Goal: Task Accomplishment & Management: Manage account settings

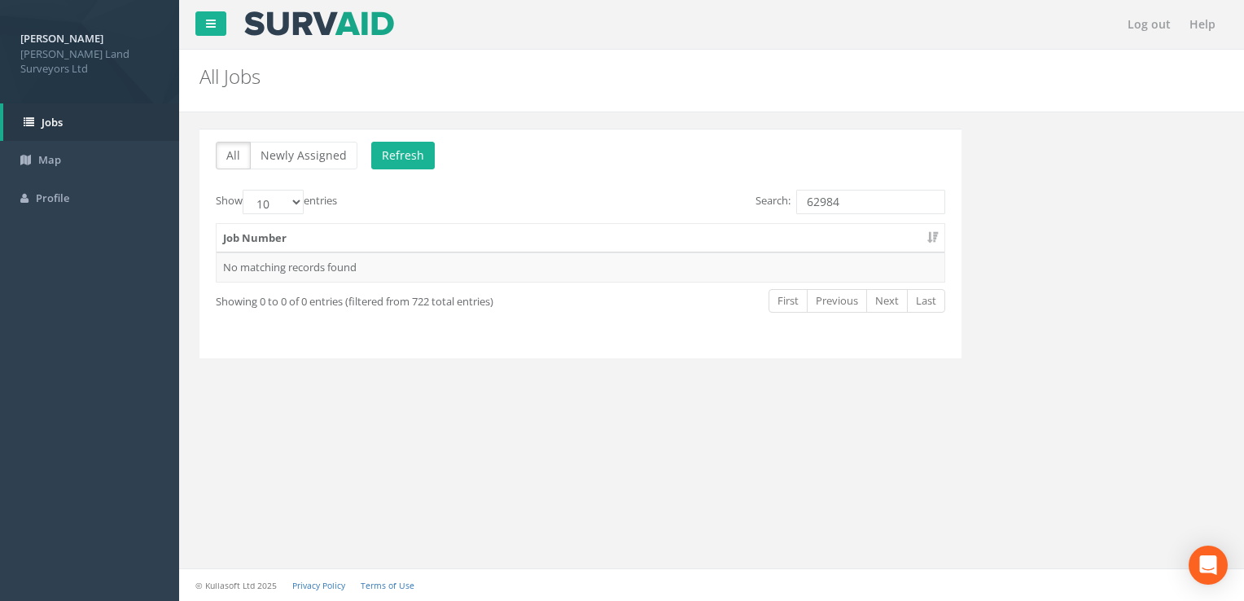
click at [865, 202] on input "62984" at bounding box center [870, 202] width 149 height 24
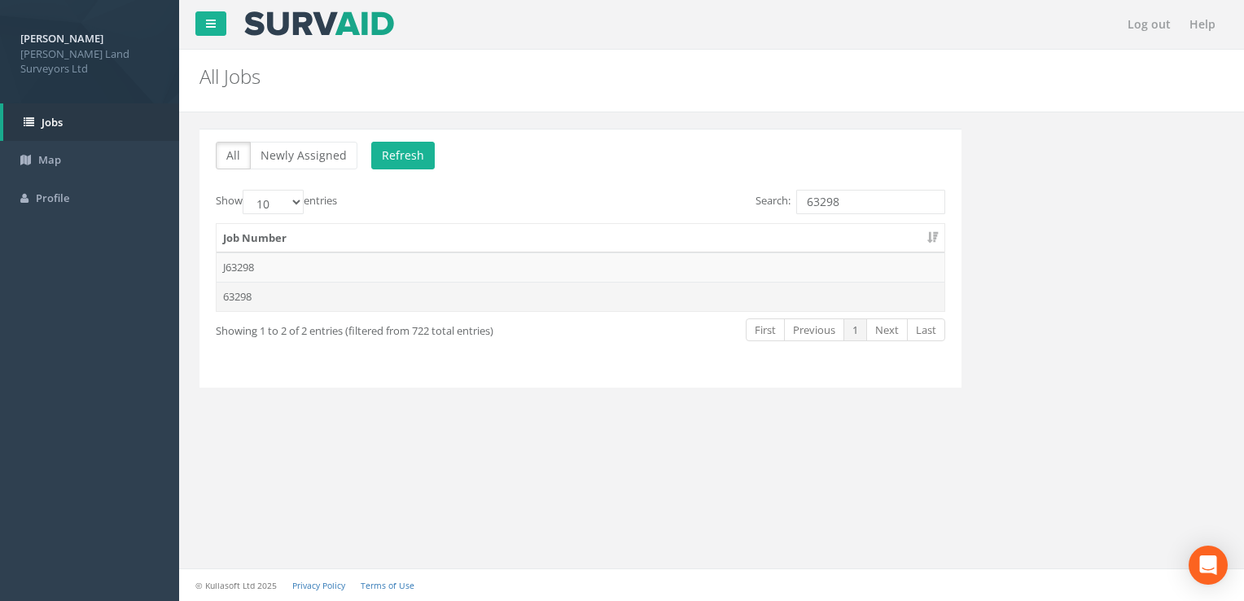
type input "63298"
click at [475, 288] on td "63298" at bounding box center [581, 296] width 728 height 29
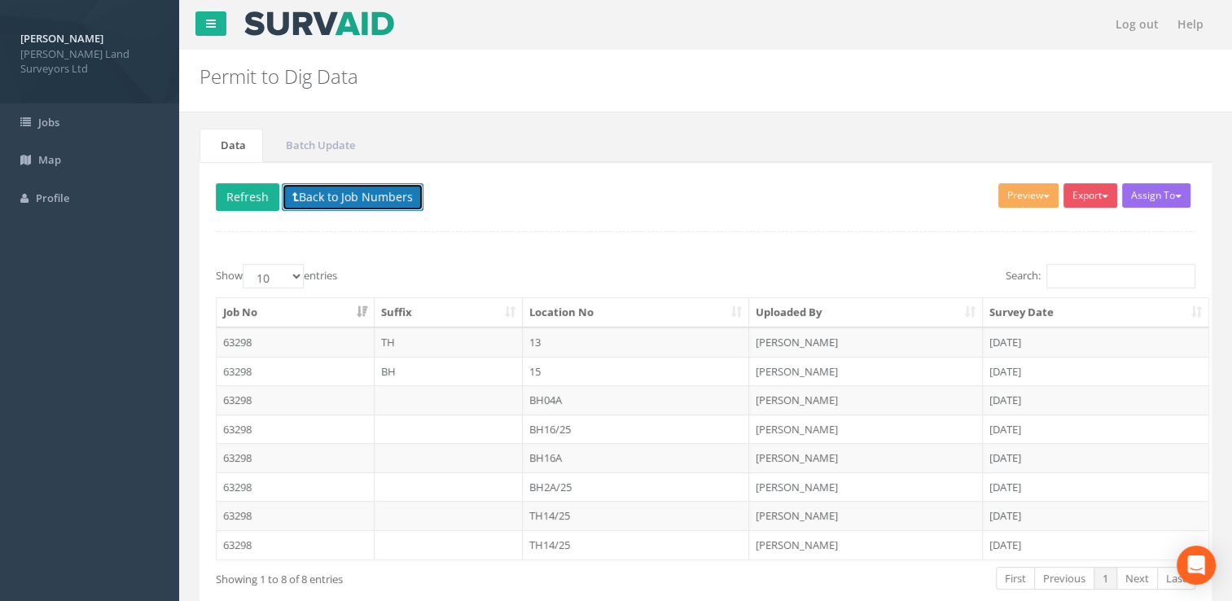
click at [313, 187] on button "Back to Job Numbers" at bounding box center [353, 197] width 142 height 28
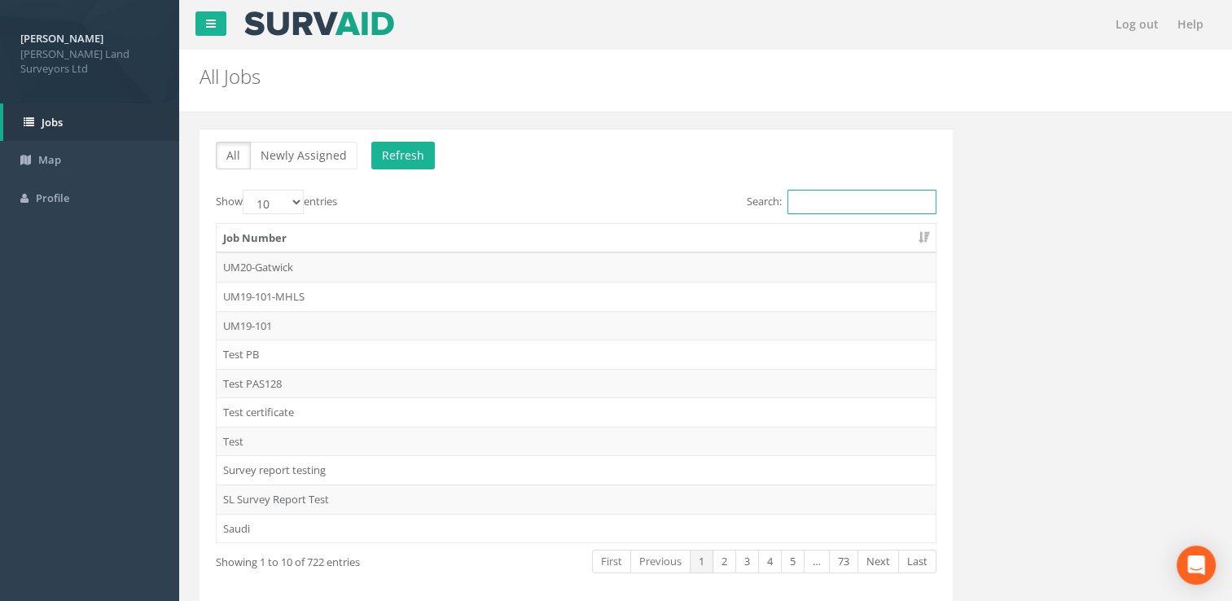
click at [821, 197] on input "Search:" at bounding box center [861, 202] width 149 height 24
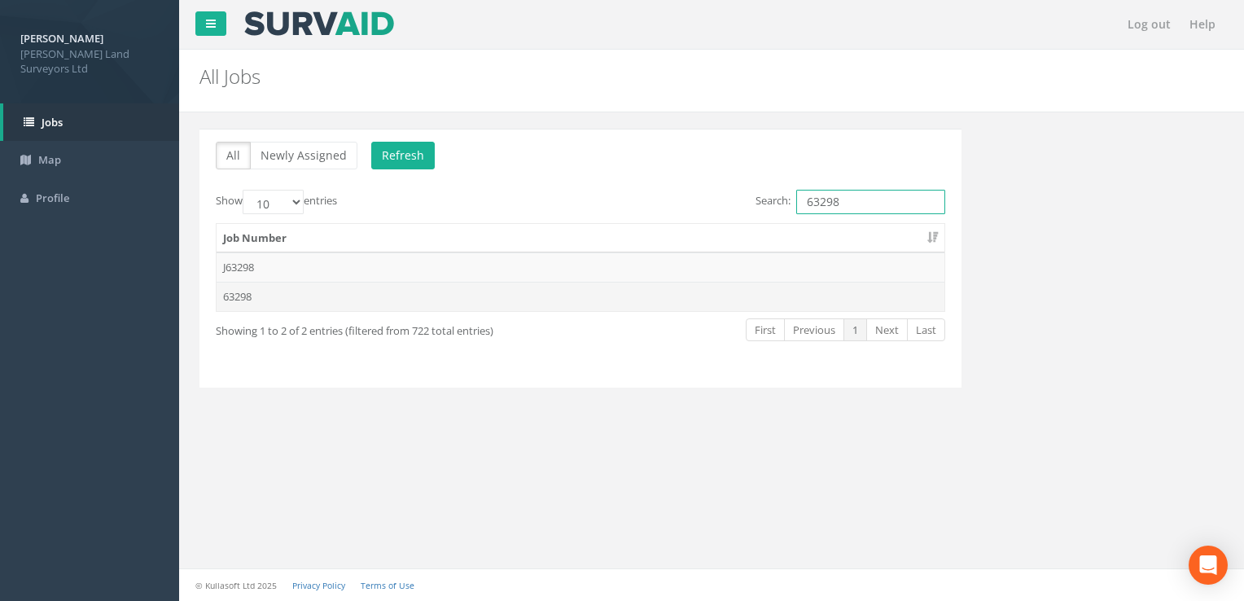
type input "63298"
click at [317, 288] on td "63298" at bounding box center [581, 296] width 728 height 29
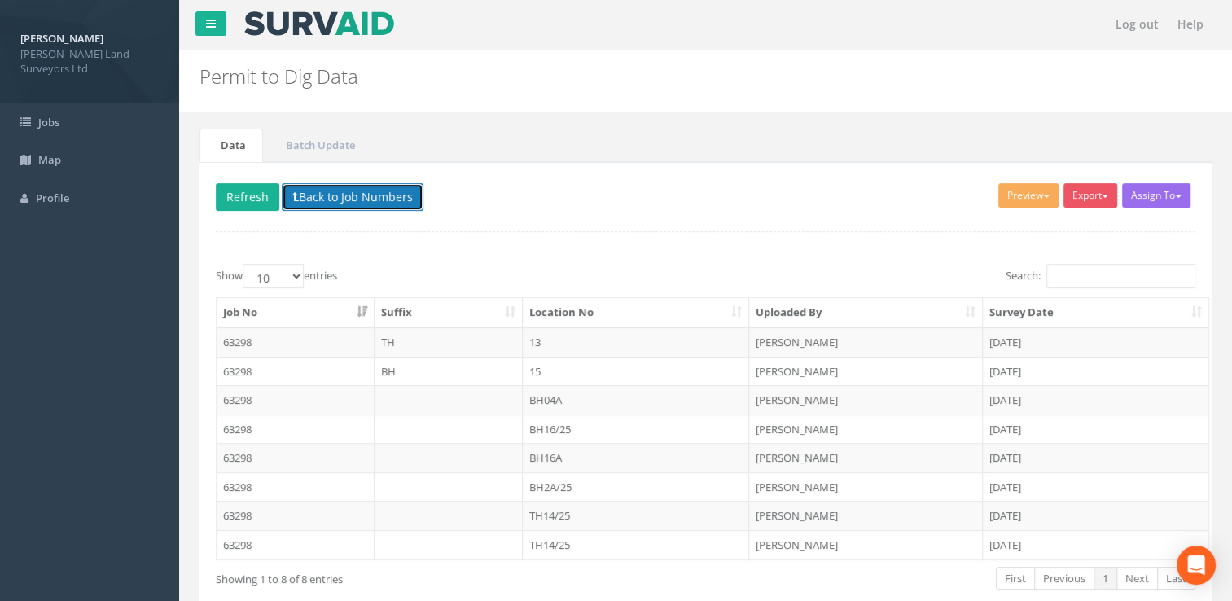
click at [318, 198] on button "Back to Job Numbers" at bounding box center [353, 197] width 142 height 28
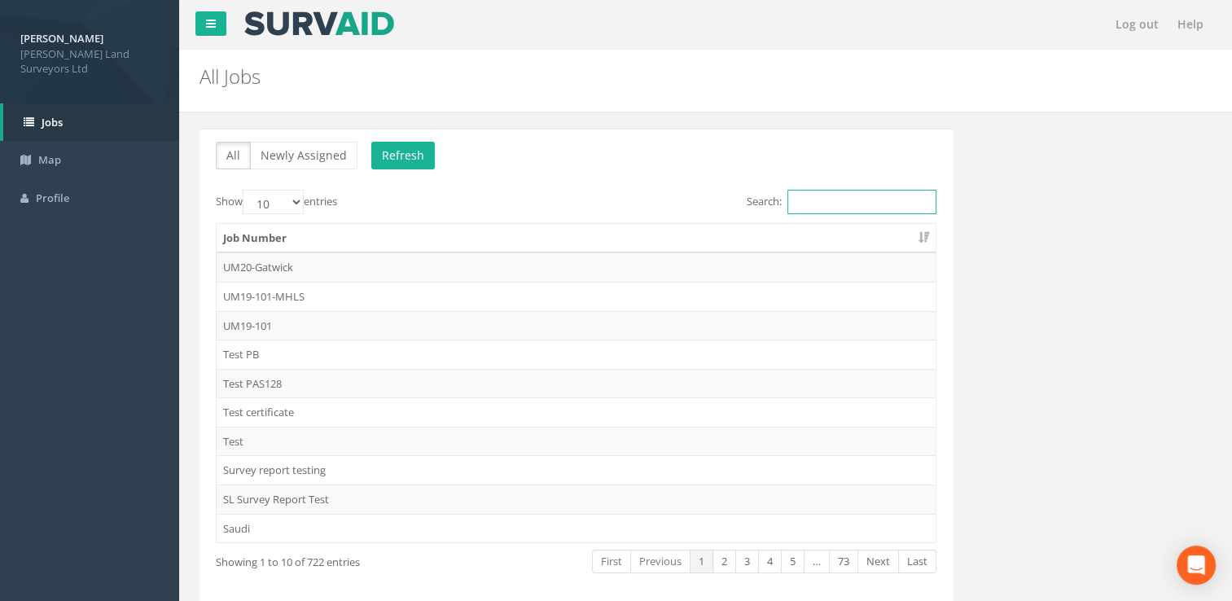
click at [818, 209] on input "Search:" at bounding box center [861, 202] width 149 height 24
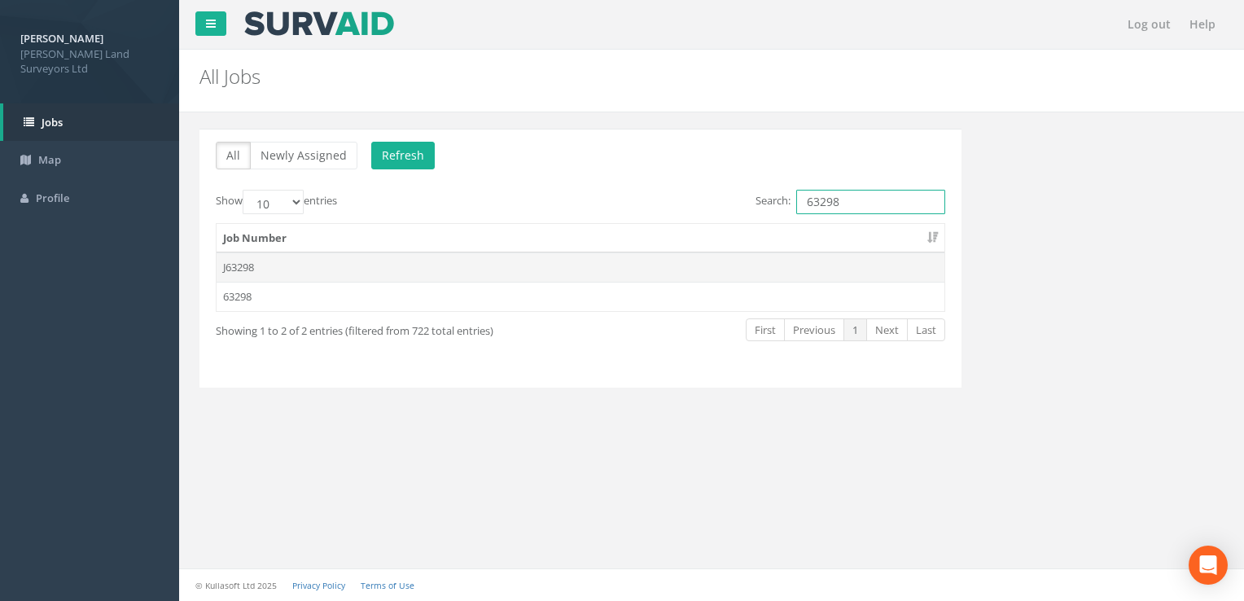
type input "63298"
click at [672, 269] on td "J63298" at bounding box center [581, 266] width 728 height 29
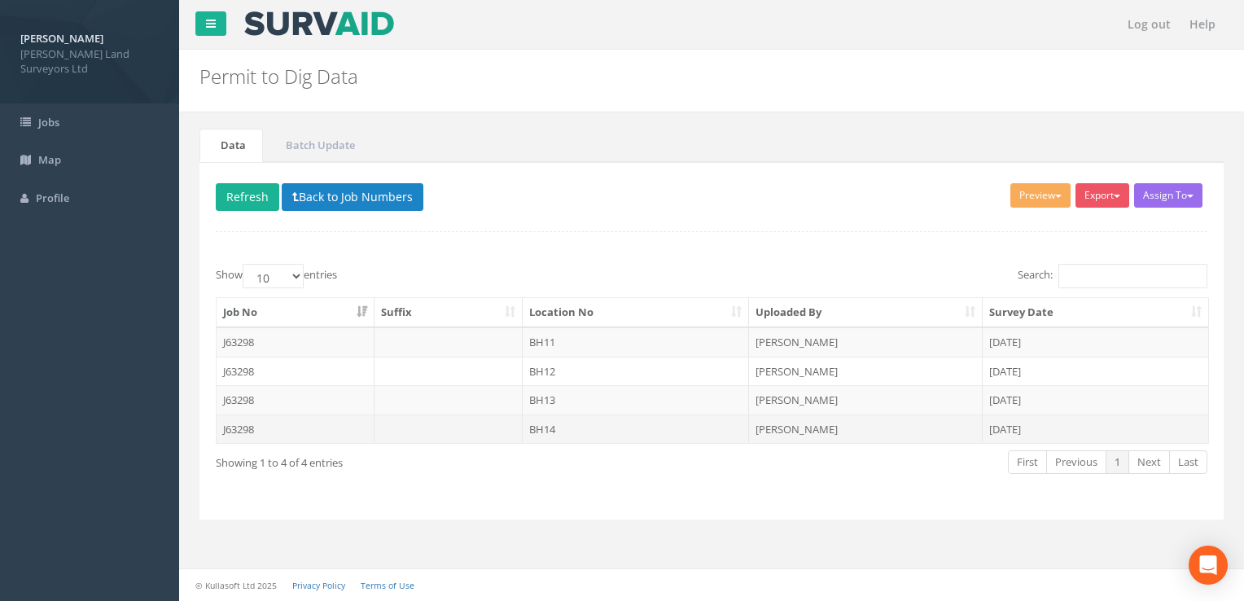
click at [665, 434] on td "BH14" at bounding box center [636, 428] width 227 height 29
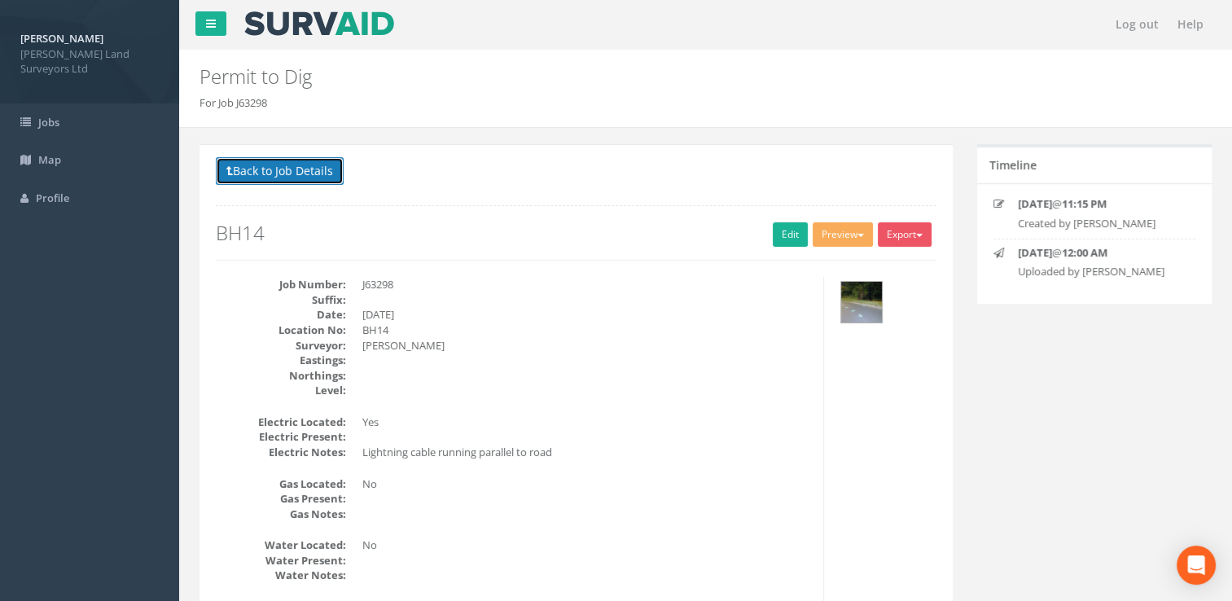
click at [270, 161] on button "Back to Job Details" at bounding box center [280, 171] width 128 height 28
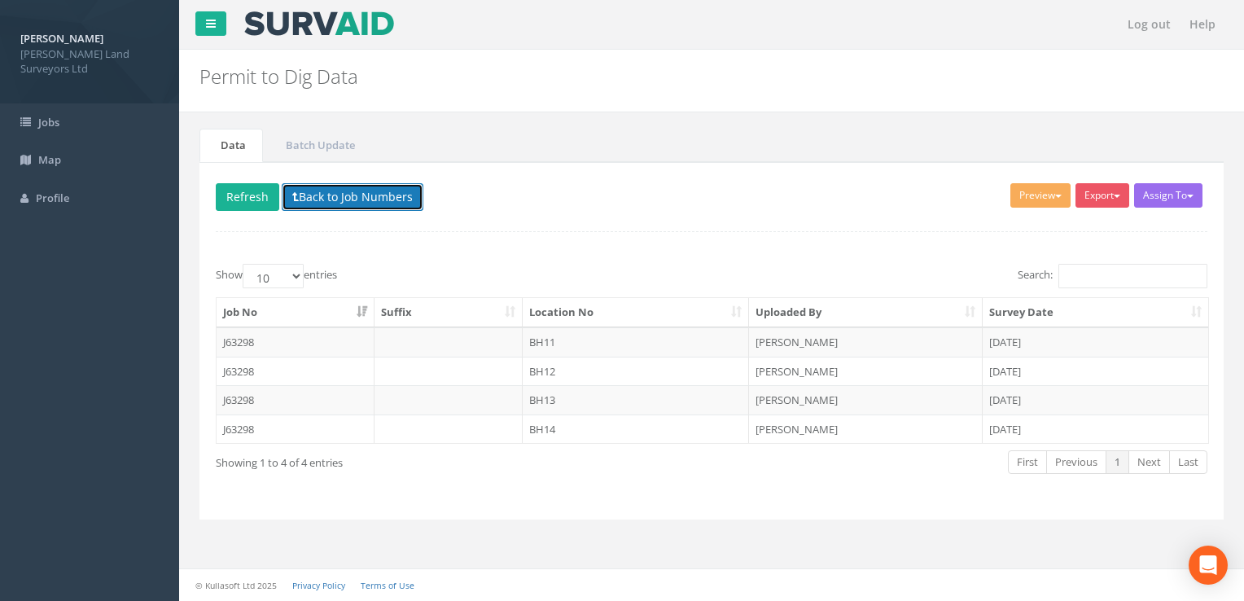
click at [313, 200] on button "Back to Job Numbers" at bounding box center [353, 197] width 142 height 28
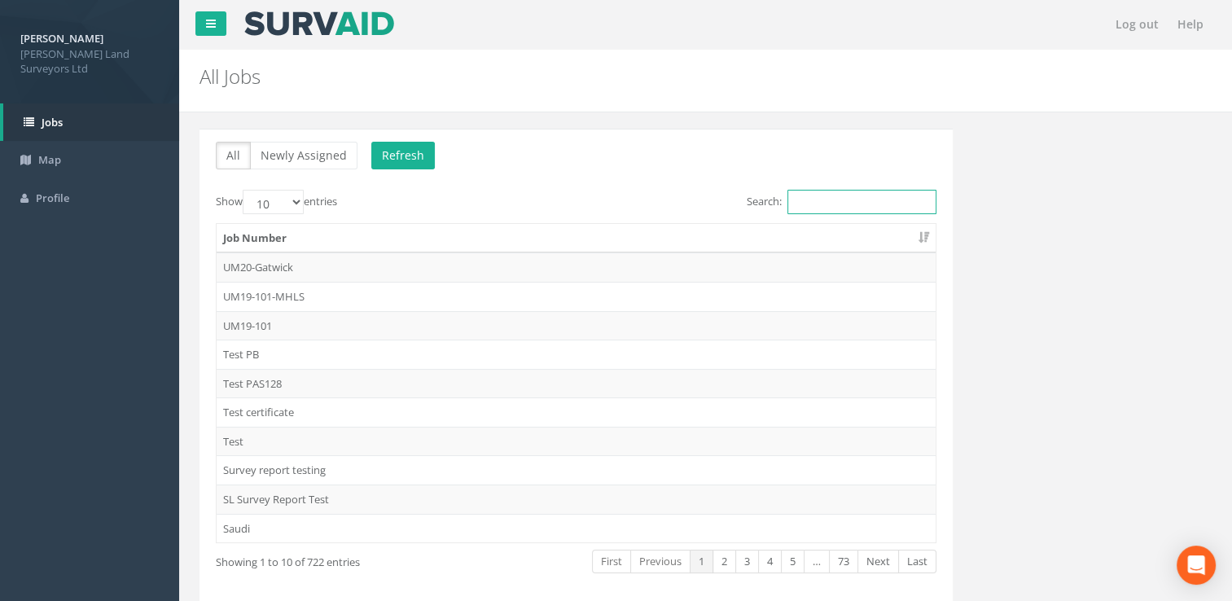
click at [858, 197] on input "Search:" at bounding box center [861, 202] width 149 height 24
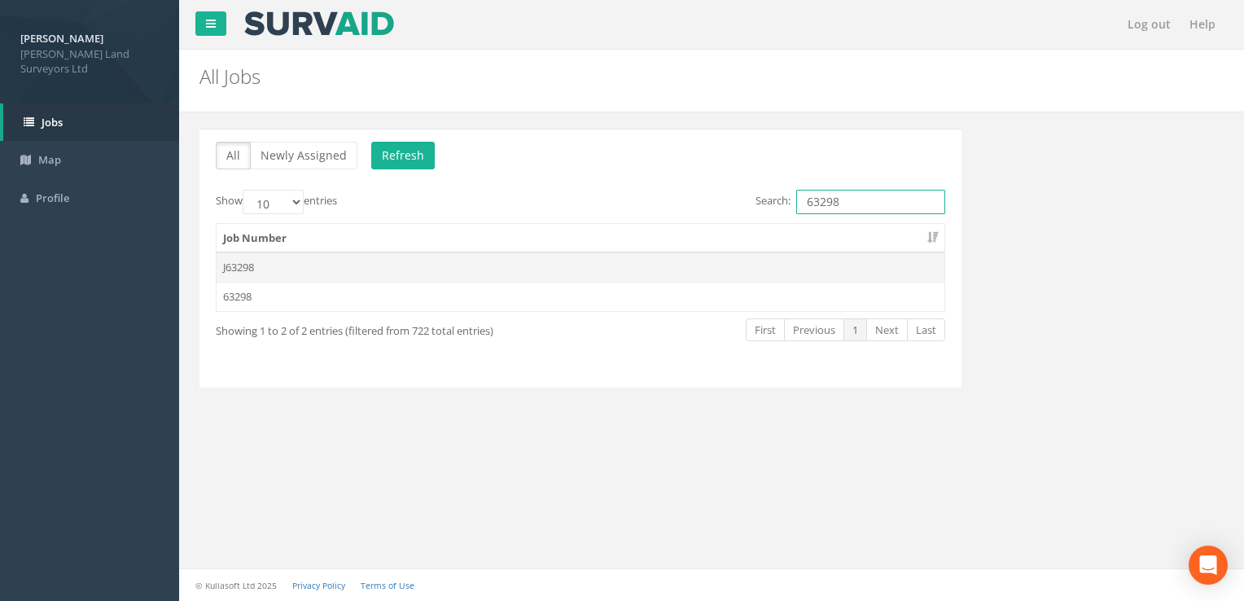
type input "63298"
click at [281, 266] on td "J63298" at bounding box center [581, 266] width 728 height 29
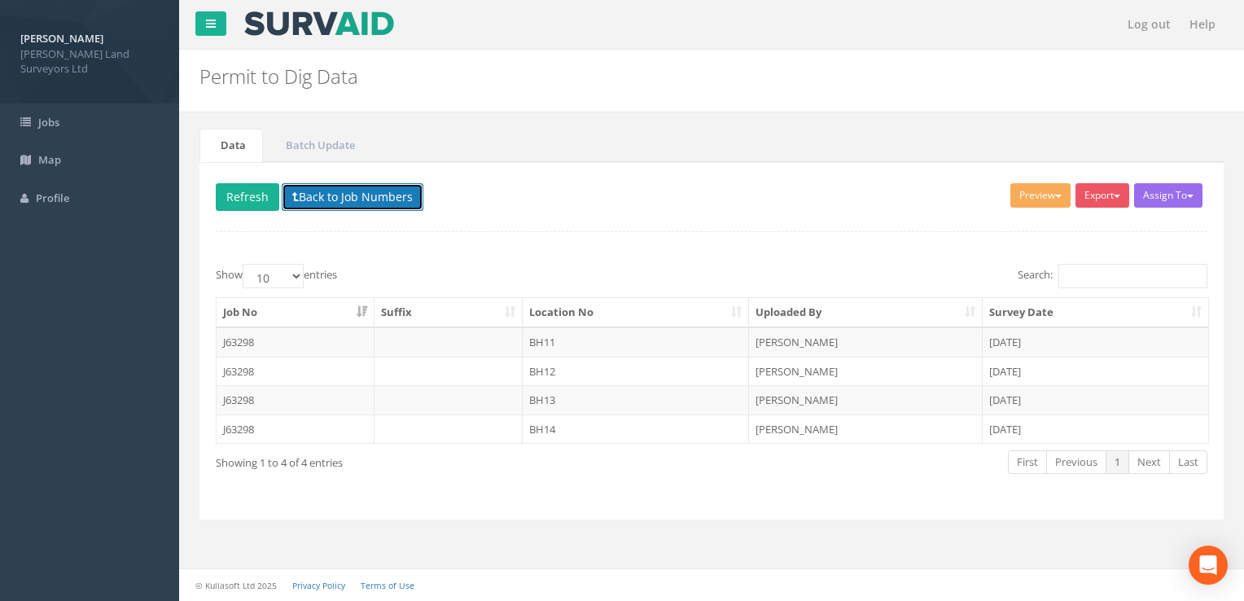
click at [307, 200] on button "Back to Job Numbers" at bounding box center [353, 197] width 142 height 28
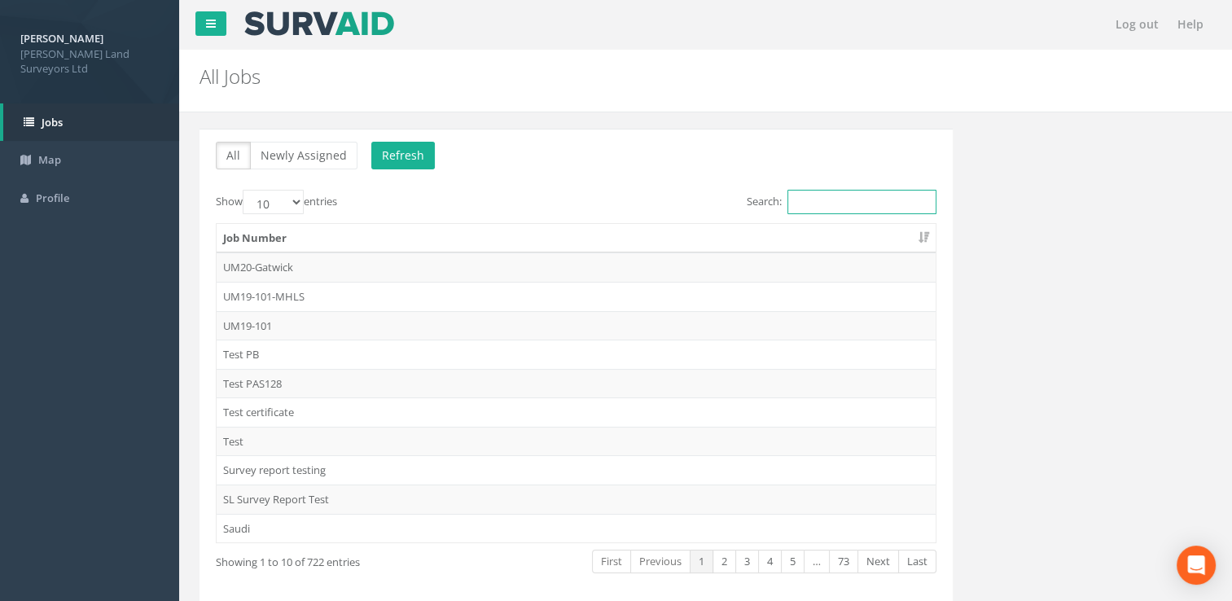
click at [794, 197] on input "Search:" at bounding box center [861, 202] width 149 height 24
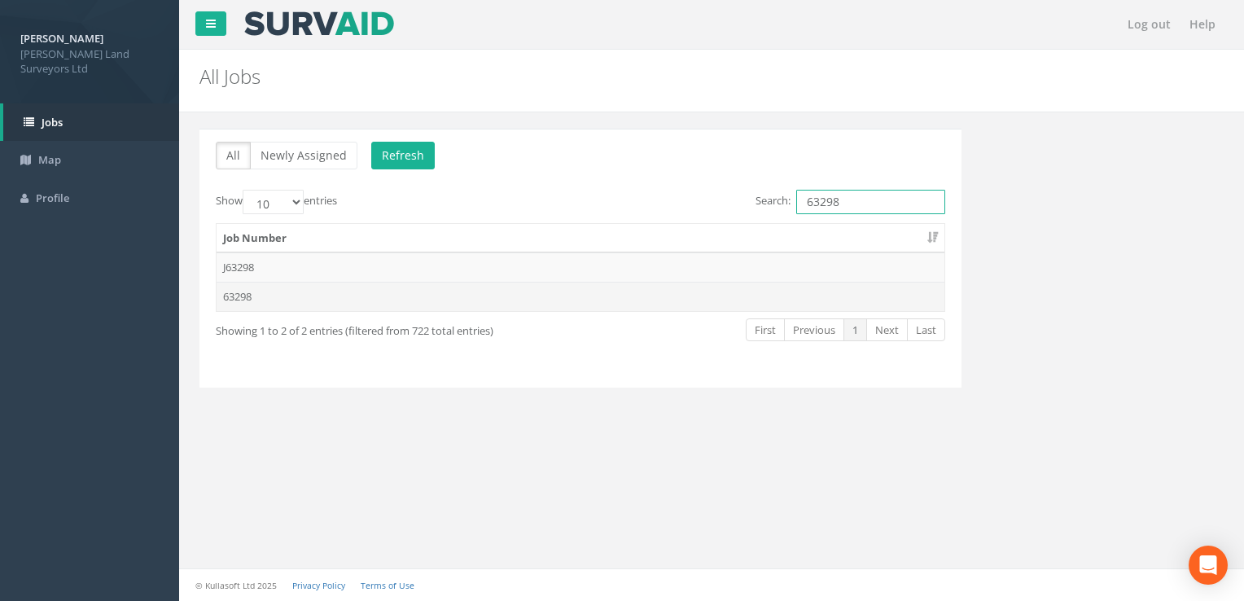
type input "63298"
click at [646, 295] on td "63298" at bounding box center [581, 296] width 728 height 29
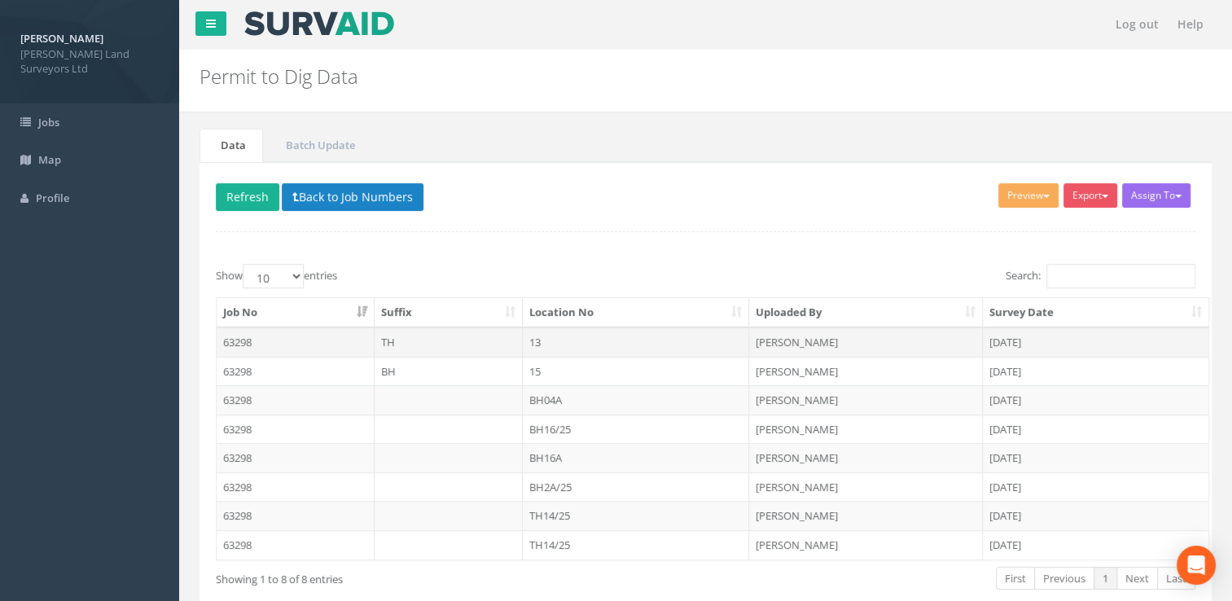
click at [612, 334] on td "13" at bounding box center [636, 341] width 227 height 29
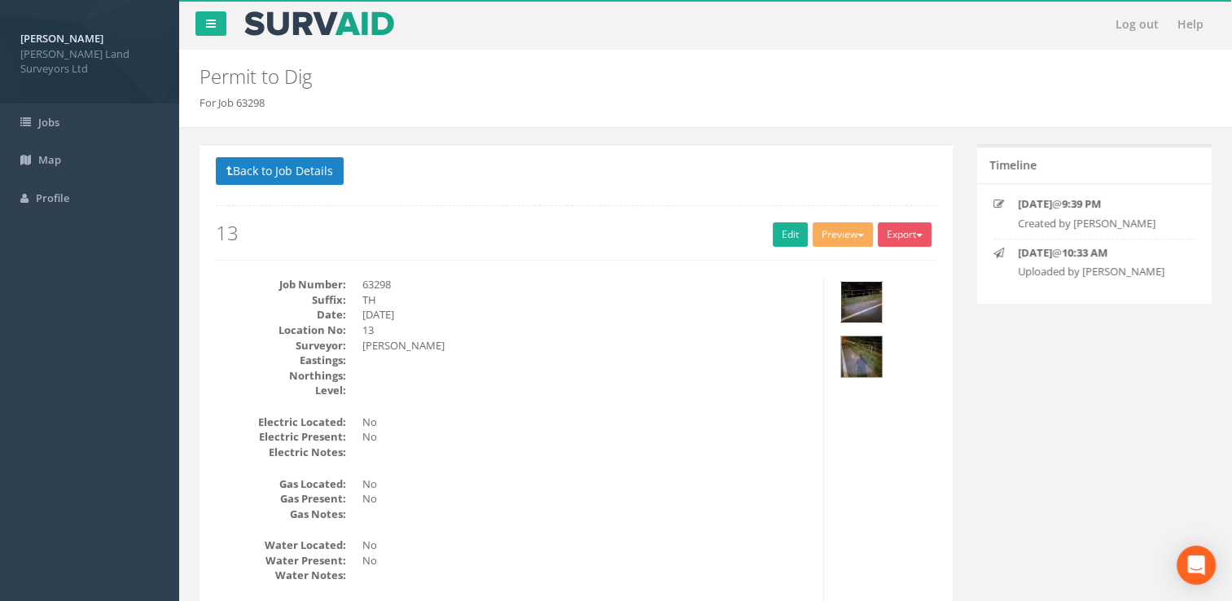
click at [866, 295] on img at bounding box center [861, 302] width 41 height 41
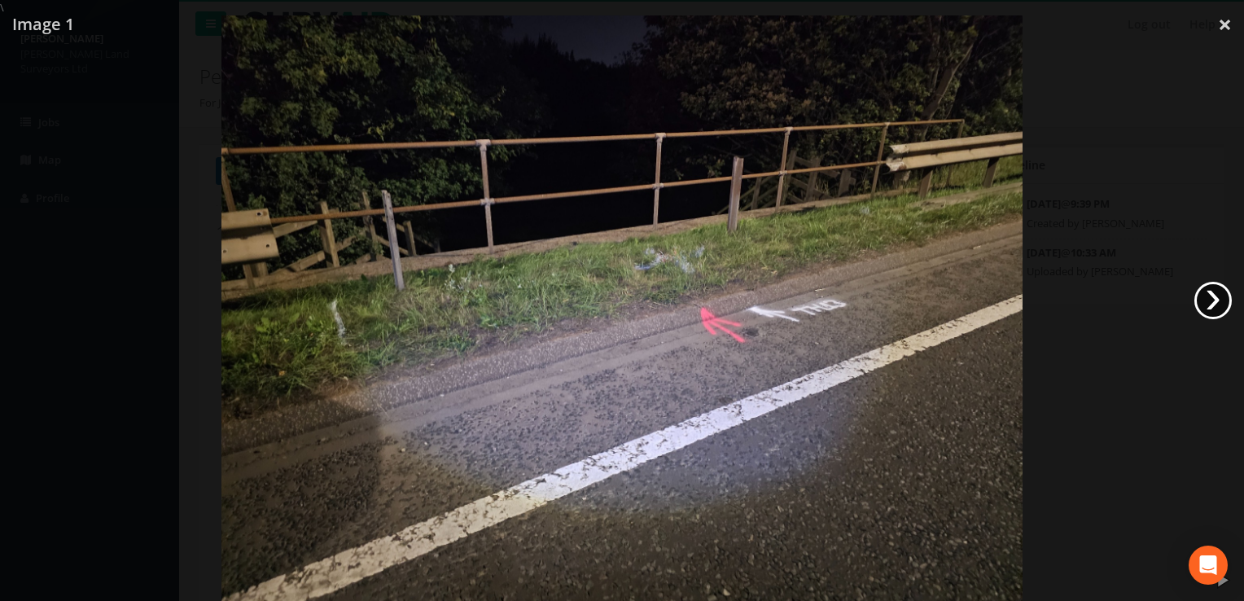
click at [1210, 300] on link "›" at bounding box center [1212, 300] width 37 height 37
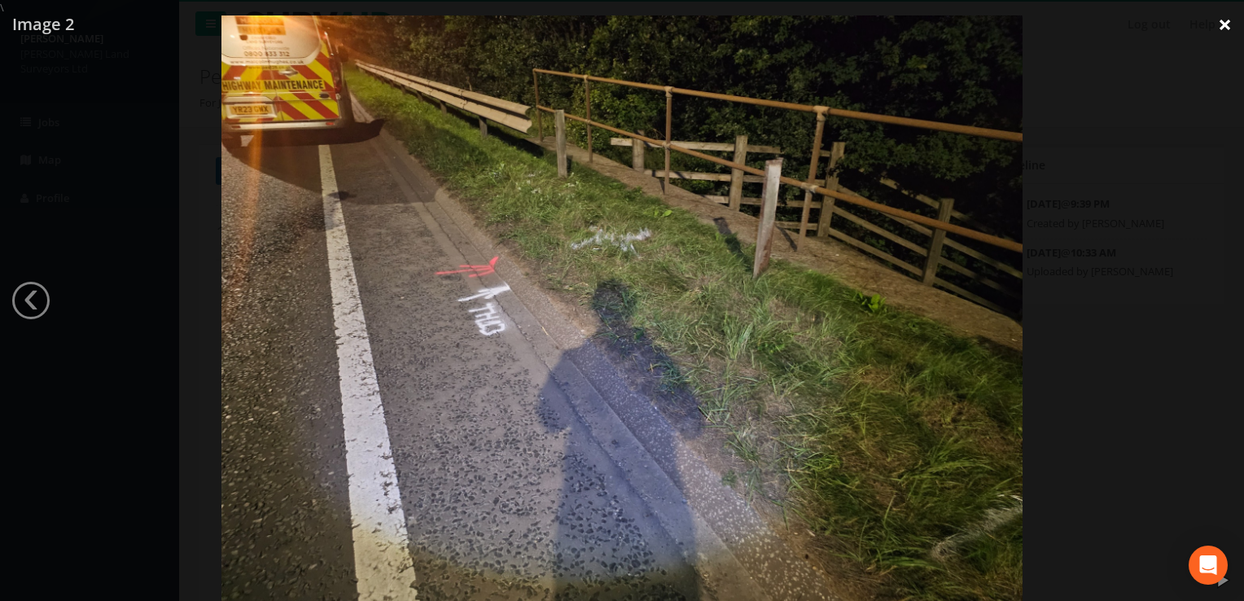
click at [1228, 21] on link "×" at bounding box center [1225, 24] width 38 height 49
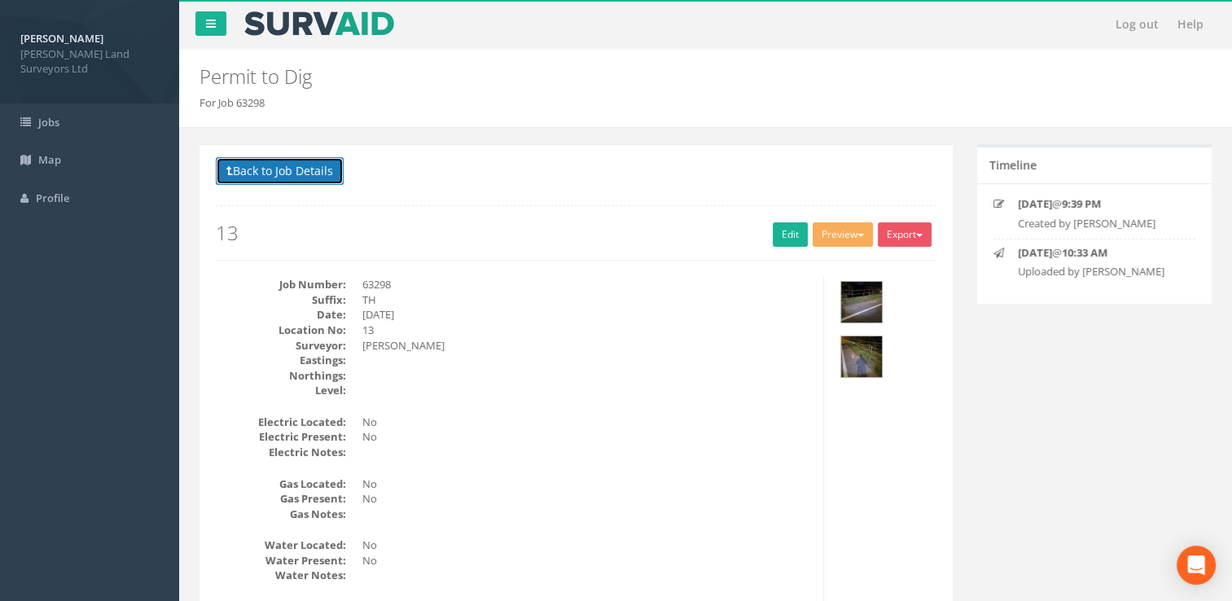
click at [253, 164] on button "Back to Job Details" at bounding box center [280, 171] width 128 height 28
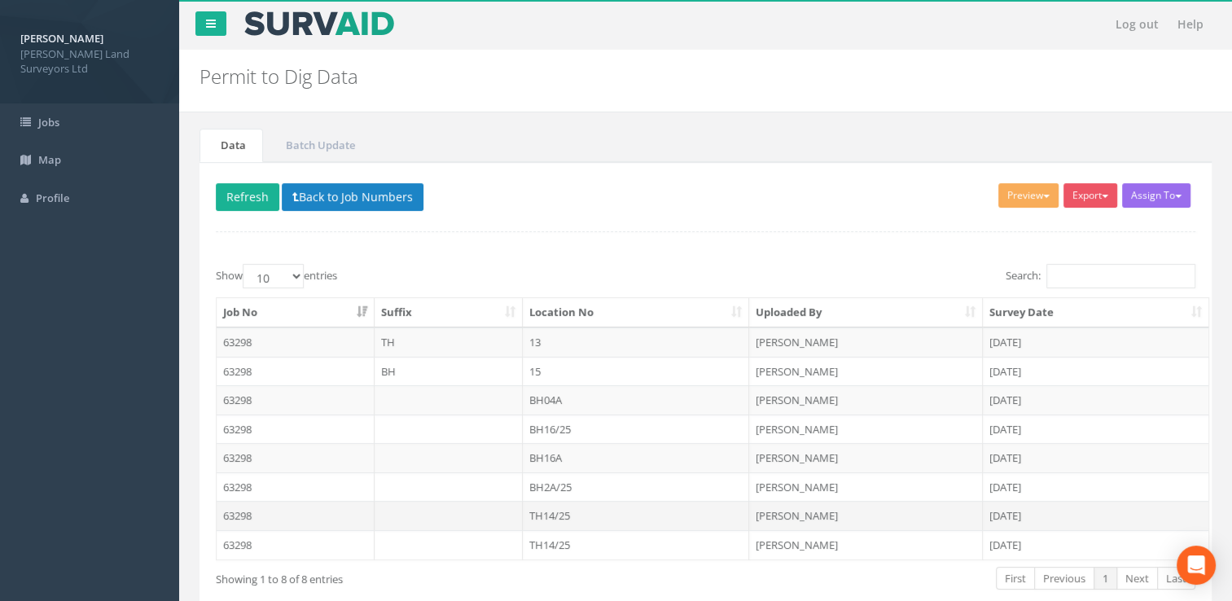
click at [594, 503] on td "TH14/25" at bounding box center [636, 515] width 227 height 29
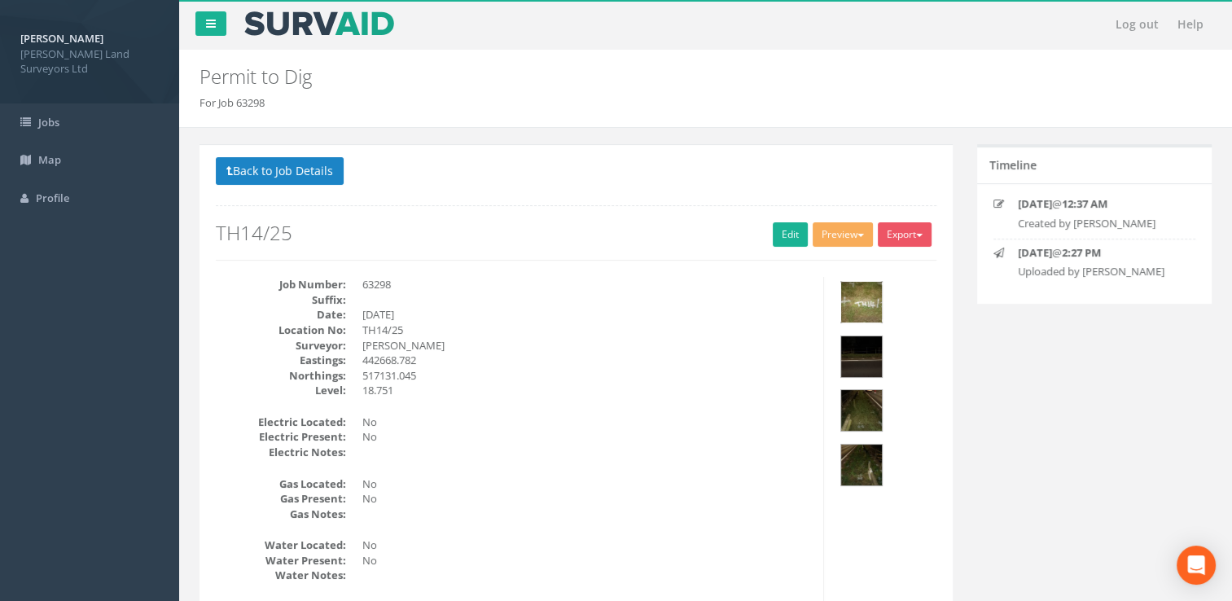
click at [850, 311] on img at bounding box center [861, 302] width 41 height 41
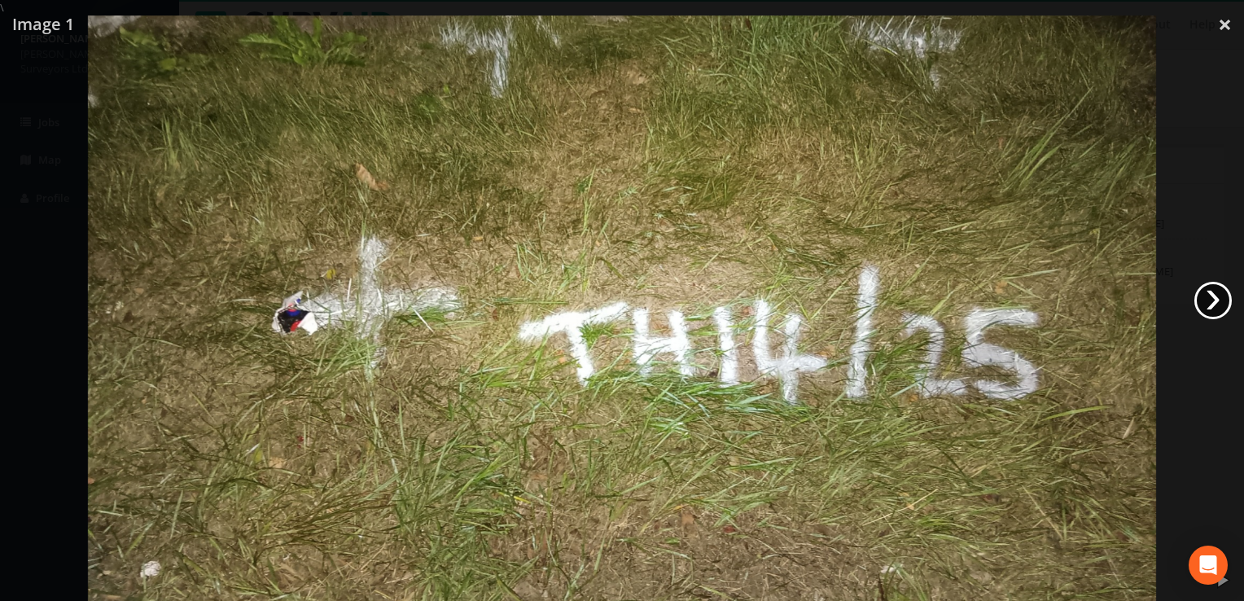
click at [1202, 297] on link "›" at bounding box center [1212, 300] width 37 height 37
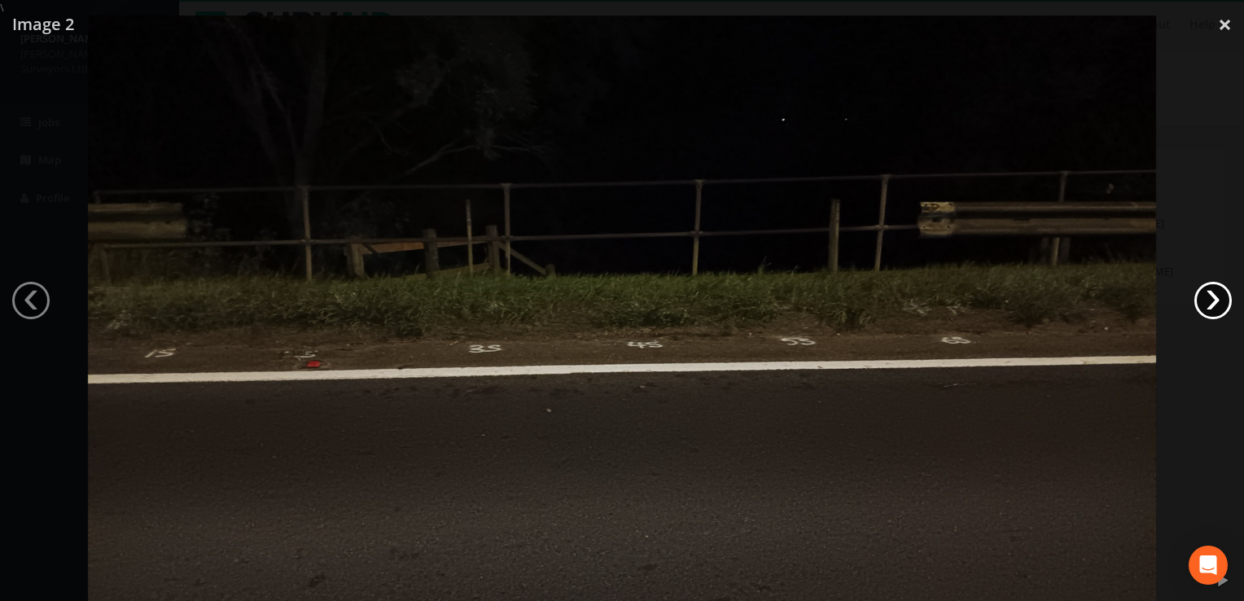
click at [1202, 297] on link "›" at bounding box center [1212, 300] width 37 height 37
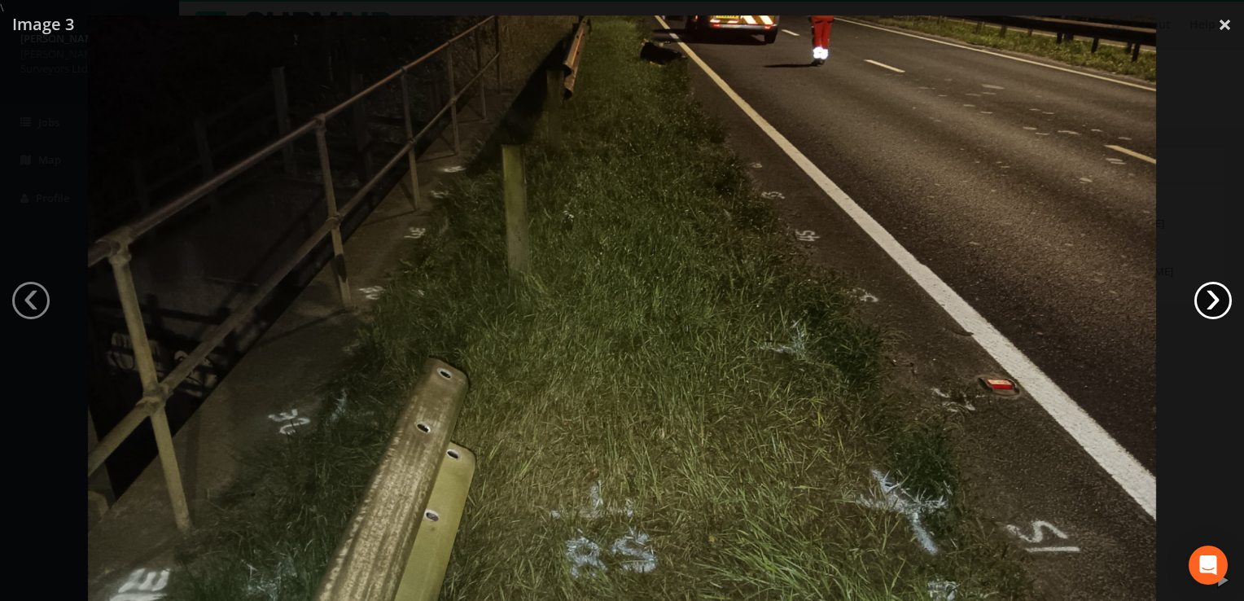
click at [1202, 297] on link "›" at bounding box center [1212, 300] width 37 height 37
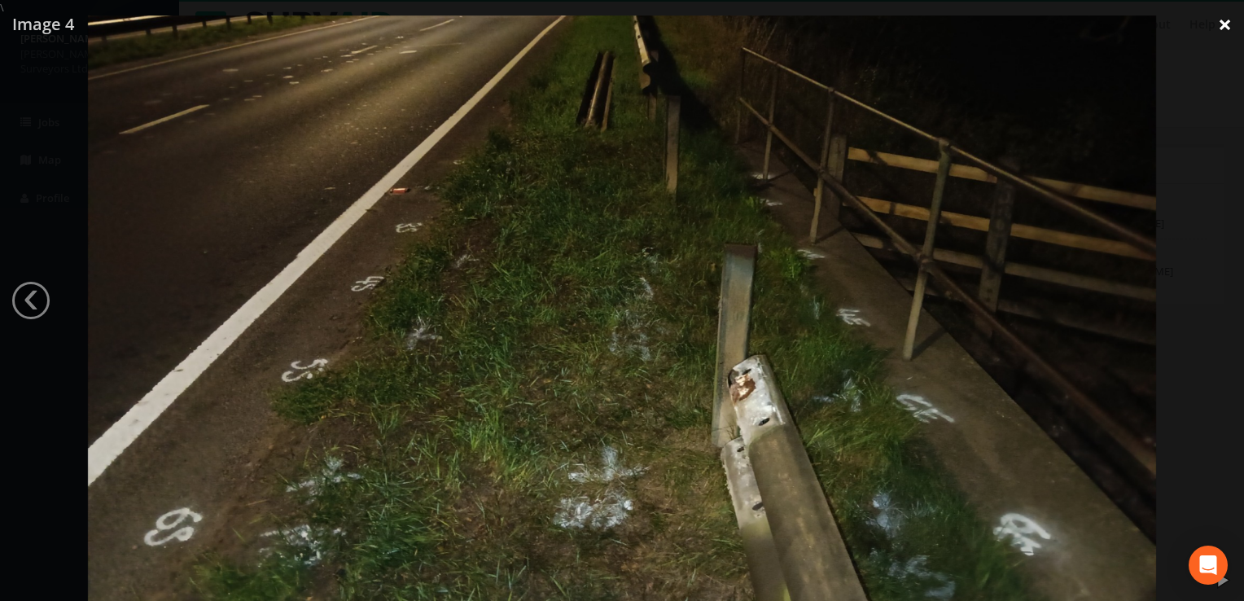
click at [1227, 25] on link "×" at bounding box center [1225, 24] width 38 height 49
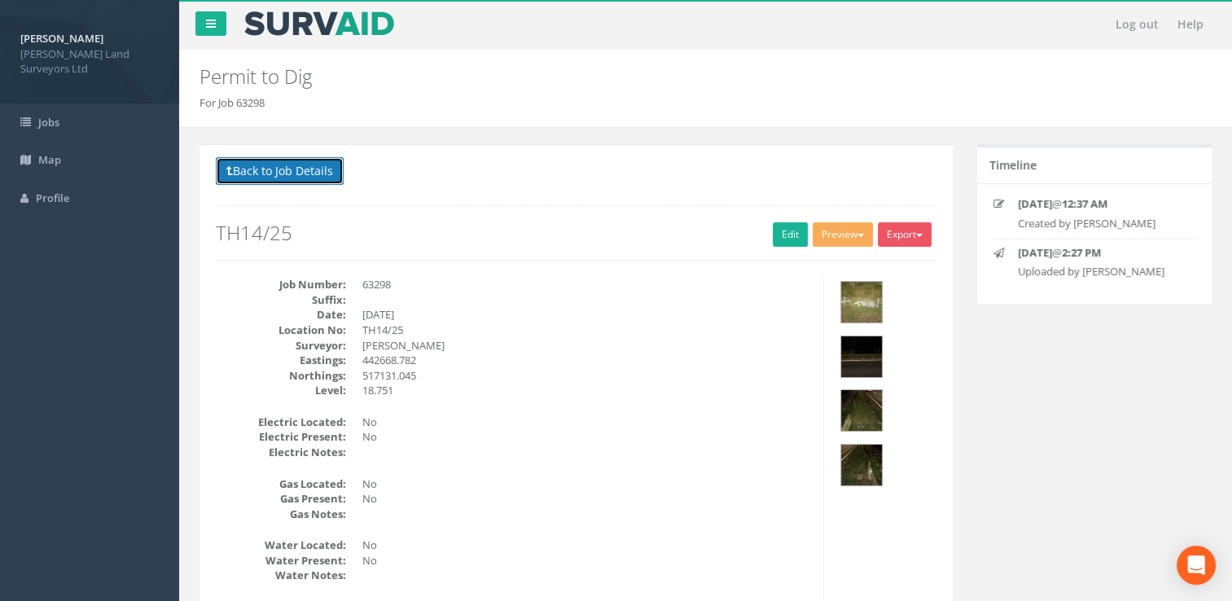
click at [302, 169] on button "Back to Job Details" at bounding box center [280, 171] width 128 height 28
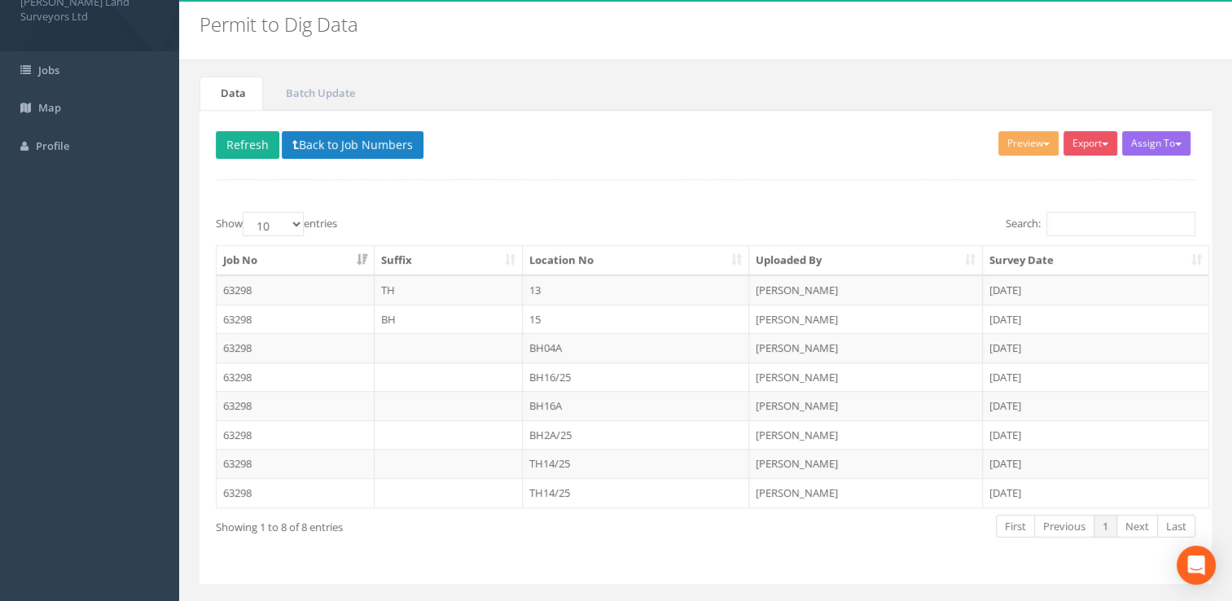
scroll to position [81, 0]
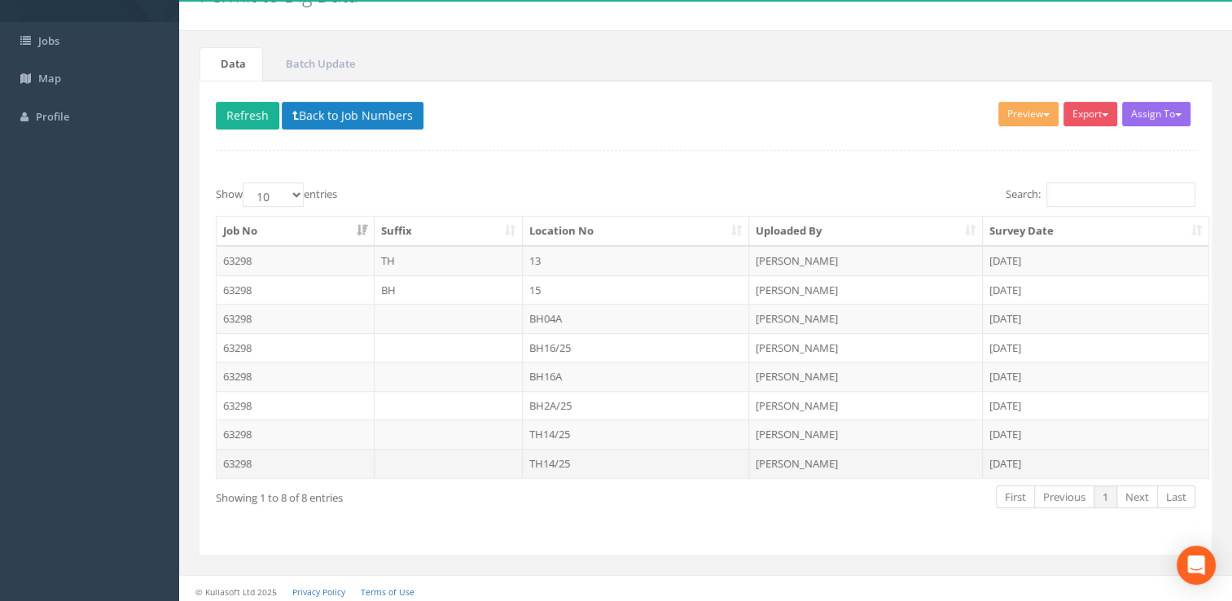
click at [588, 461] on td "TH14/25" at bounding box center [636, 463] width 227 height 29
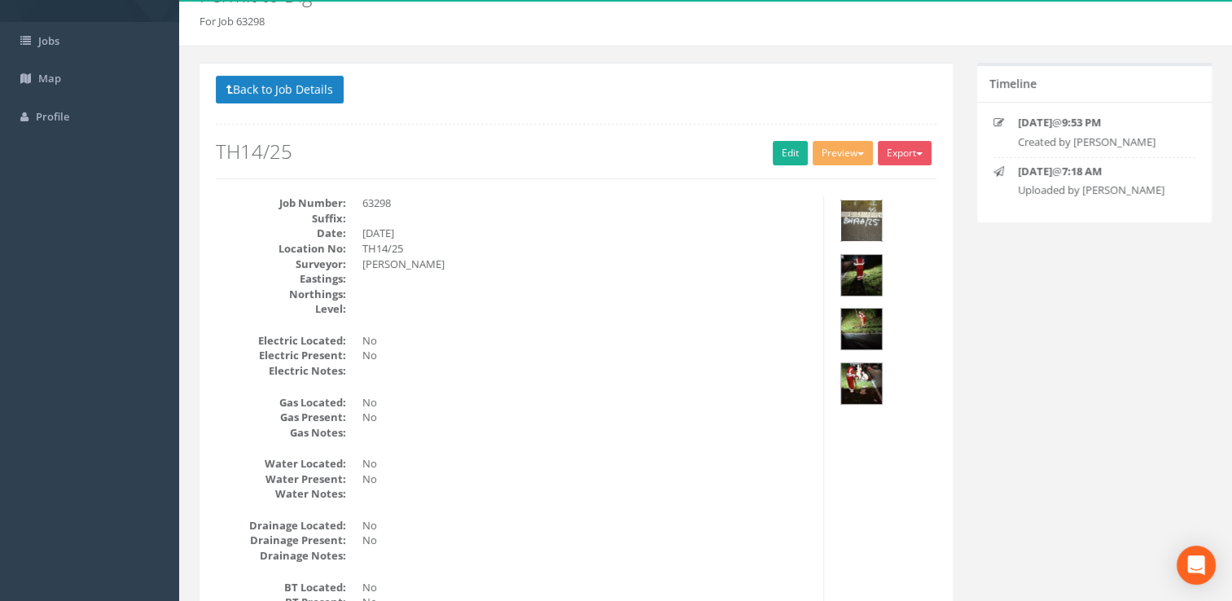
click at [882, 224] on div at bounding box center [861, 220] width 42 height 42
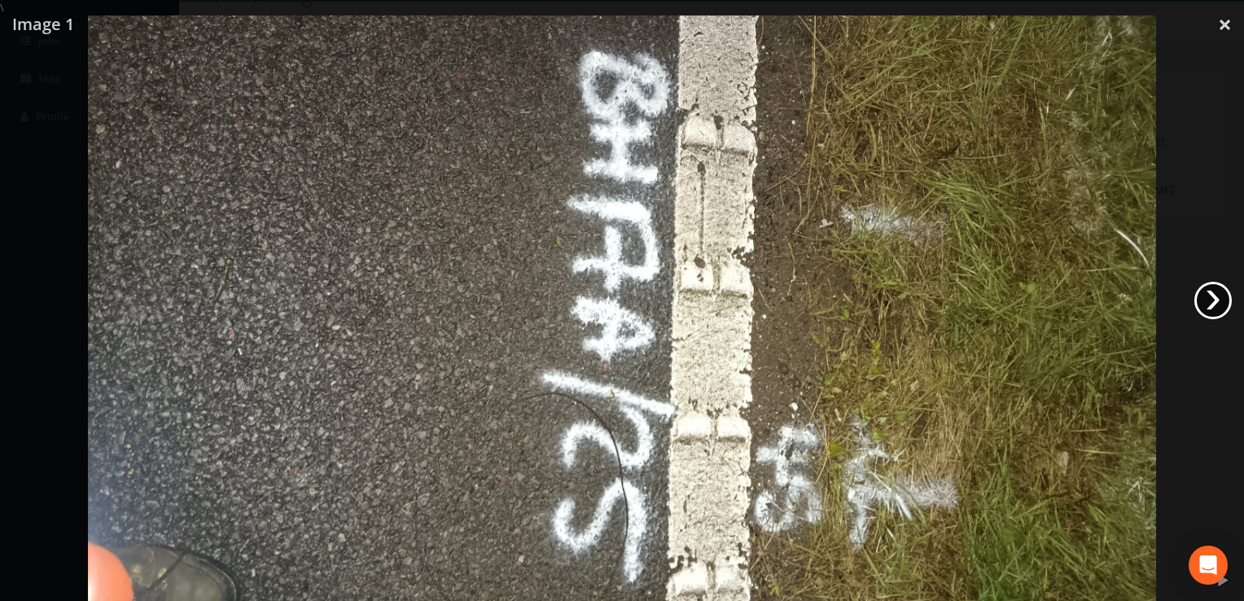
click at [1215, 305] on link "›" at bounding box center [1212, 300] width 37 height 37
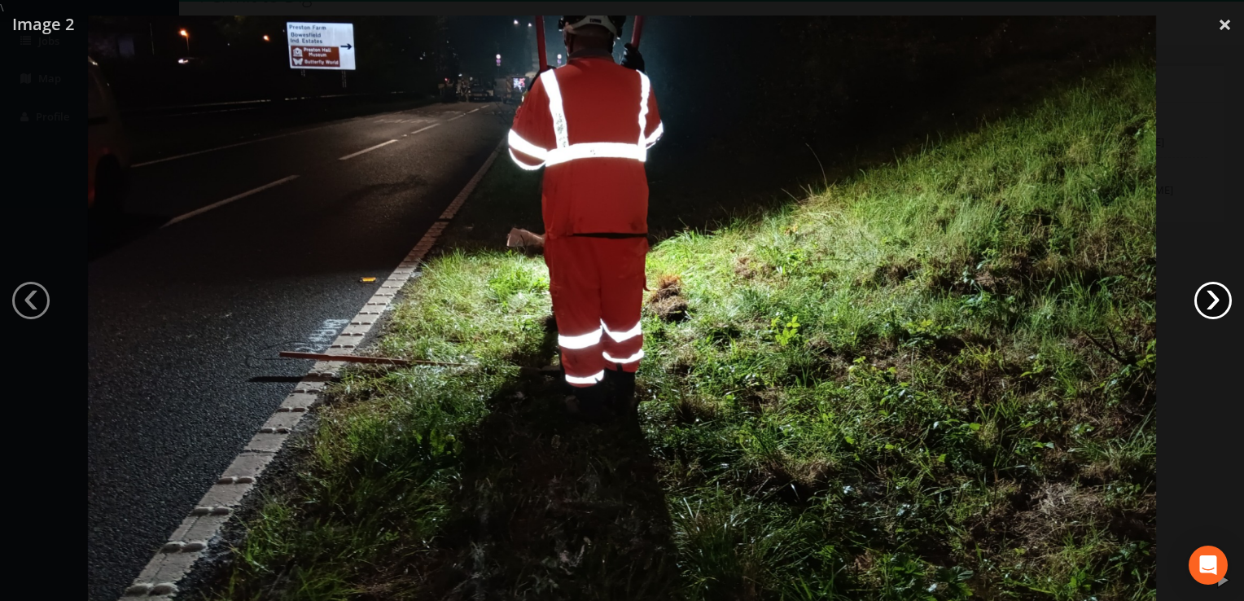
click at [1215, 305] on link "›" at bounding box center [1212, 300] width 37 height 37
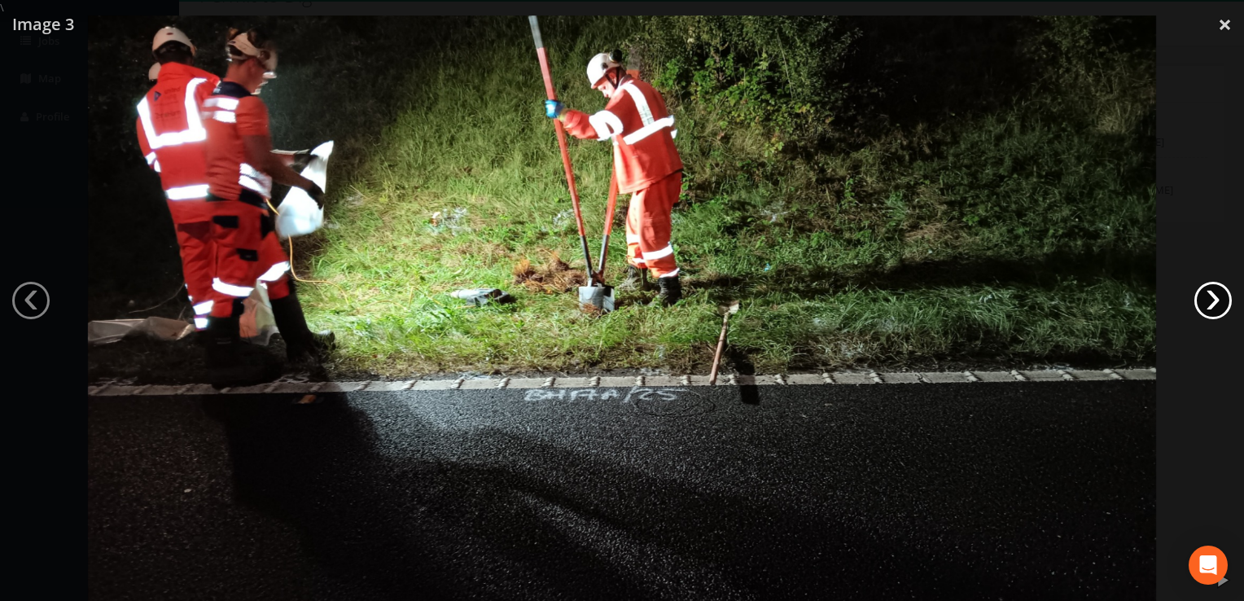
click at [1215, 305] on link "›" at bounding box center [1212, 300] width 37 height 37
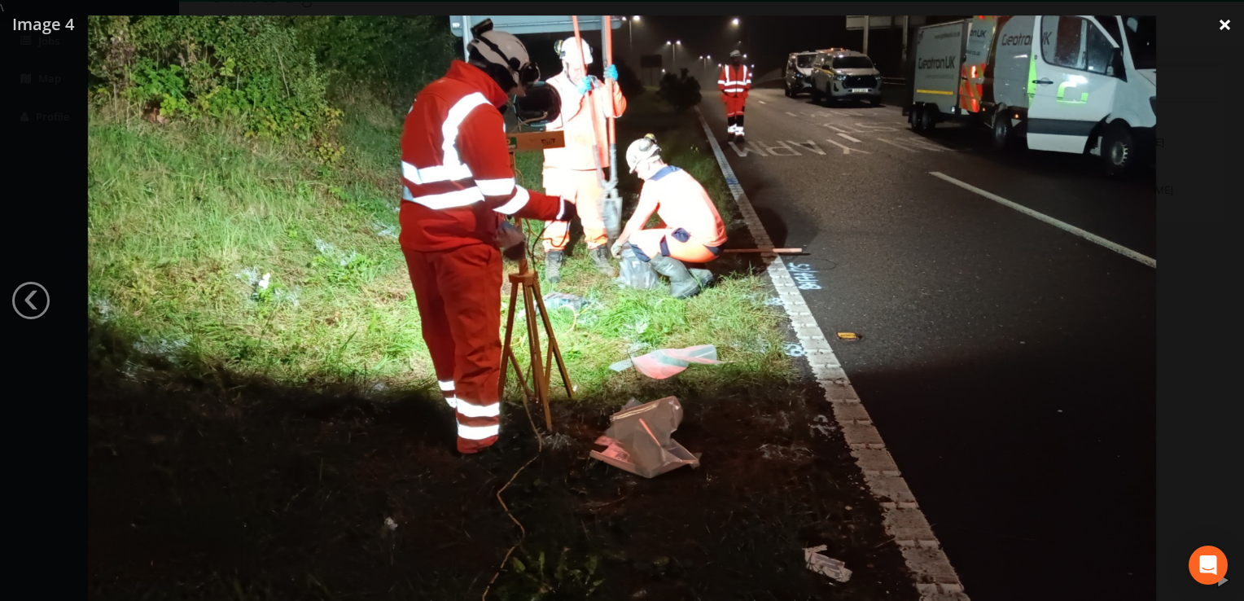
click at [1218, 28] on link "×" at bounding box center [1225, 24] width 38 height 49
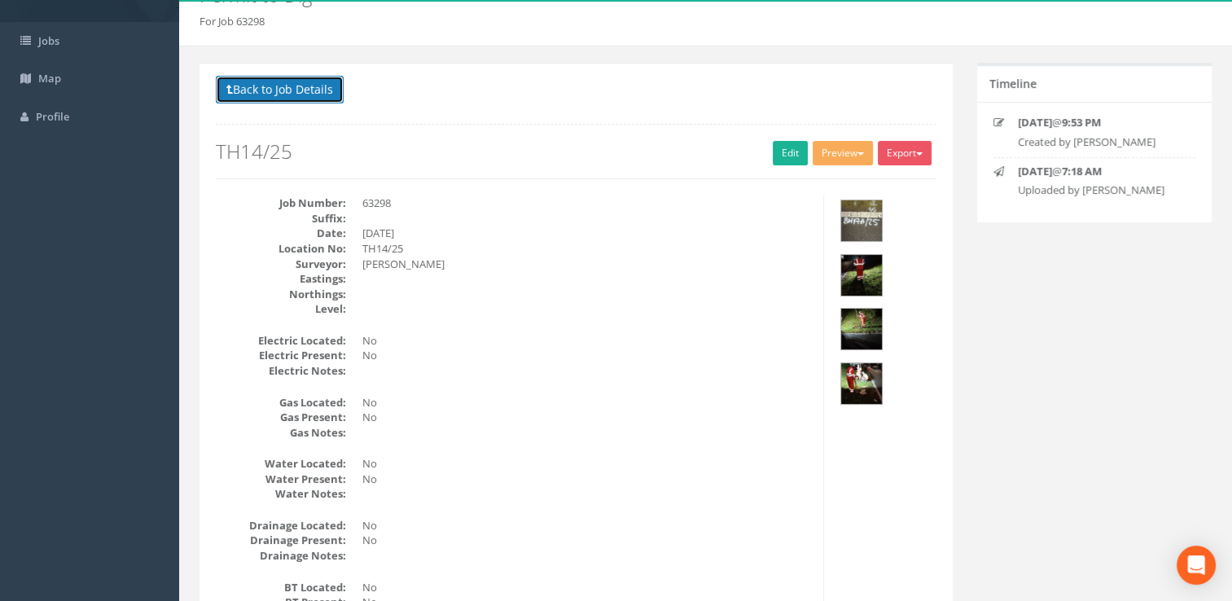
click at [306, 97] on button "Back to Job Details" at bounding box center [280, 90] width 128 height 28
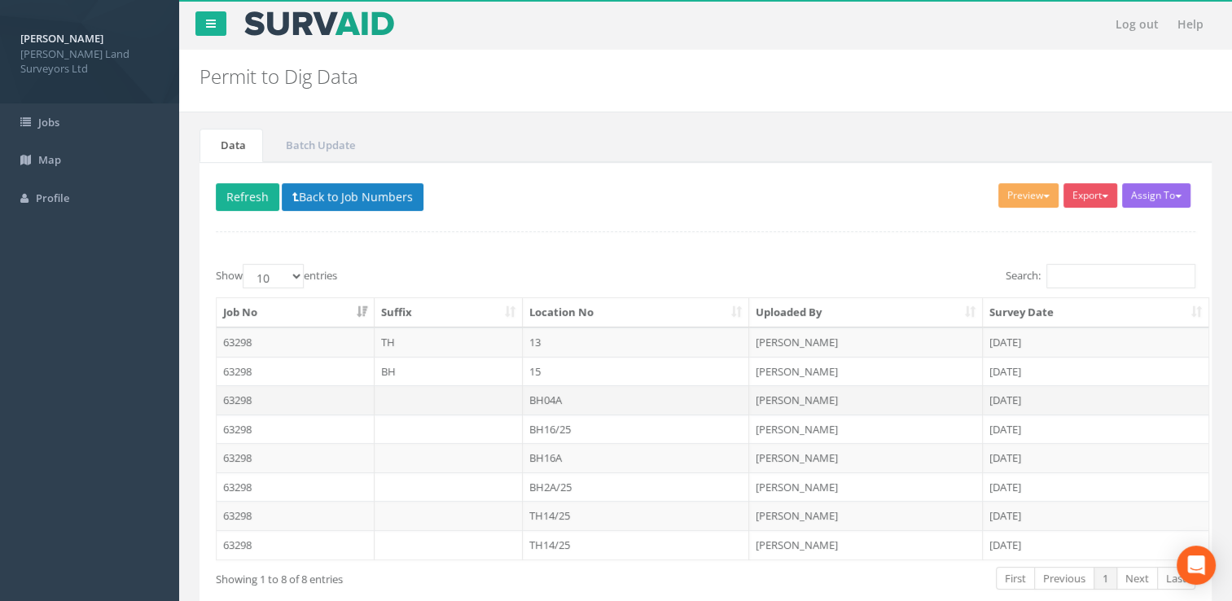
click at [557, 401] on td "BH04A" at bounding box center [636, 399] width 227 height 29
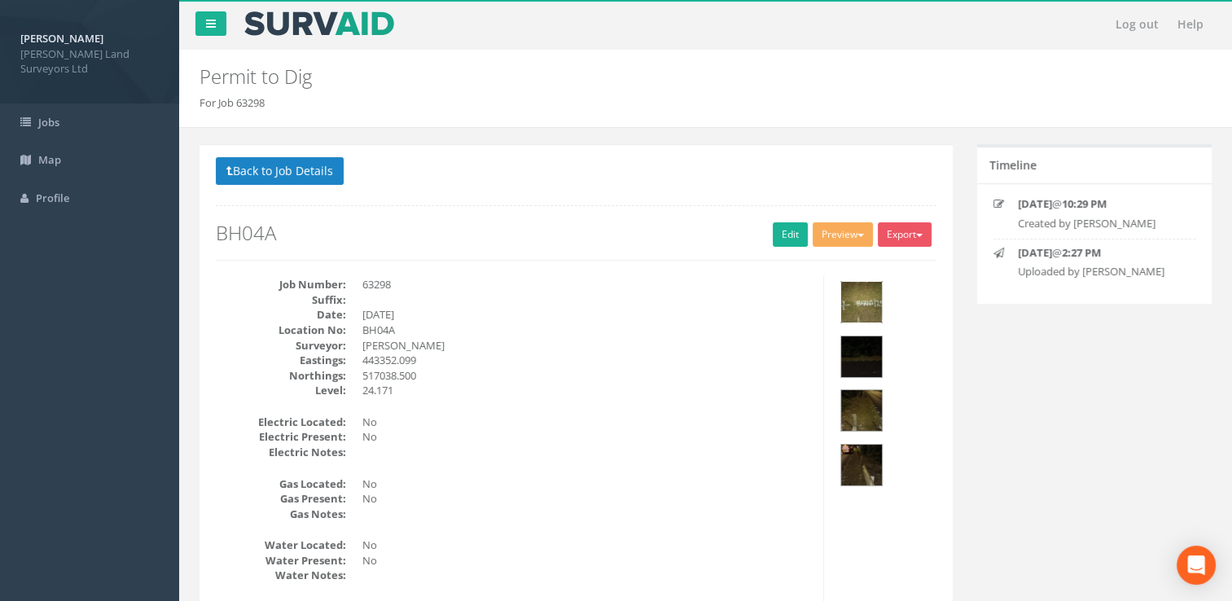
click at [869, 300] on img at bounding box center [861, 302] width 41 height 41
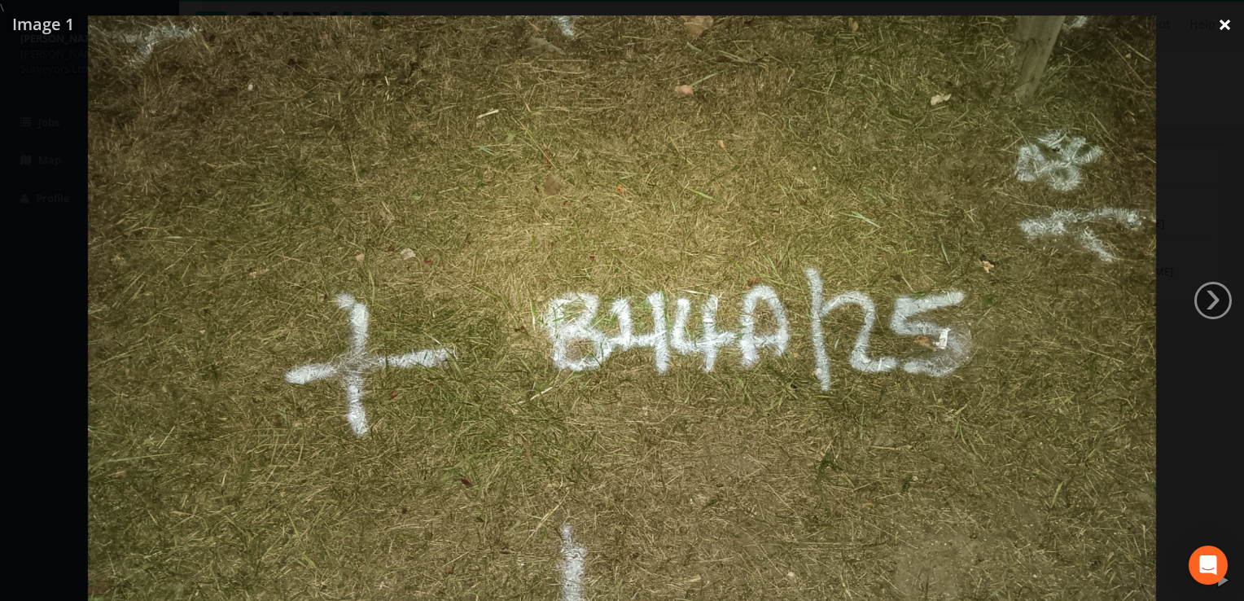
click at [1221, 22] on link "×" at bounding box center [1225, 24] width 38 height 49
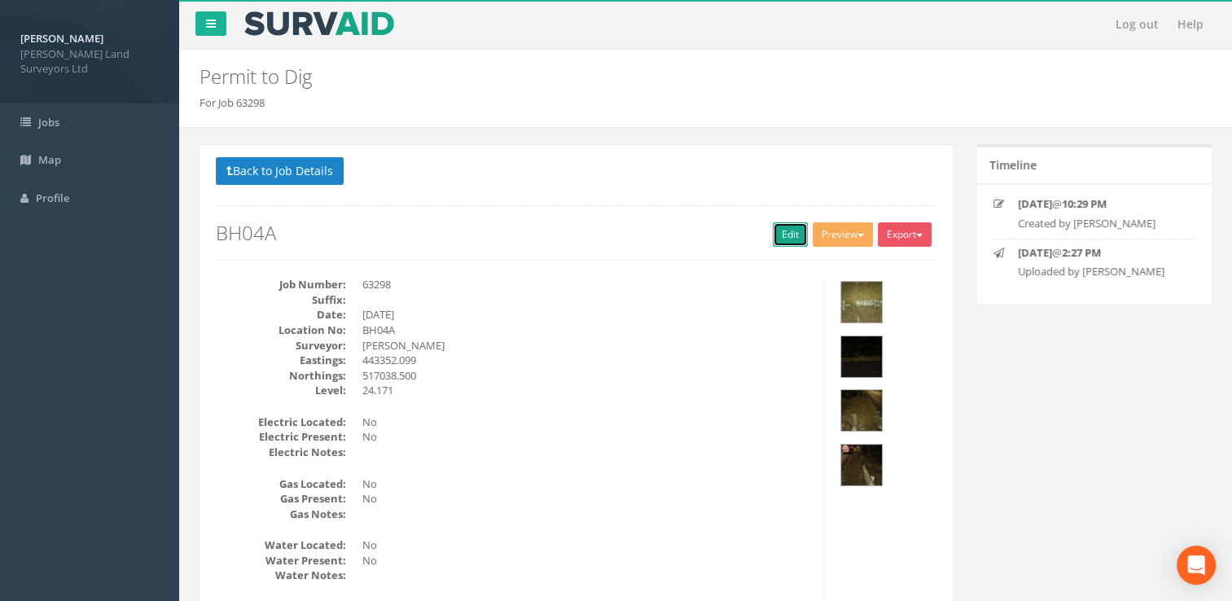
click at [777, 231] on link "Edit" at bounding box center [790, 234] width 35 height 24
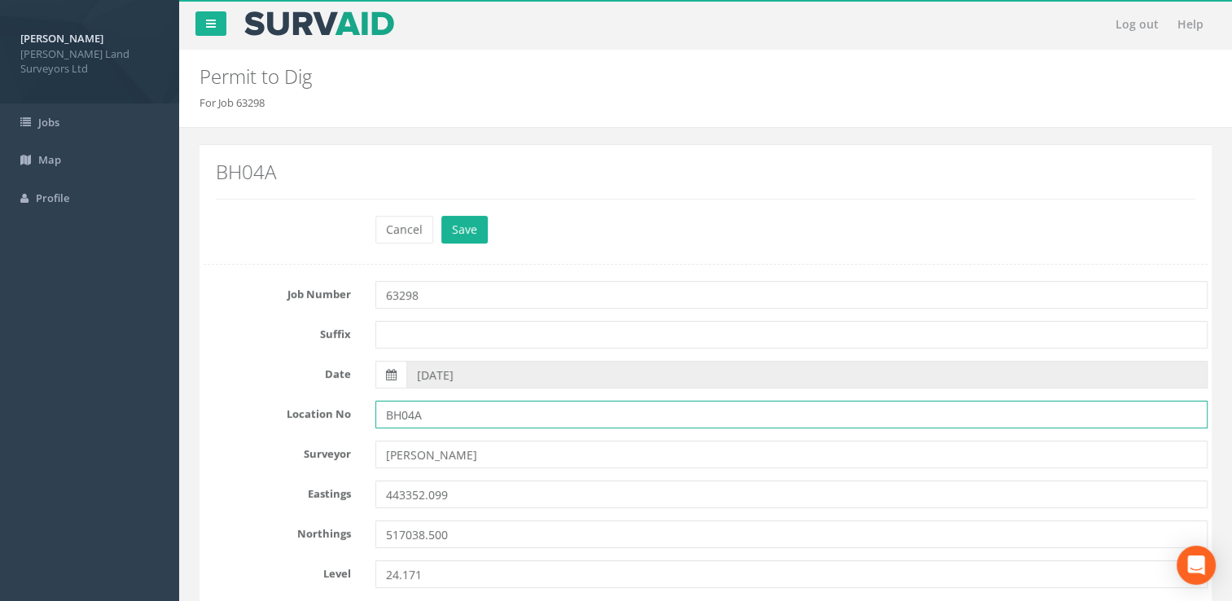
click at [444, 412] on input "BH04A" at bounding box center [791, 414] width 833 height 28
type input "BH04A/25"
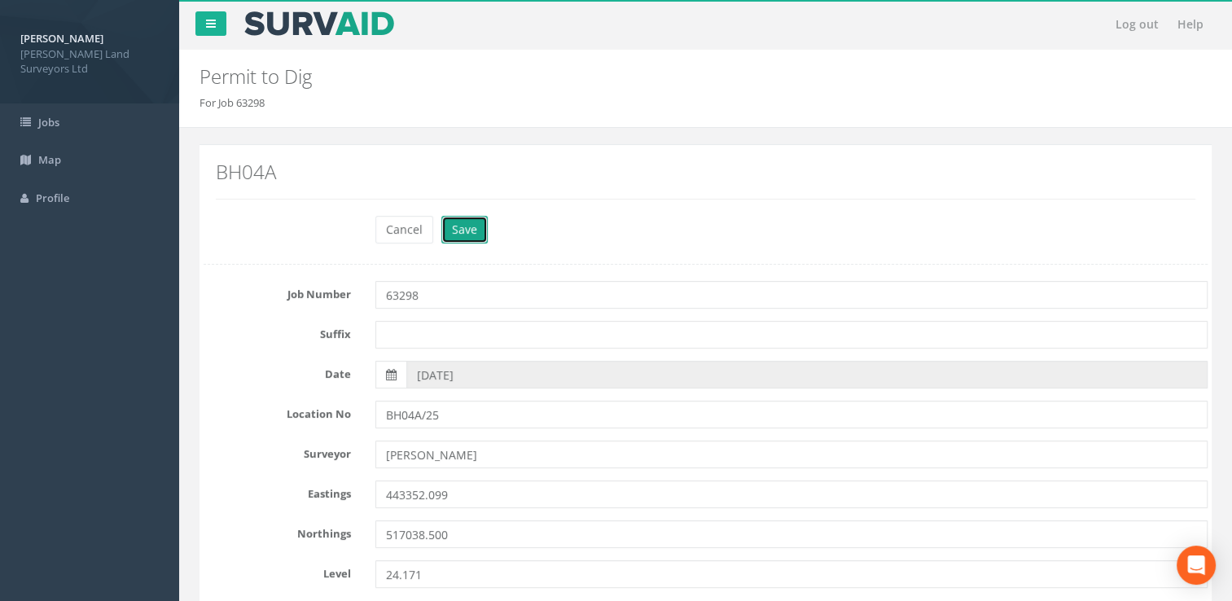
click at [466, 227] on button "Save" at bounding box center [464, 230] width 46 height 28
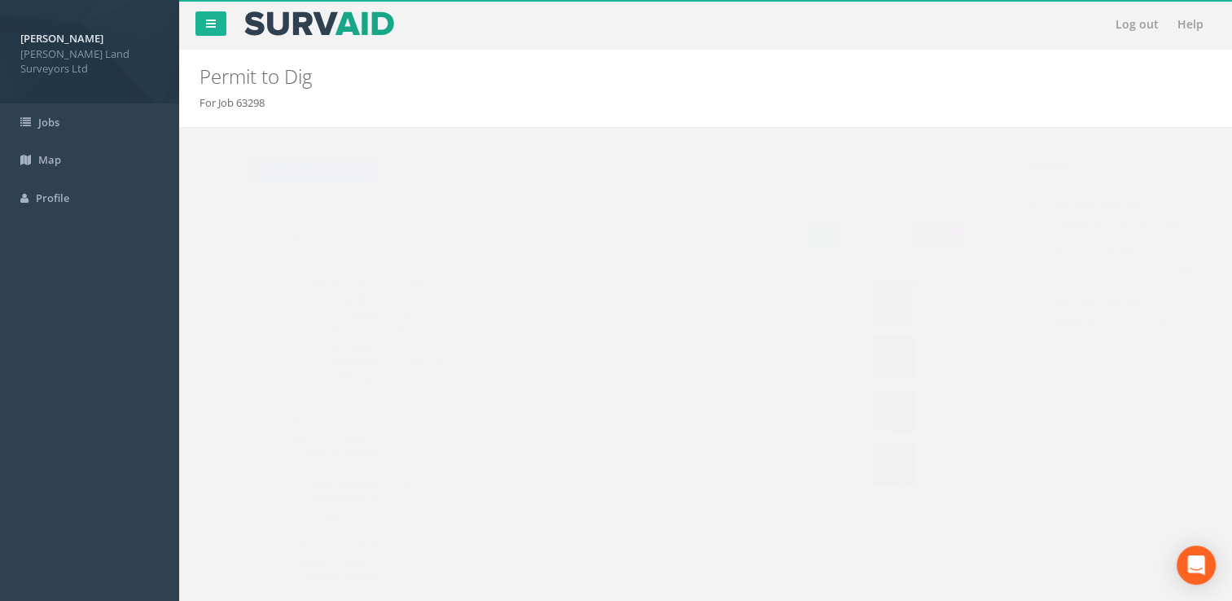
click at [862, 309] on img at bounding box center [861, 302] width 41 height 41
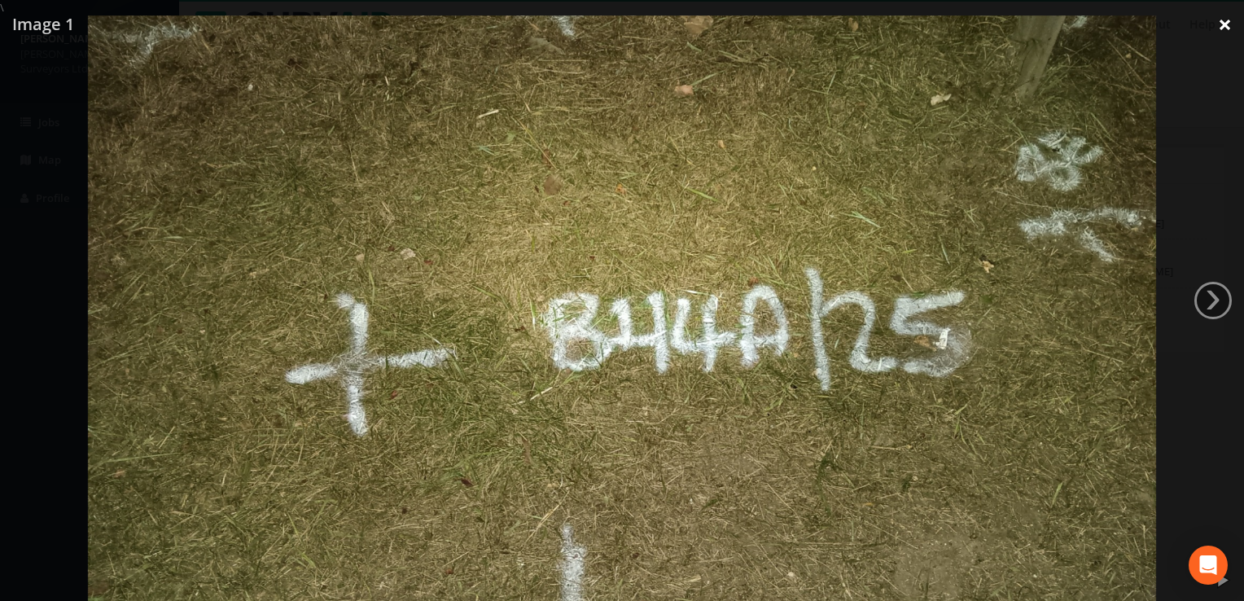
click at [1231, 20] on link "×" at bounding box center [1225, 24] width 38 height 49
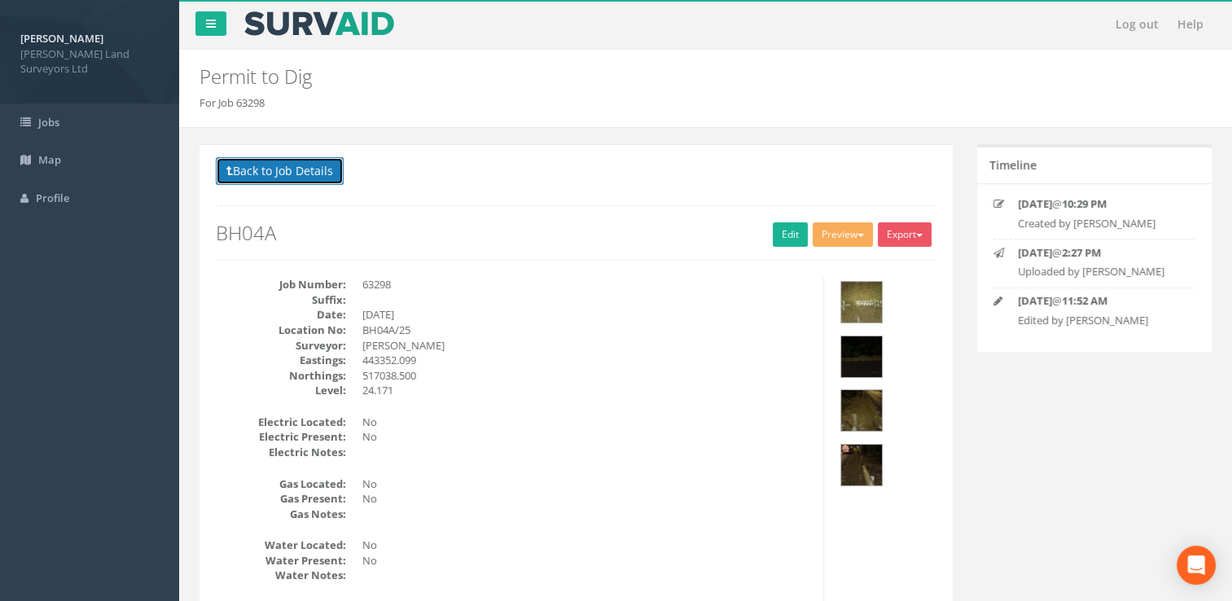
click at [316, 166] on button "Back to Job Details" at bounding box center [280, 171] width 128 height 28
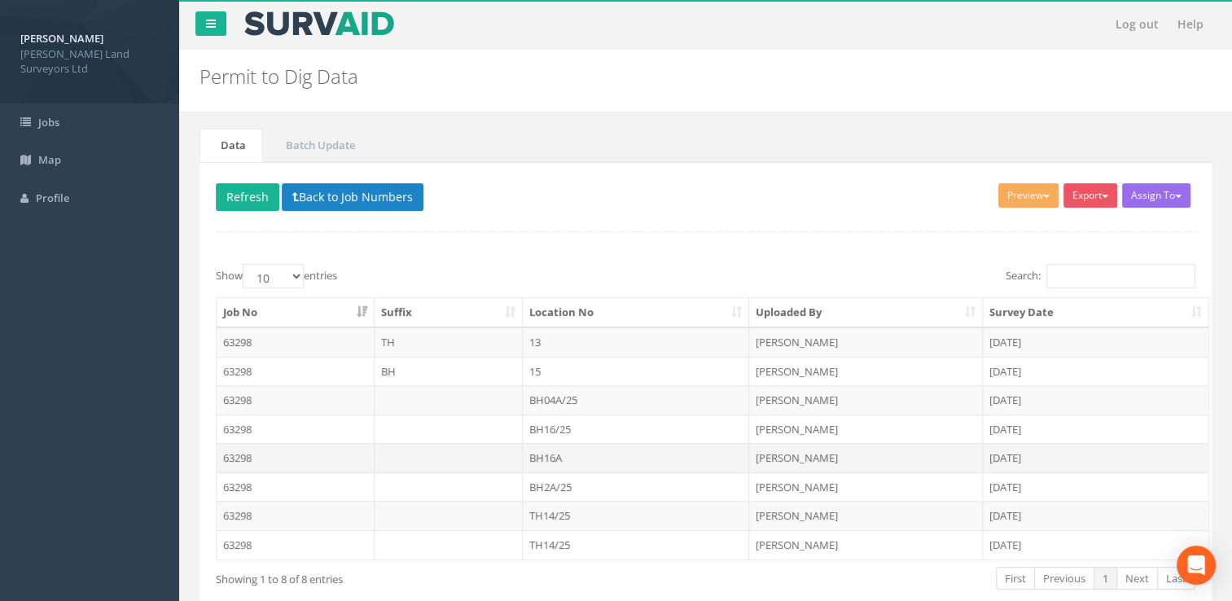
click at [551, 454] on td "BH16A" at bounding box center [636, 457] width 227 height 29
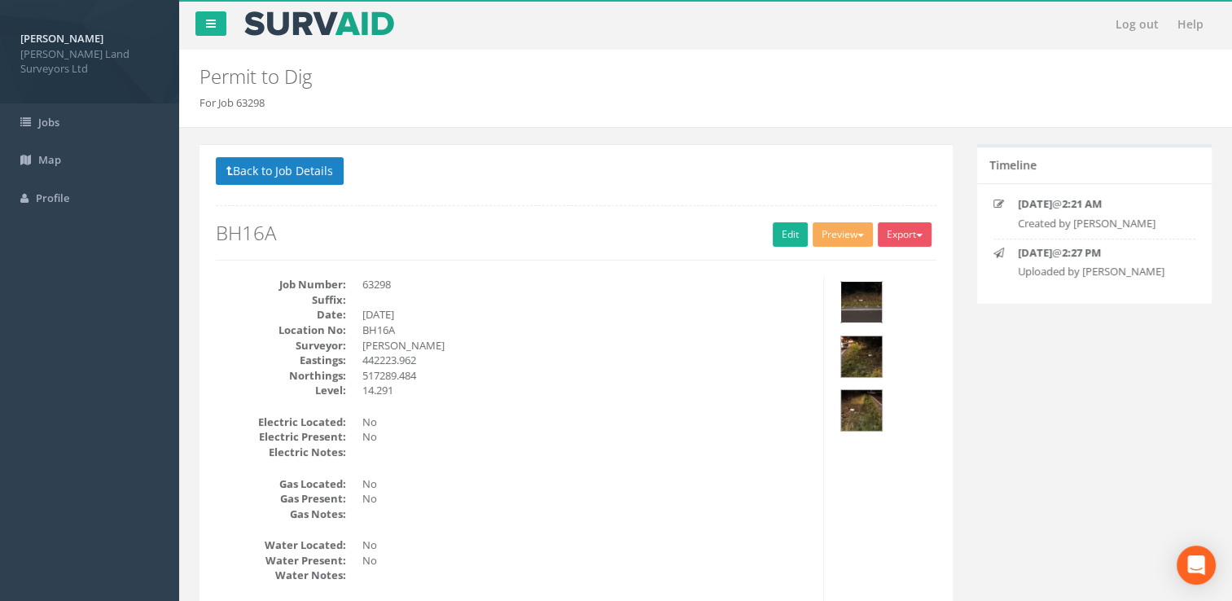
click at [858, 300] on img at bounding box center [861, 302] width 41 height 41
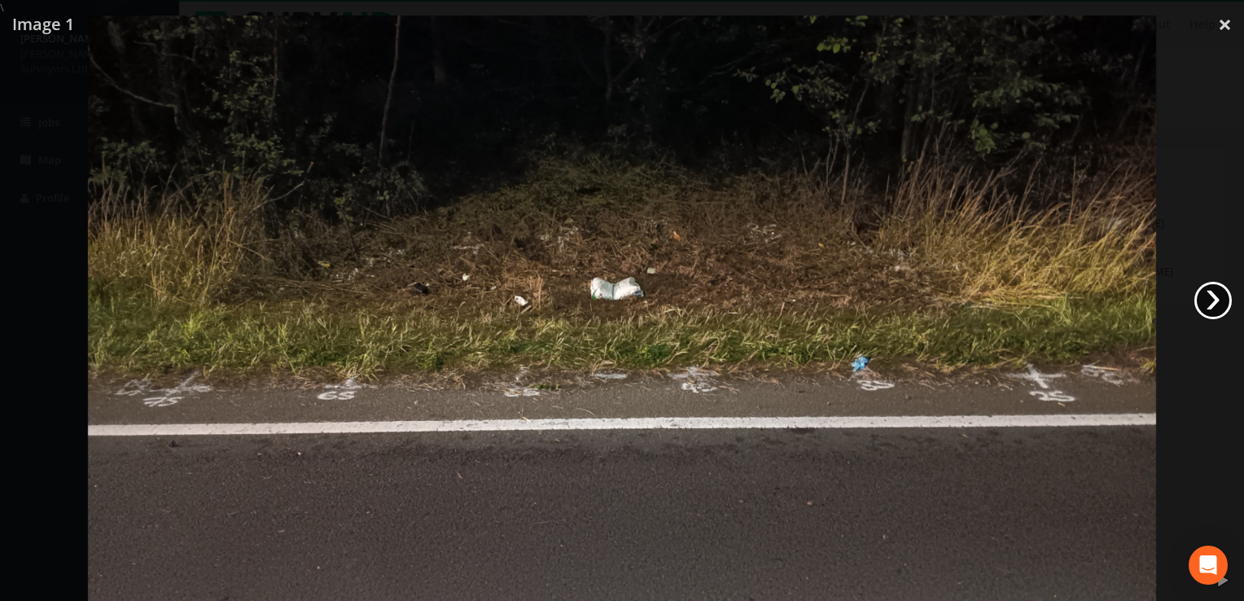
click at [1214, 301] on link "›" at bounding box center [1212, 300] width 37 height 37
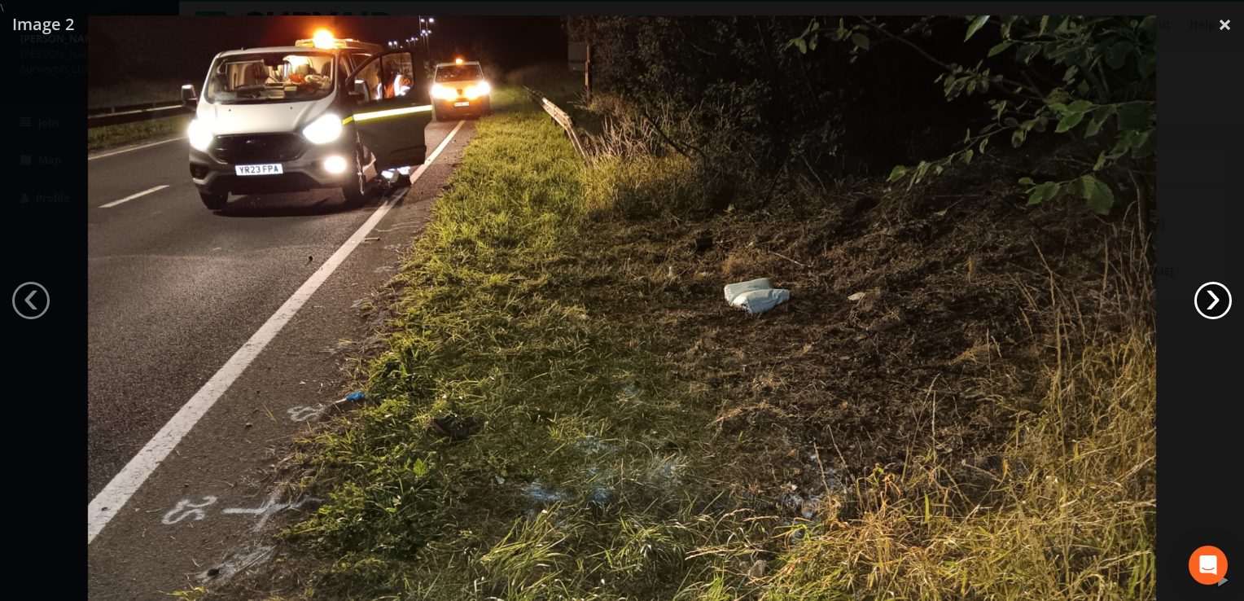
click at [1211, 300] on link "›" at bounding box center [1212, 300] width 37 height 37
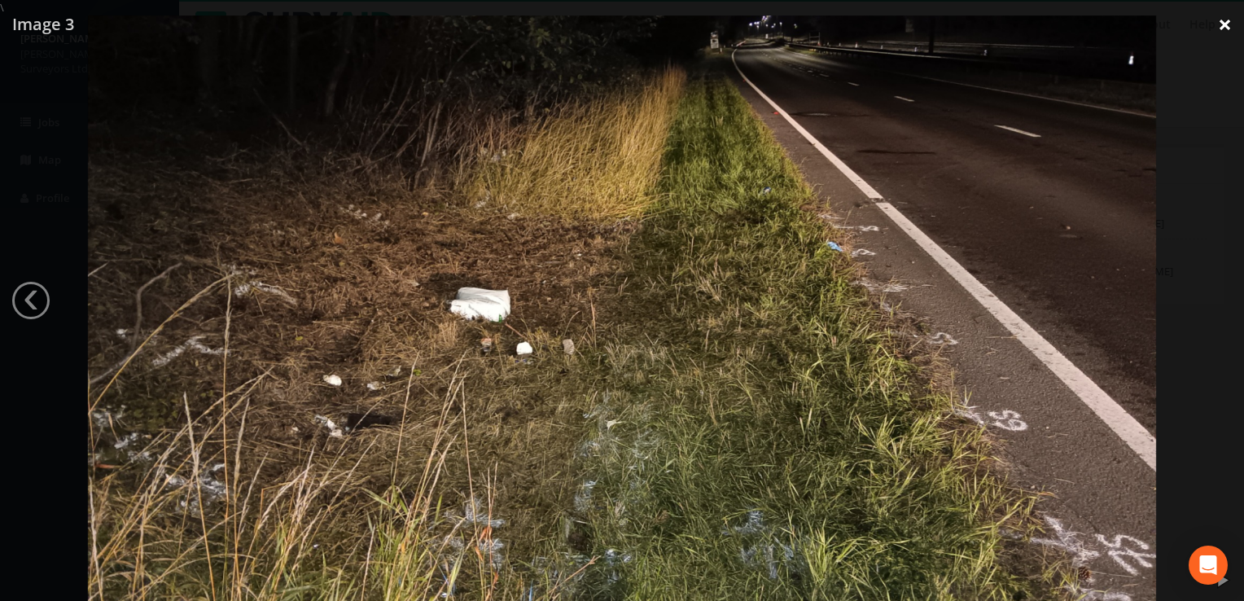
click at [1220, 21] on link "×" at bounding box center [1225, 24] width 38 height 49
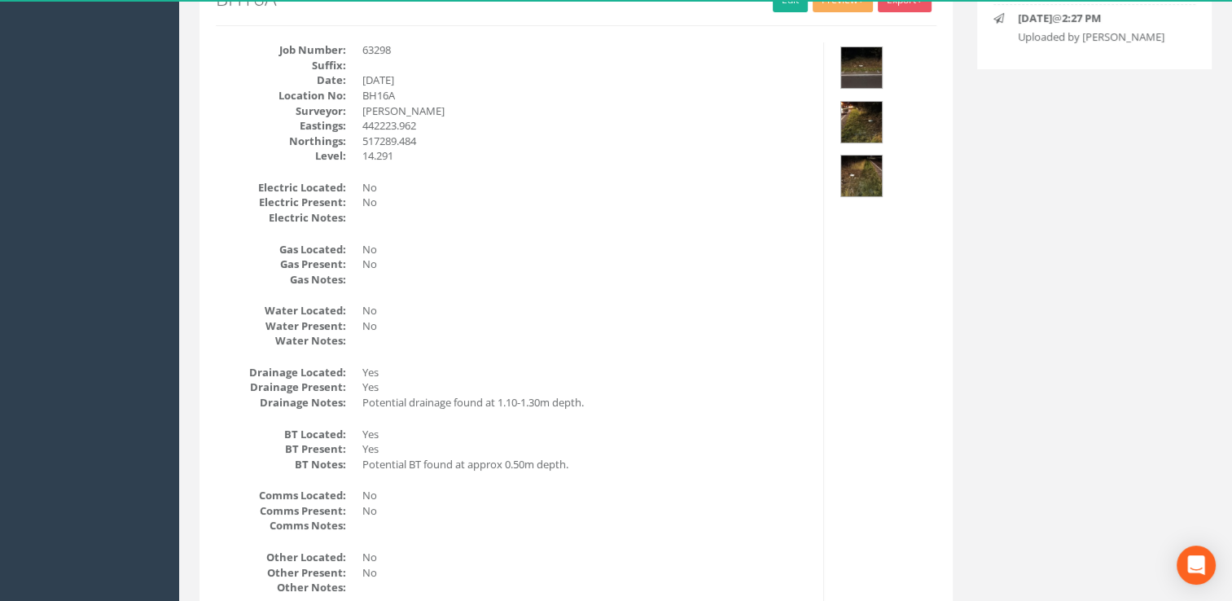
scroll to position [137, 0]
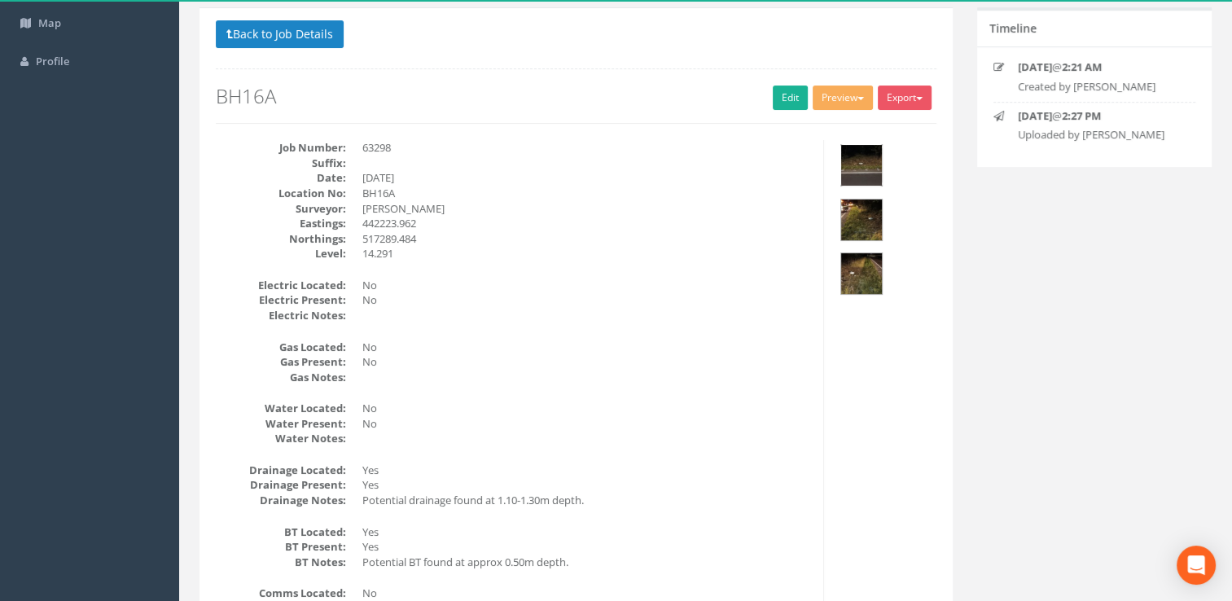
click at [865, 168] on img at bounding box center [861, 165] width 41 height 41
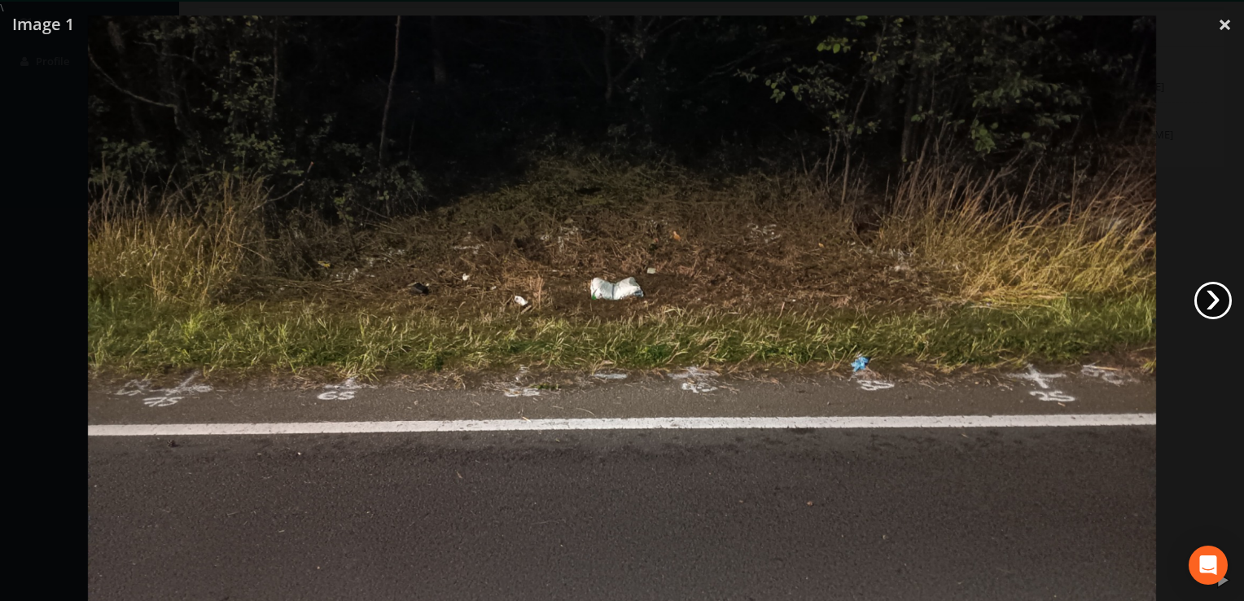
click at [1218, 295] on link "›" at bounding box center [1212, 300] width 37 height 37
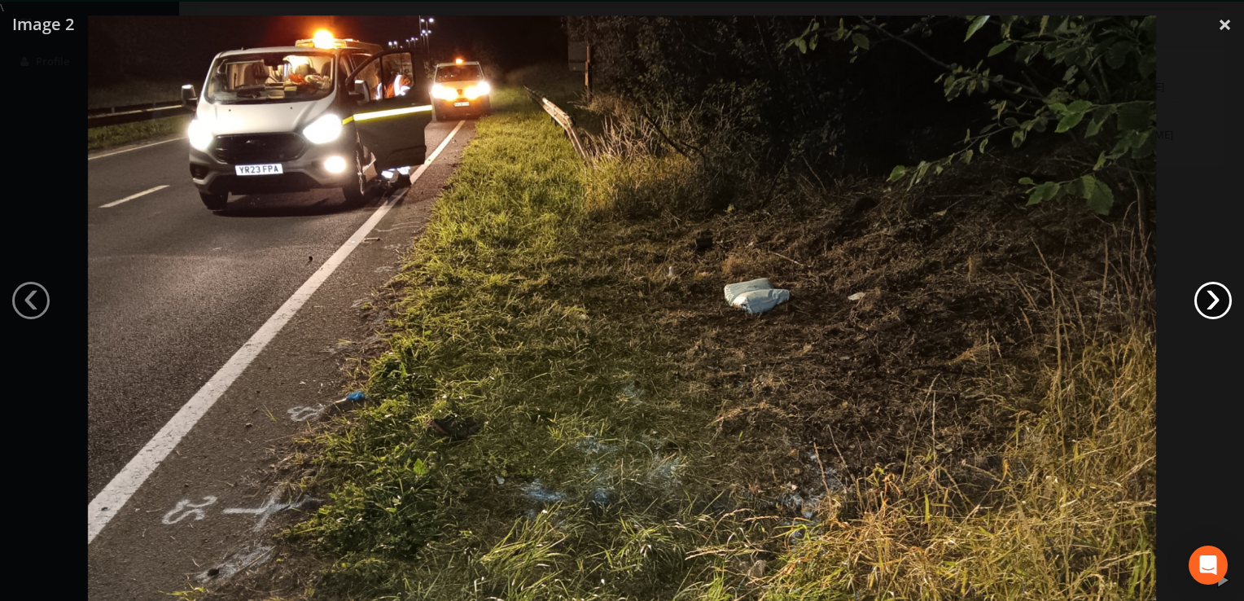
click at [1218, 296] on link "›" at bounding box center [1212, 300] width 37 height 37
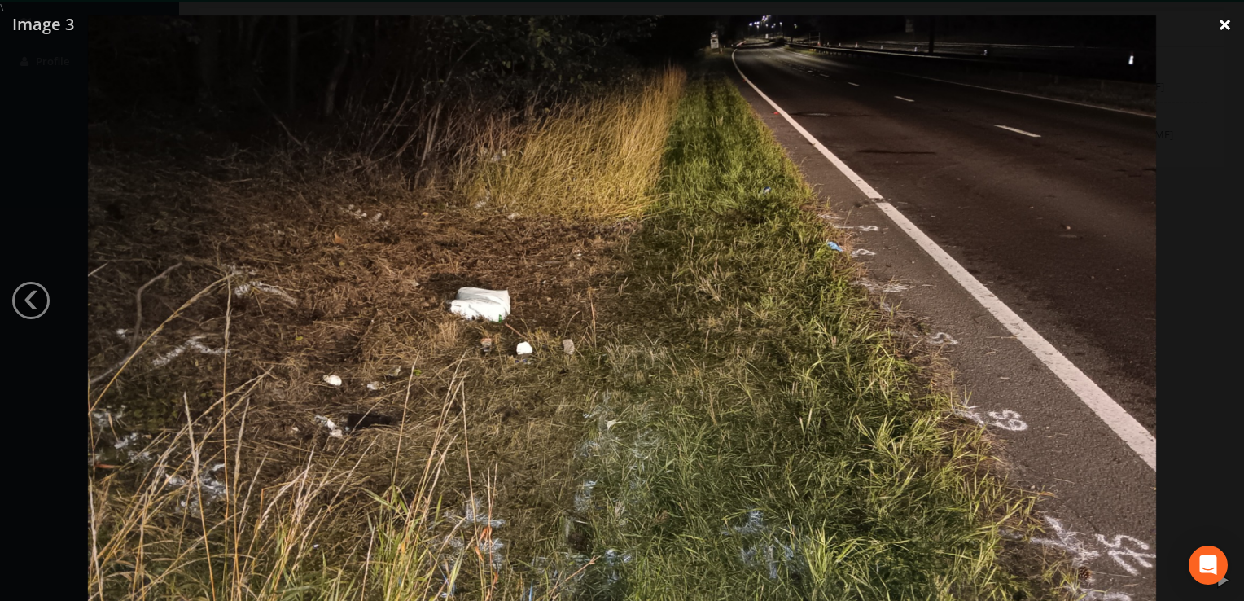
click at [1223, 24] on link "×" at bounding box center [1225, 24] width 38 height 49
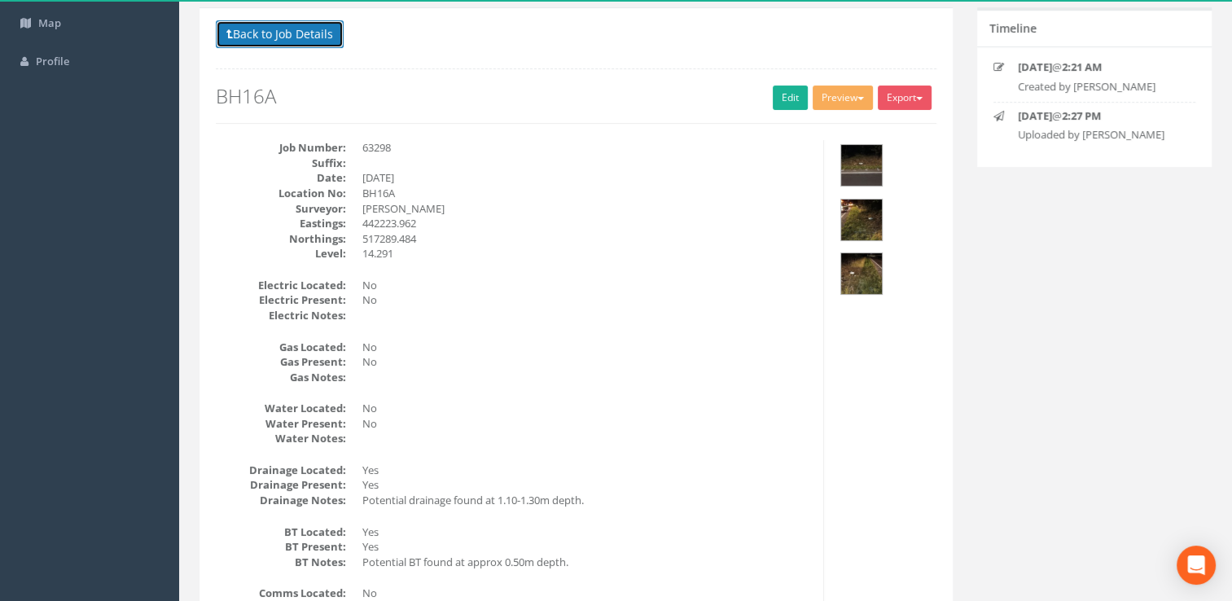
click at [264, 25] on button "Back to Job Details" at bounding box center [280, 34] width 128 height 28
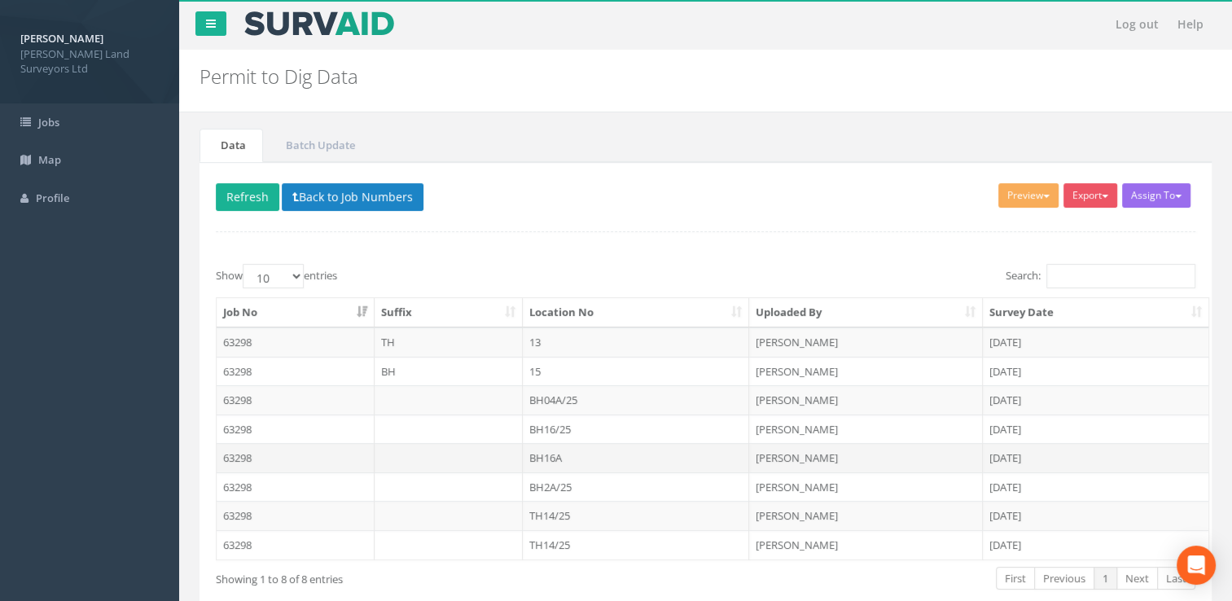
click at [552, 457] on td "BH16A" at bounding box center [636, 457] width 227 height 29
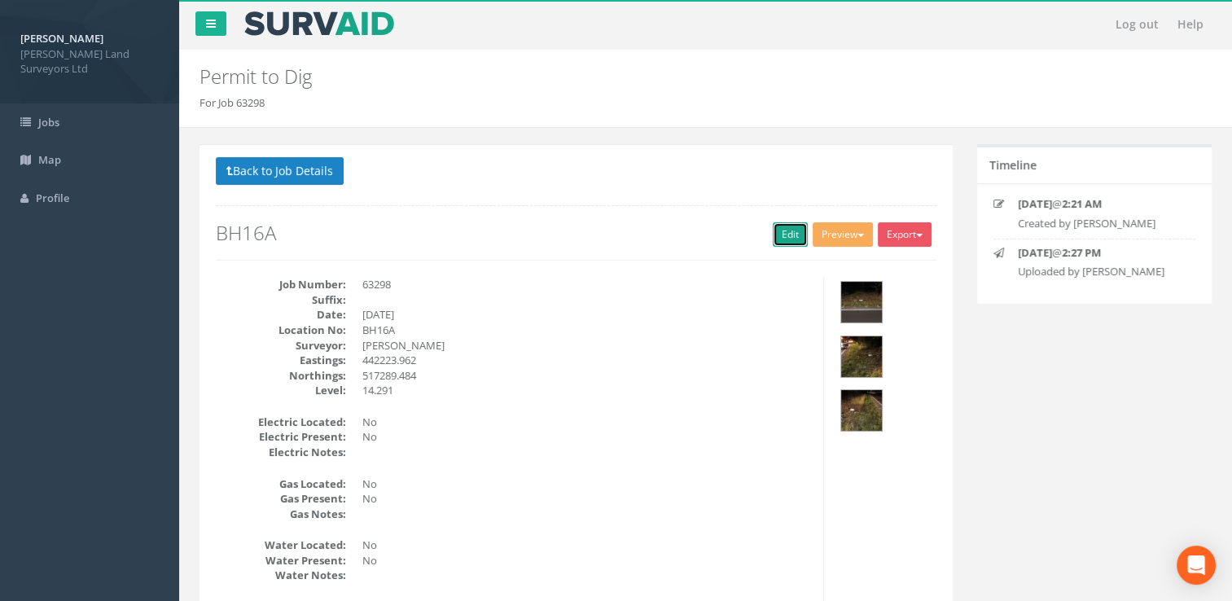
click at [788, 231] on link "Edit" at bounding box center [790, 234] width 35 height 24
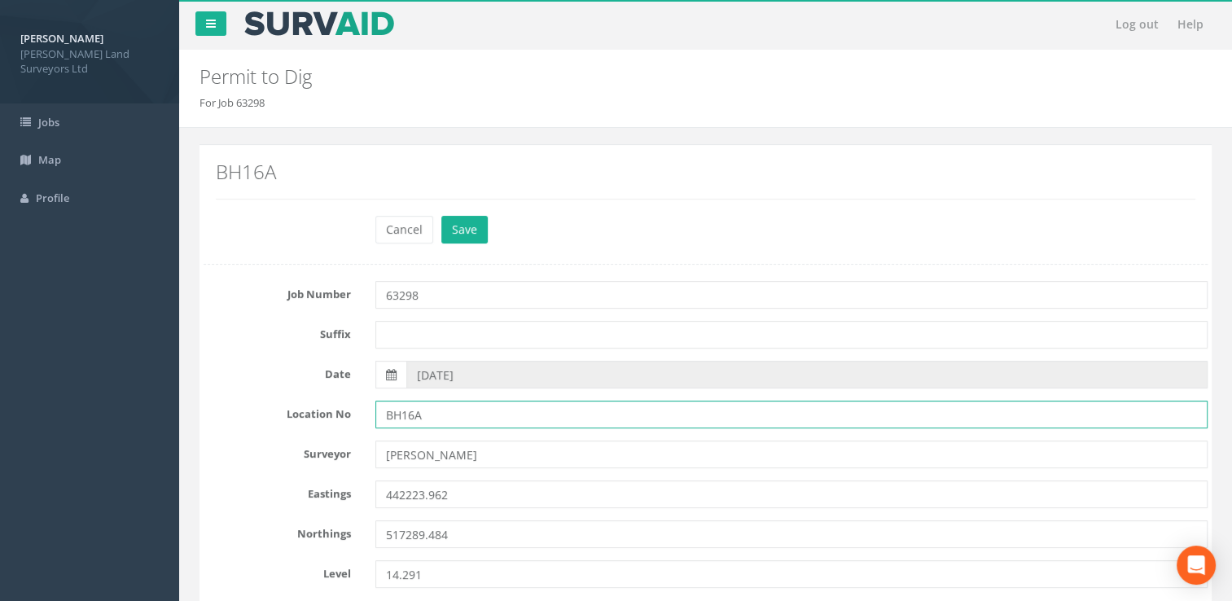
click at [443, 412] on input "BH16A" at bounding box center [791, 414] width 833 height 28
type input "BH16A/25"
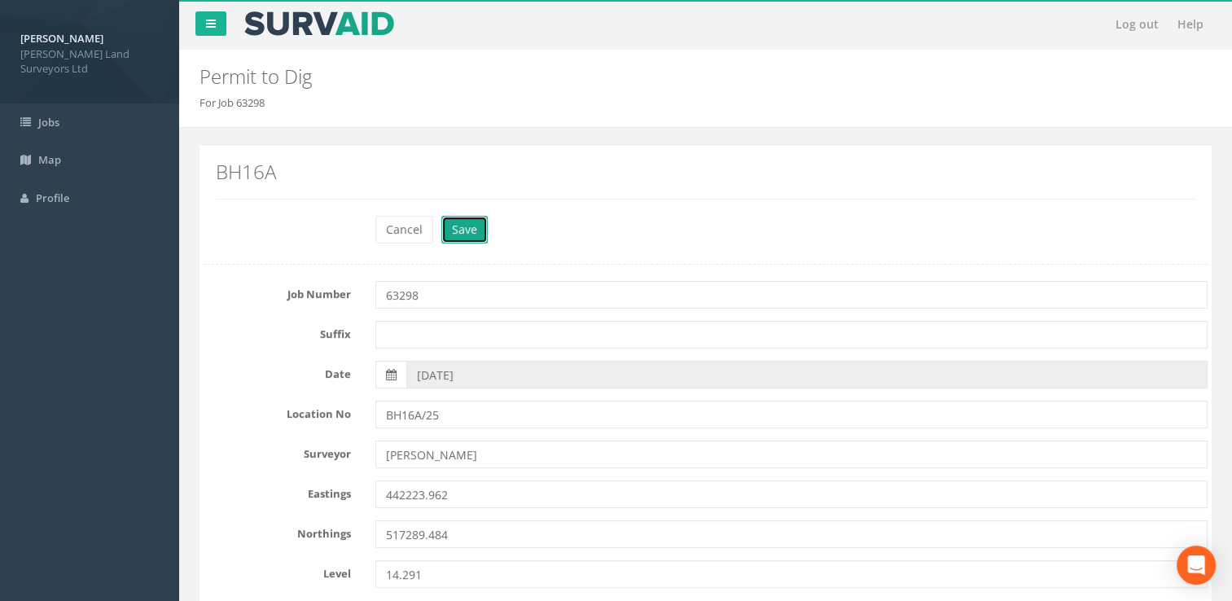
click at [462, 227] on button "Save" at bounding box center [464, 230] width 46 height 28
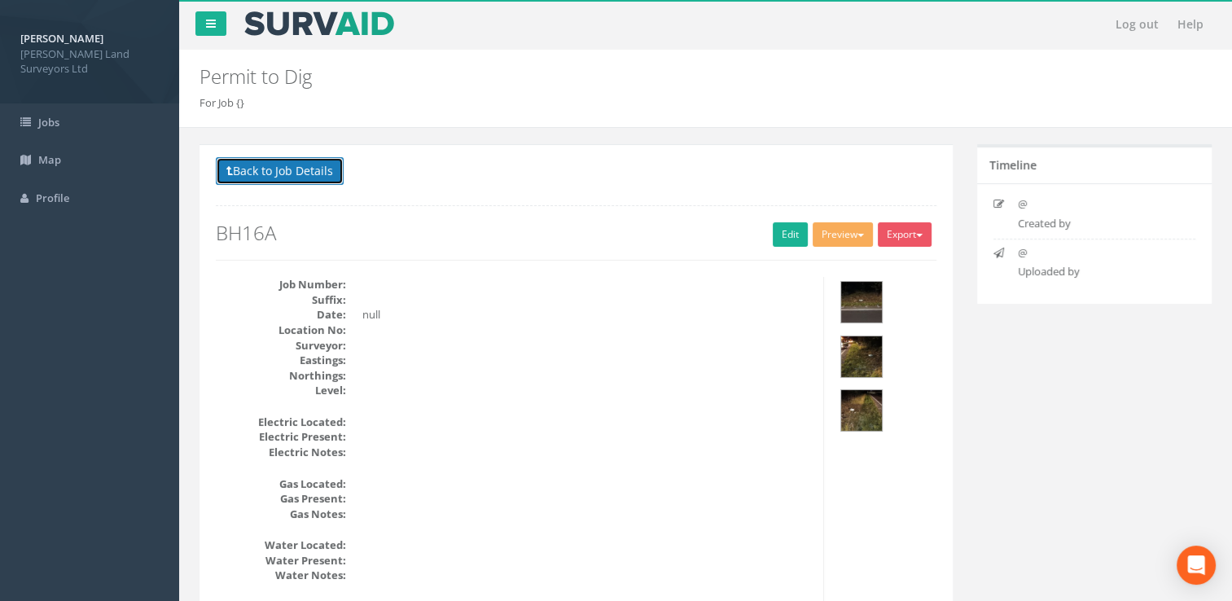
click at [342, 166] on button "Back to Job Details" at bounding box center [280, 171] width 128 height 28
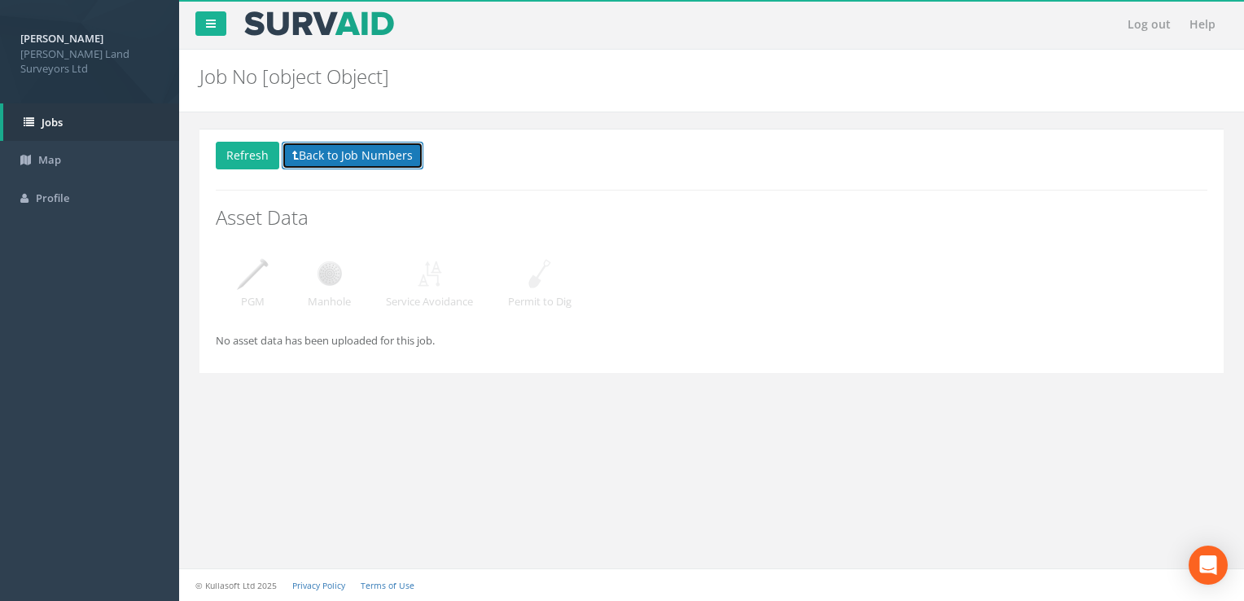
click at [354, 153] on button "Back to Job Numbers" at bounding box center [353, 156] width 142 height 28
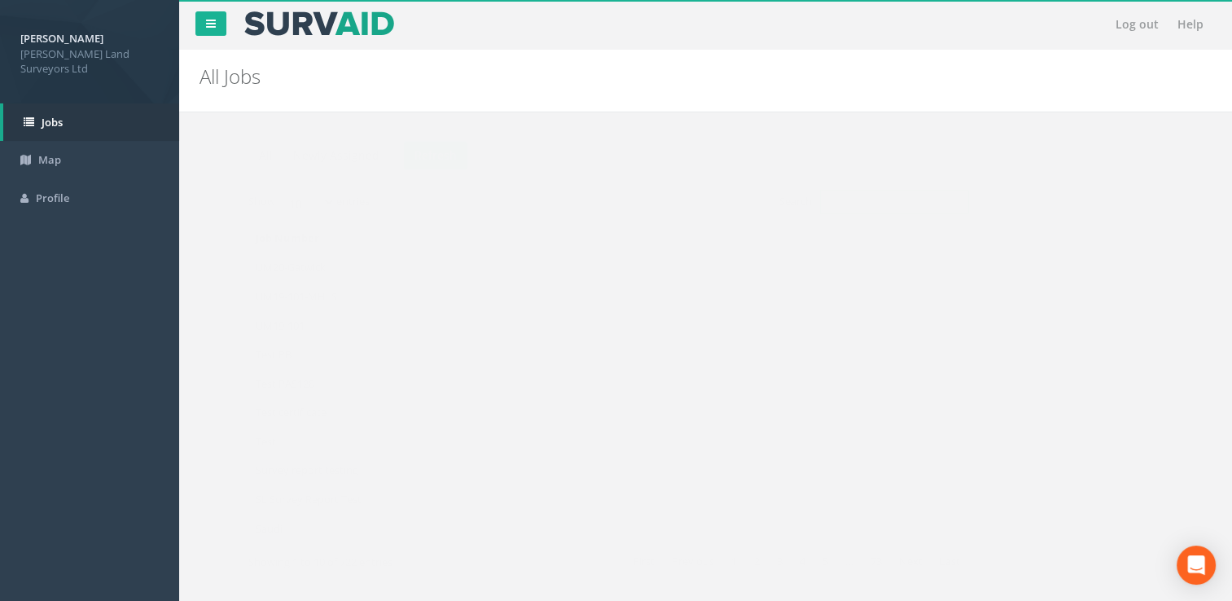
click at [843, 204] on input "Search:" at bounding box center [861, 202] width 149 height 24
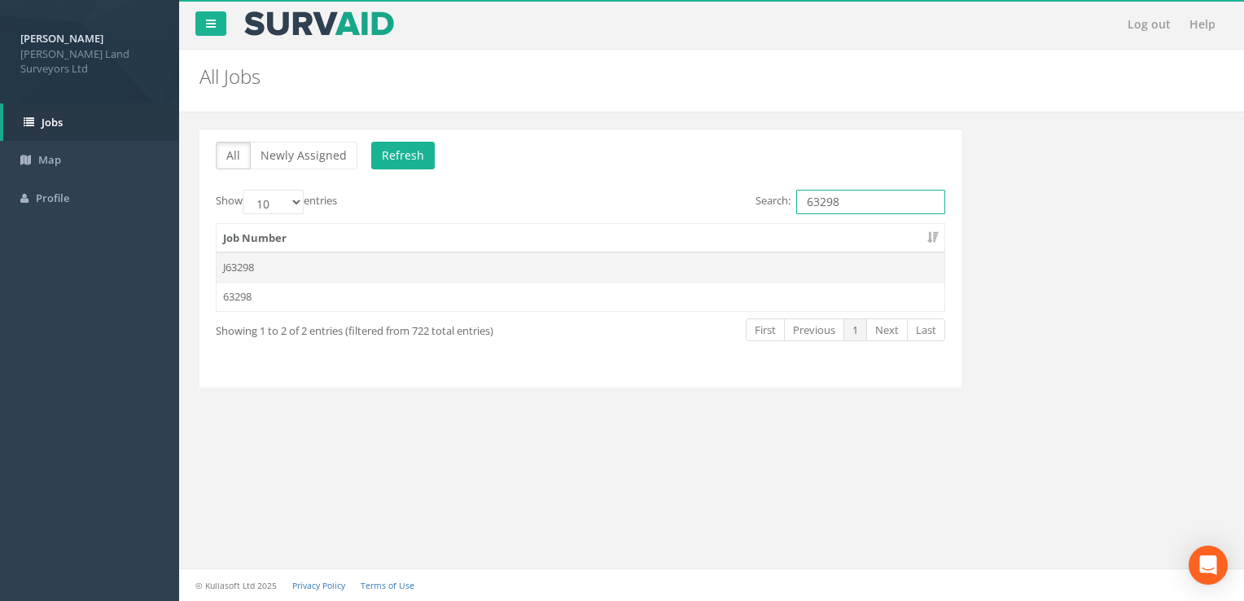
type input "63298"
click at [506, 266] on td "J63298" at bounding box center [581, 266] width 728 height 29
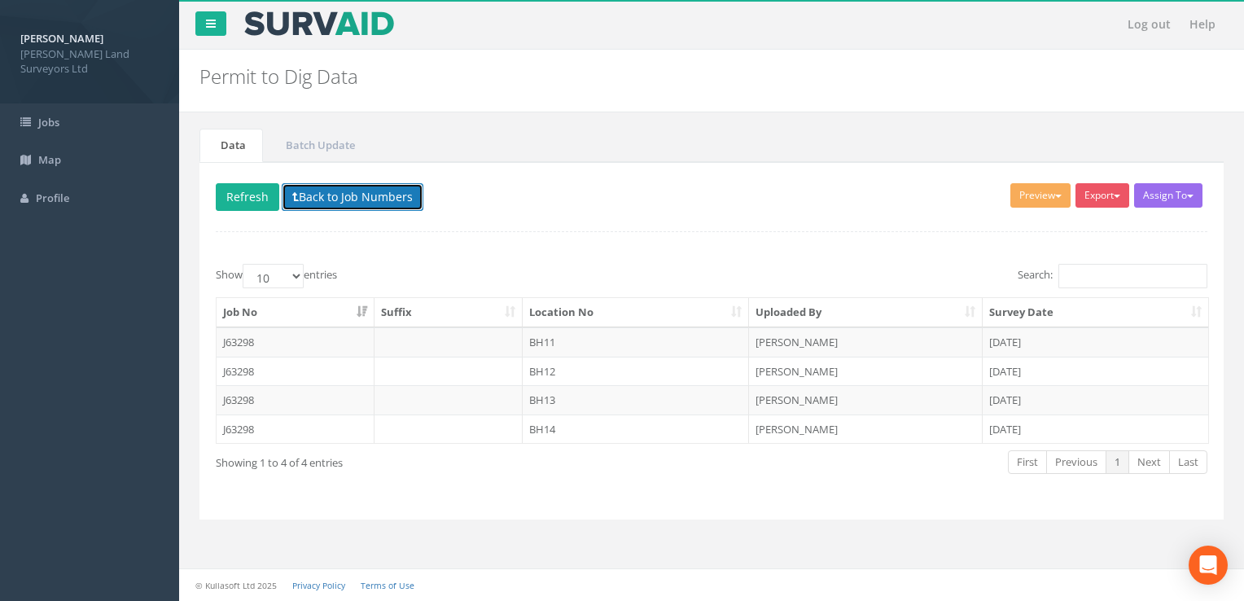
click at [295, 191] on icon at bounding box center [295, 196] width 7 height 11
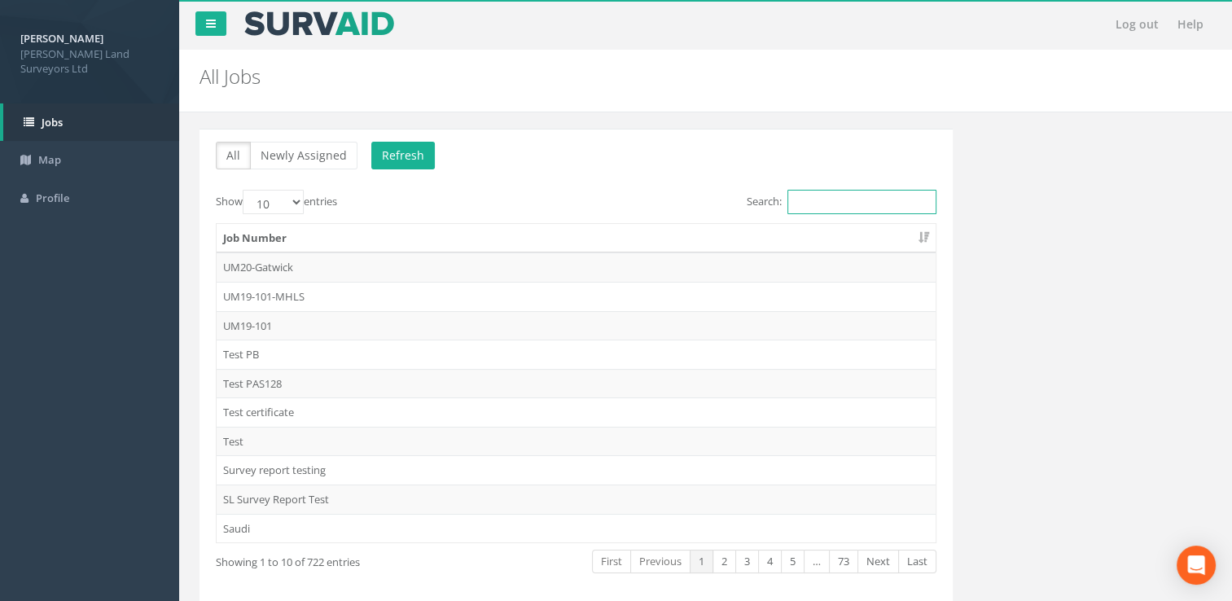
click at [866, 198] on input "Search:" at bounding box center [861, 202] width 149 height 24
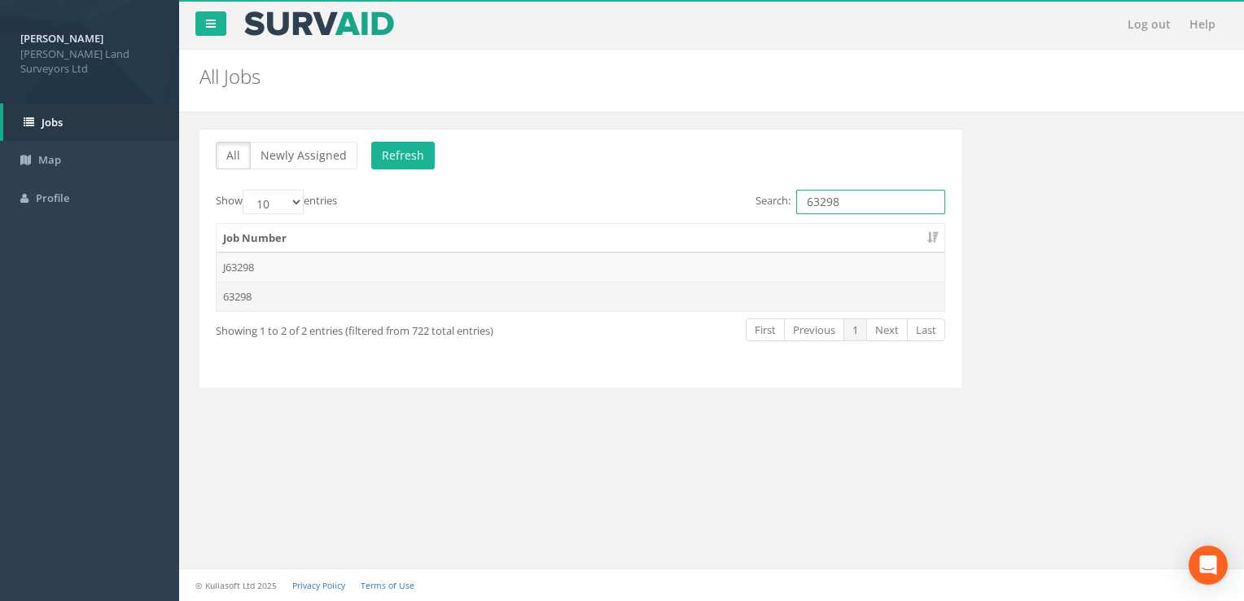
type input "63298"
click at [260, 288] on td "63298" at bounding box center [581, 296] width 728 height 29
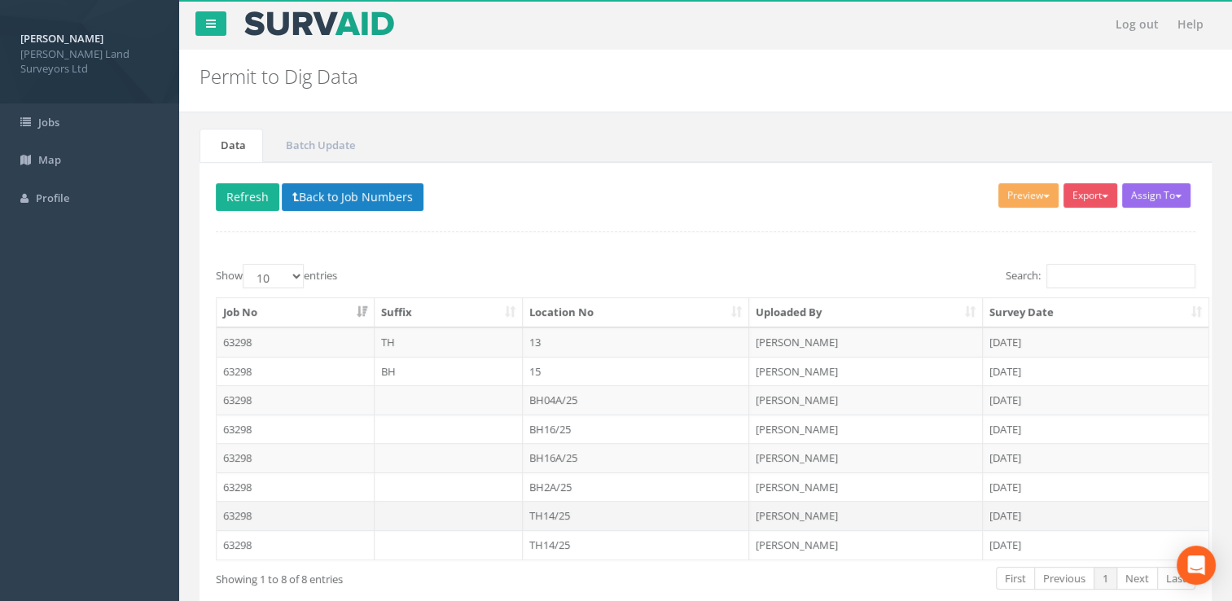
click at [576, 516] on td "TH14/25" at bounding box center [636, 515] width 227 height 29
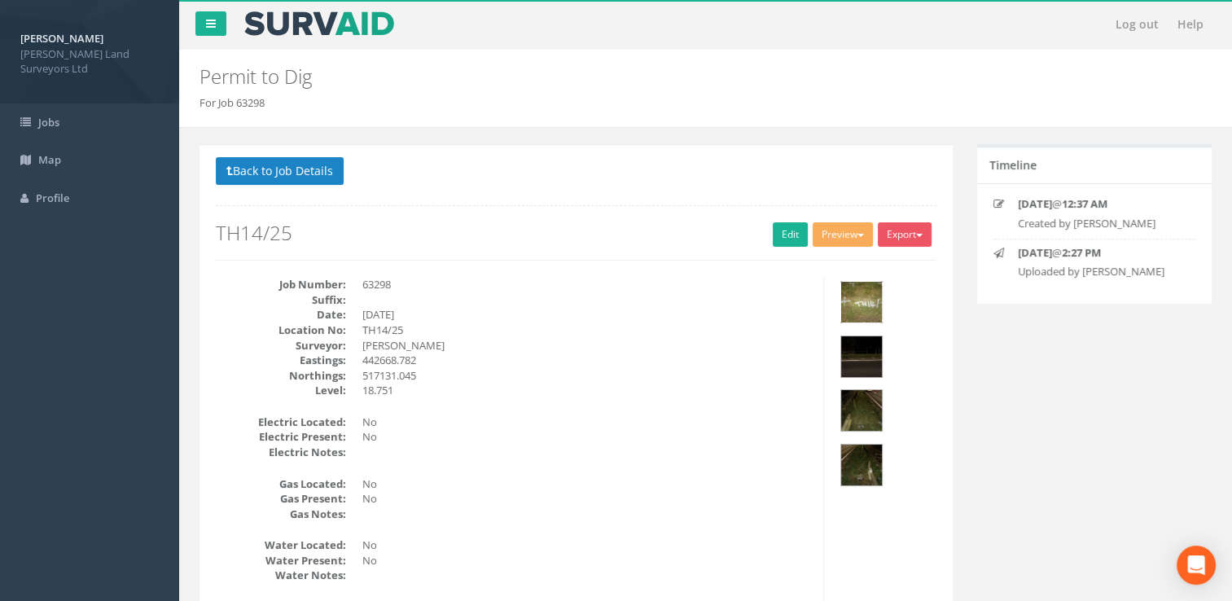
click at [853, 309] on img at bounding box center [861, 302] width 41 height 41
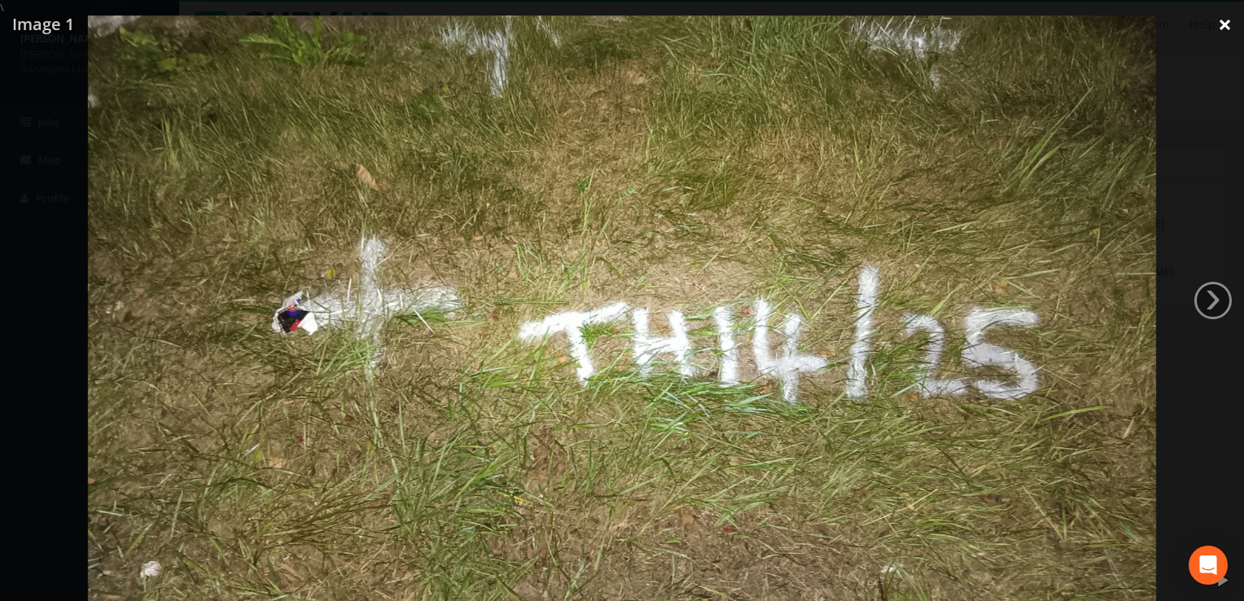
click at [1220, 24] on link "×" at bounding box center [1225, 24] width 38 height 49
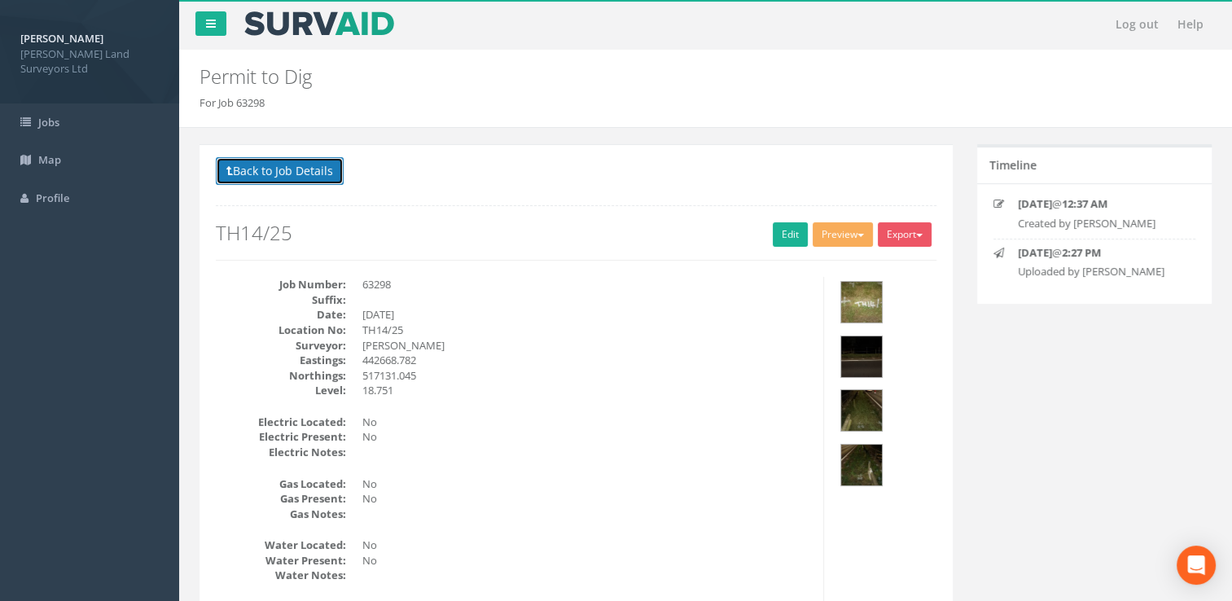
click at [302, 169] on button "Back to Job Details" at bounding box center [280, 171] width 128 height 28
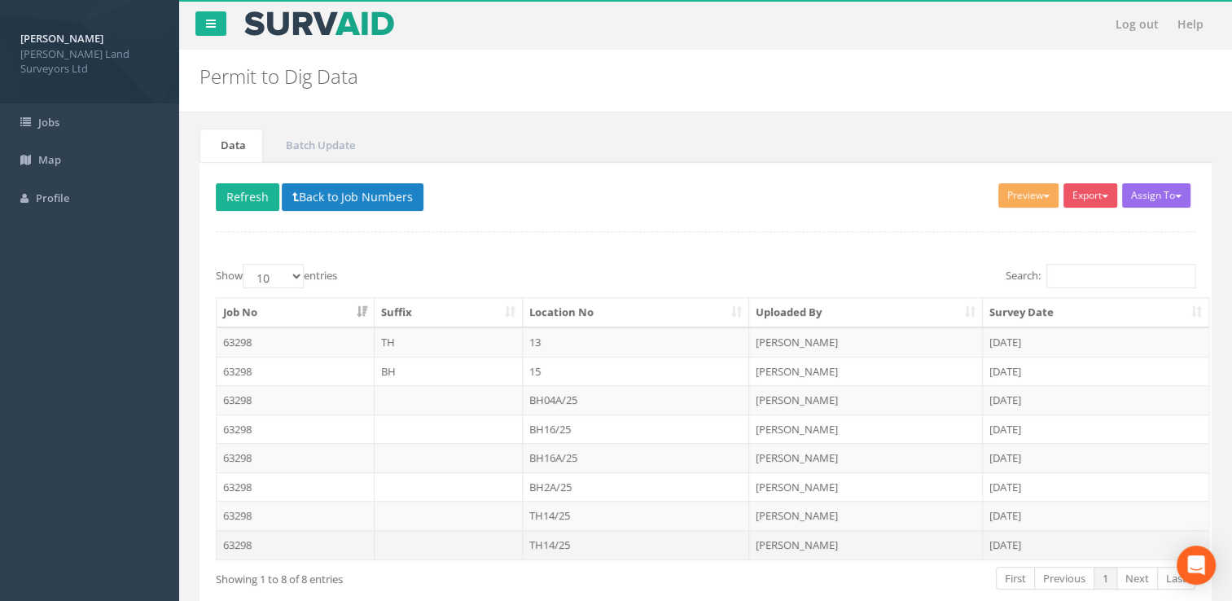
click at [576, 534] on td "TH14/25" at bounding box center [636, 544] width 227 height 29
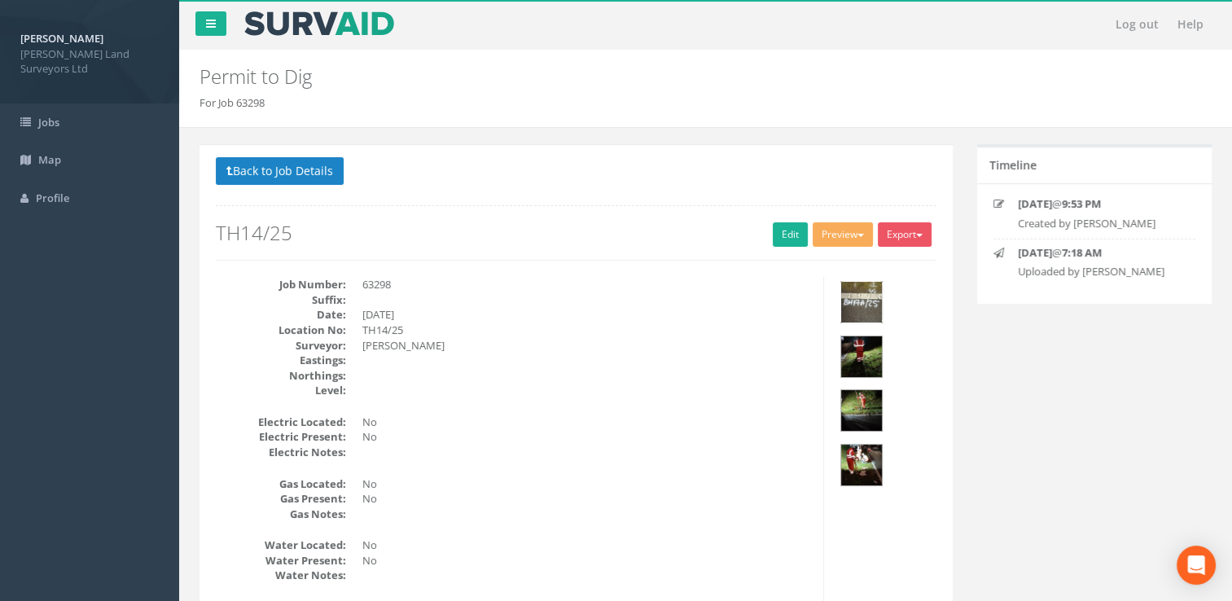
click at [851, 311] on img at bounding box center [861, 302] width 41 height 41
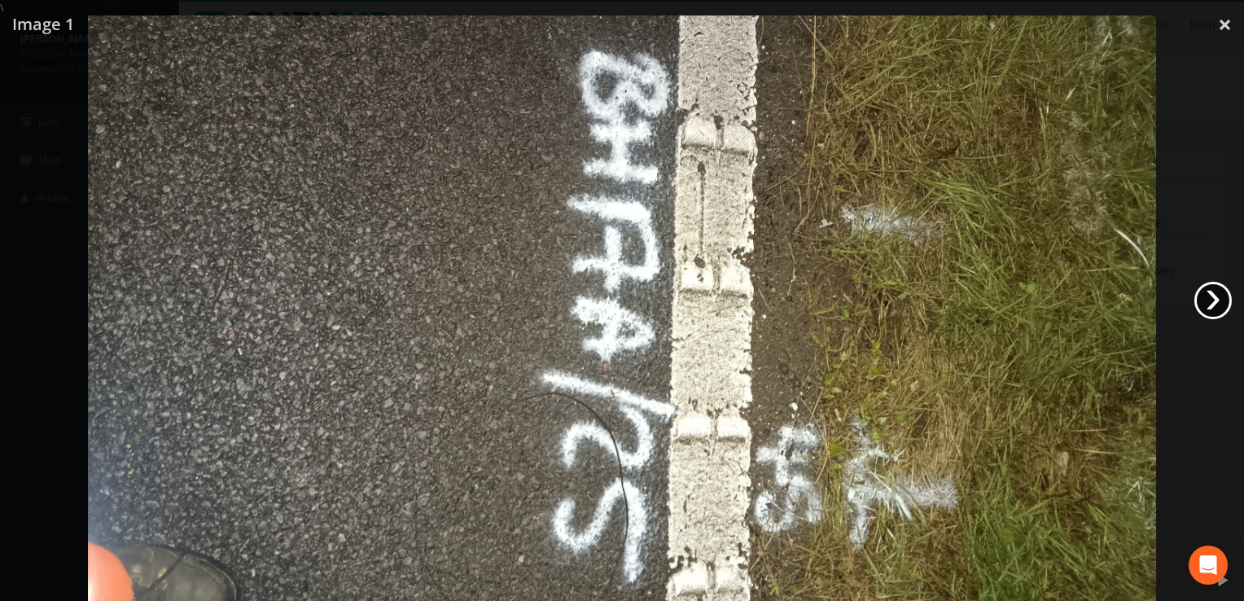
click at [1213, 300] on link "›" at bounding box center [1212, 300] width 37 height 37
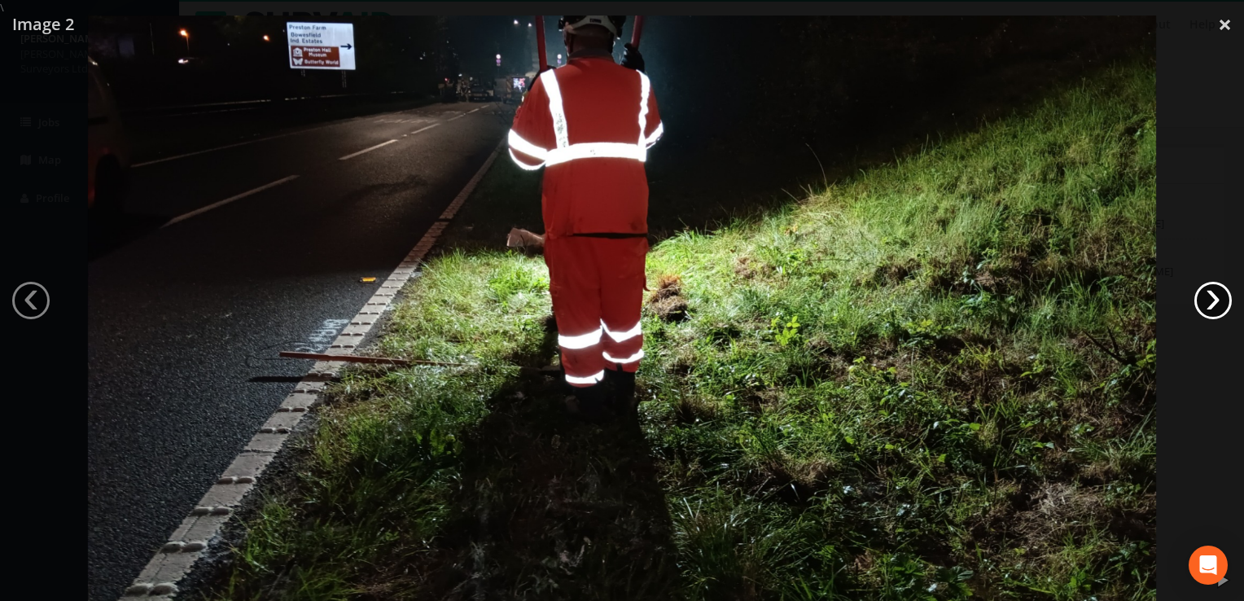
click at [1213, 300] on link "›" at bounding box center [1212, 300] width 37 height 37
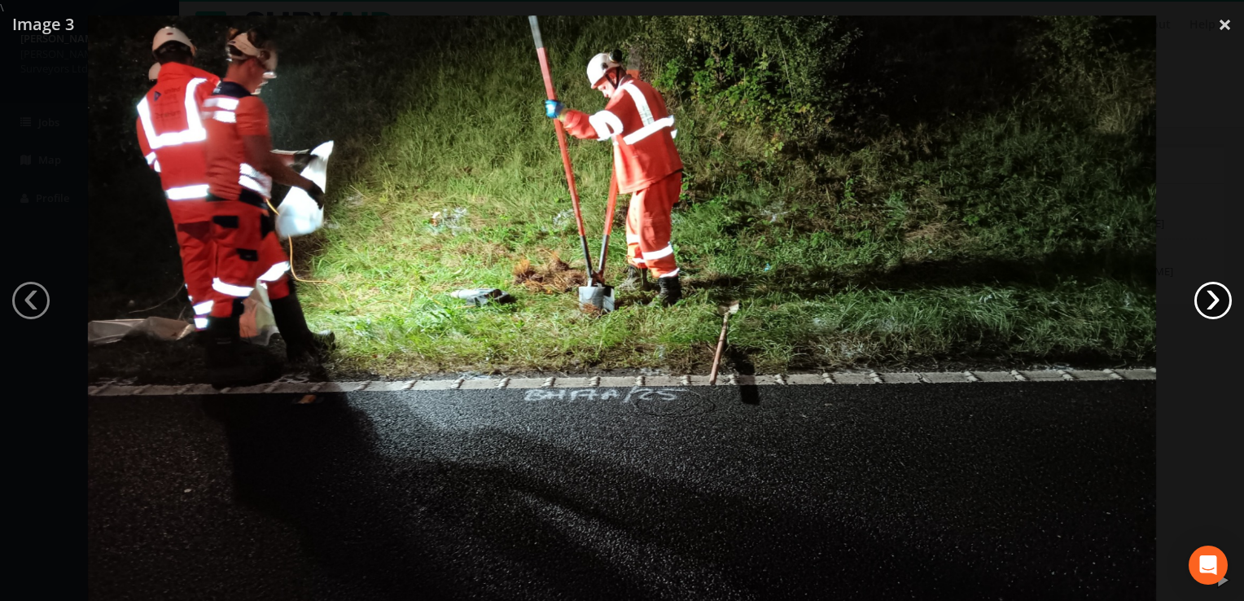
click at [1213, 300] on link "›" at bounding box center [1212, 300] width 37 height 37
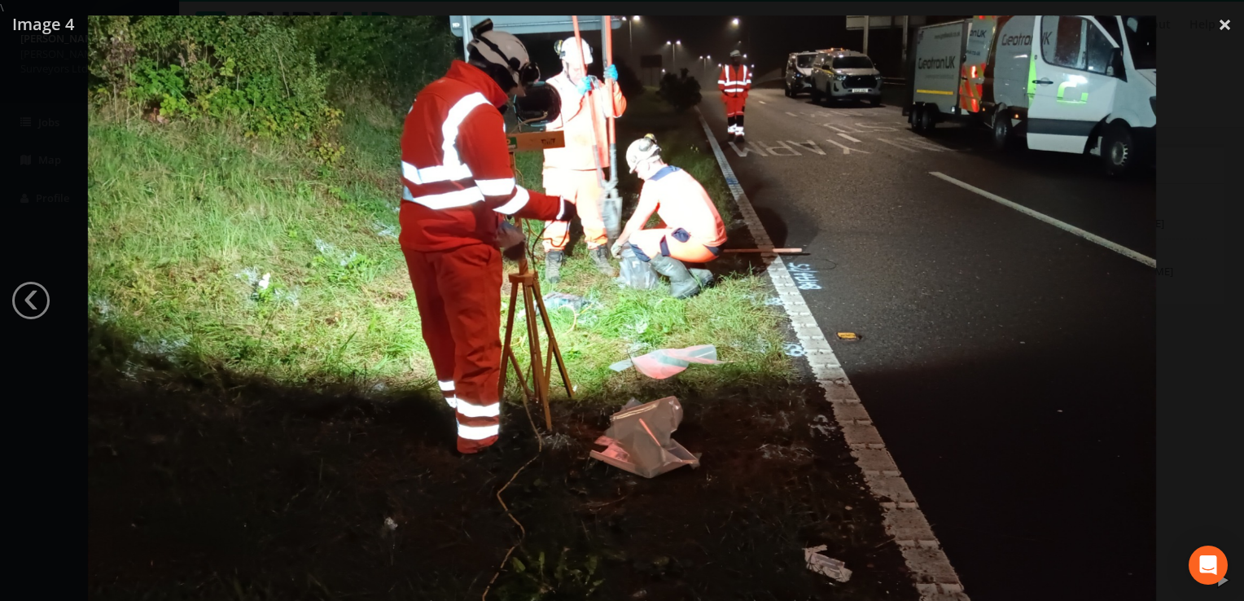
click at [1213, 300] on div at bounding box center [622, 315] width 1244 height 601
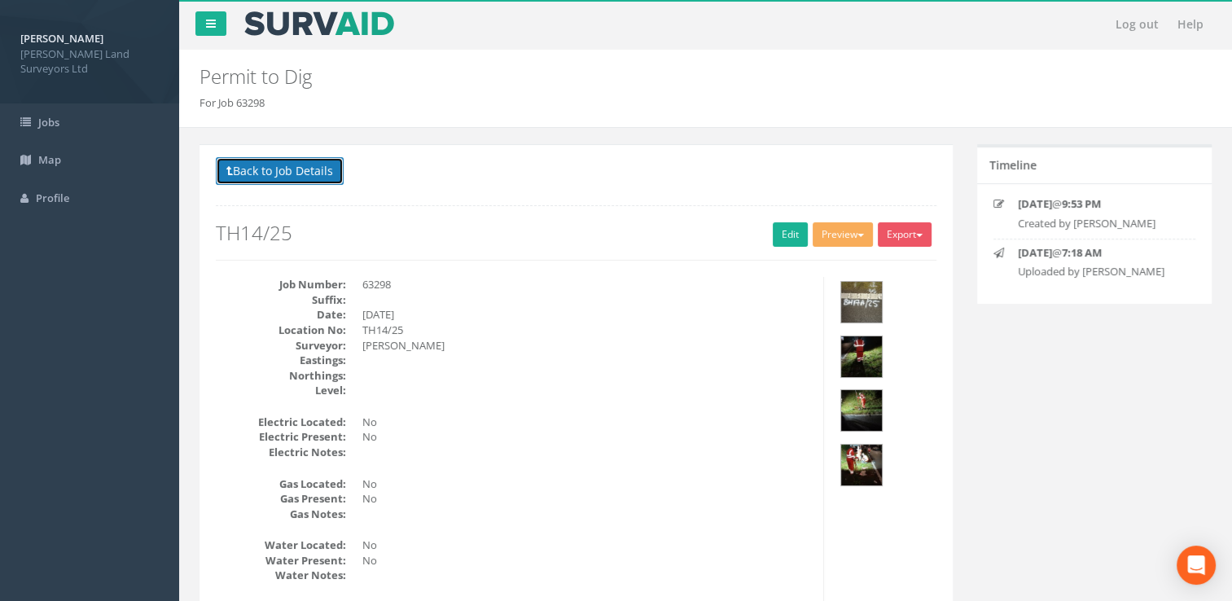
click at [296, 177] on button "Back to Job Details" at bounding box center [280, 171] width 128 height 28
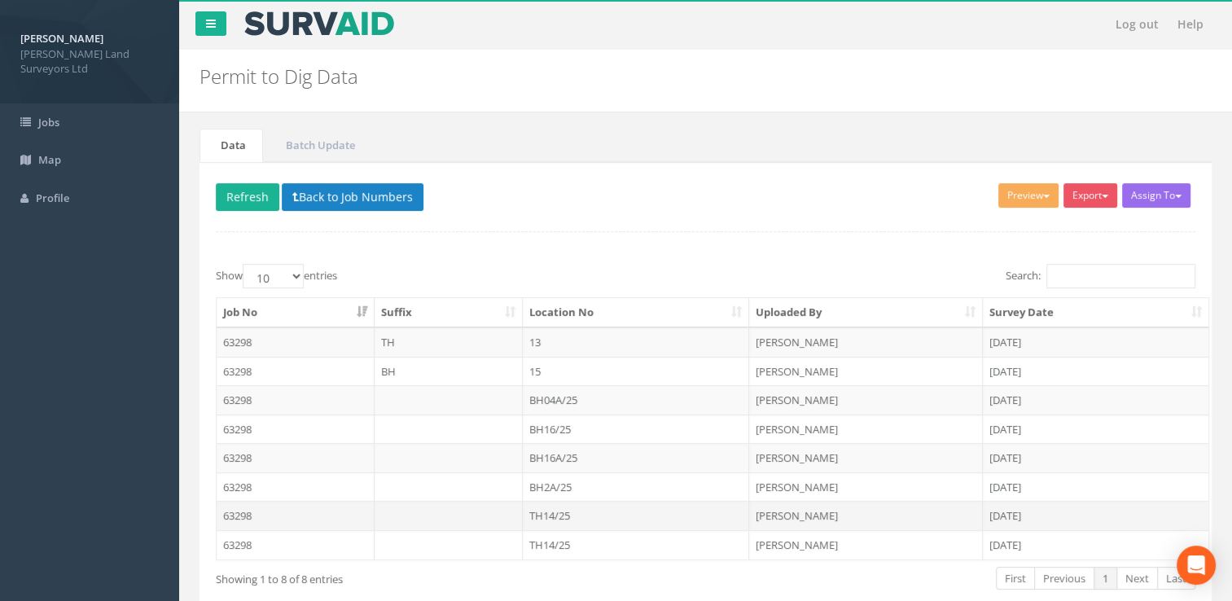
click at [584, 514] on td "TH14/25" at bounding box center [636, 515] width 227 height 29
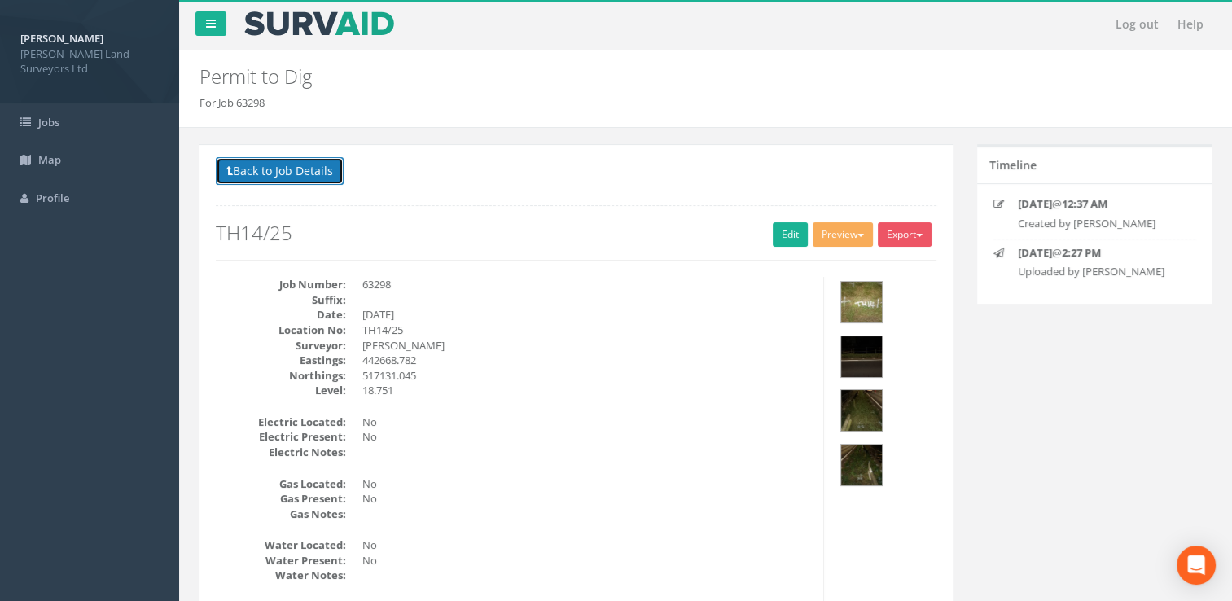
click at [301, 160] on button "Back to Job Details" at bounding box center [280, 171] width 128 height 28
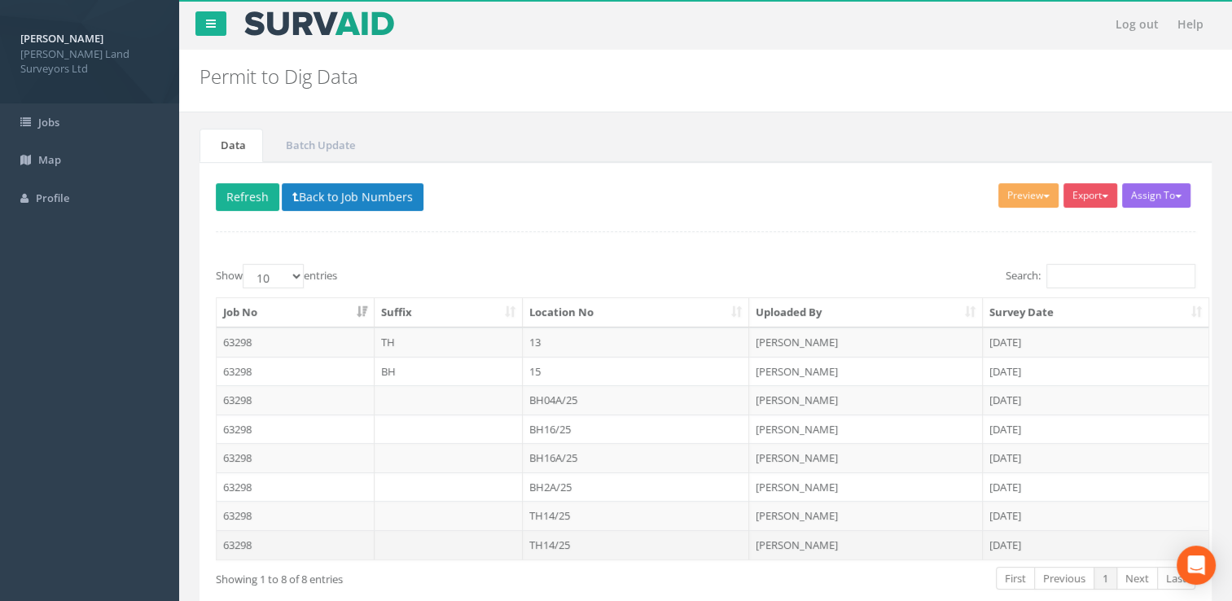
click at [549, 549] on td "TH14/25" at bounding box center [636, 544] width 227 height 29
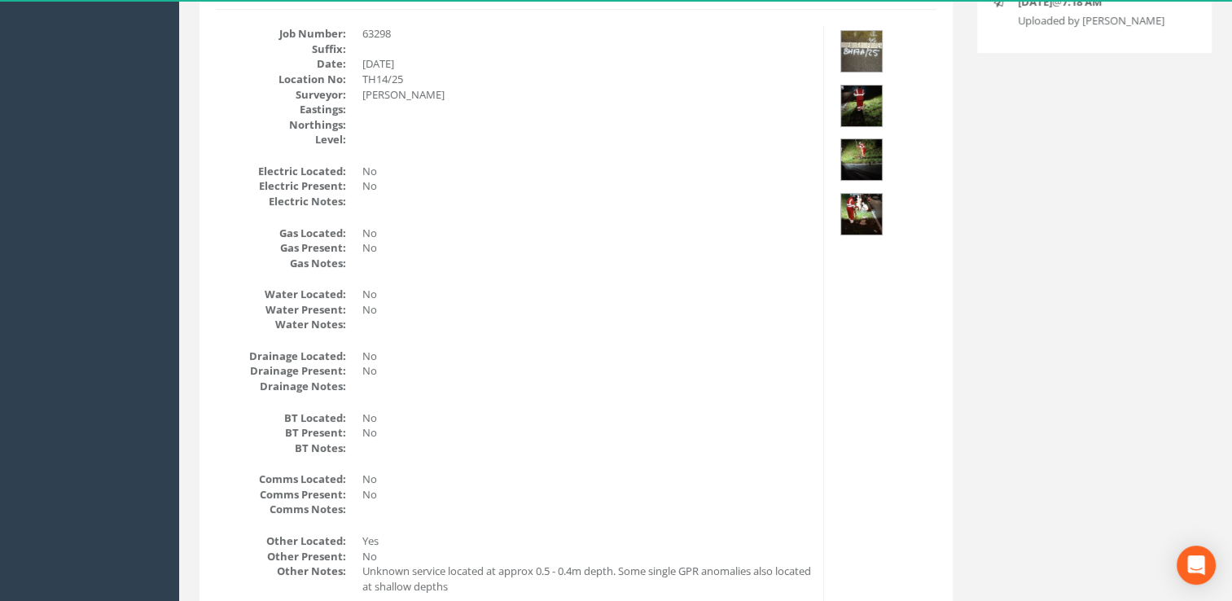
scroll to position [163, 0]
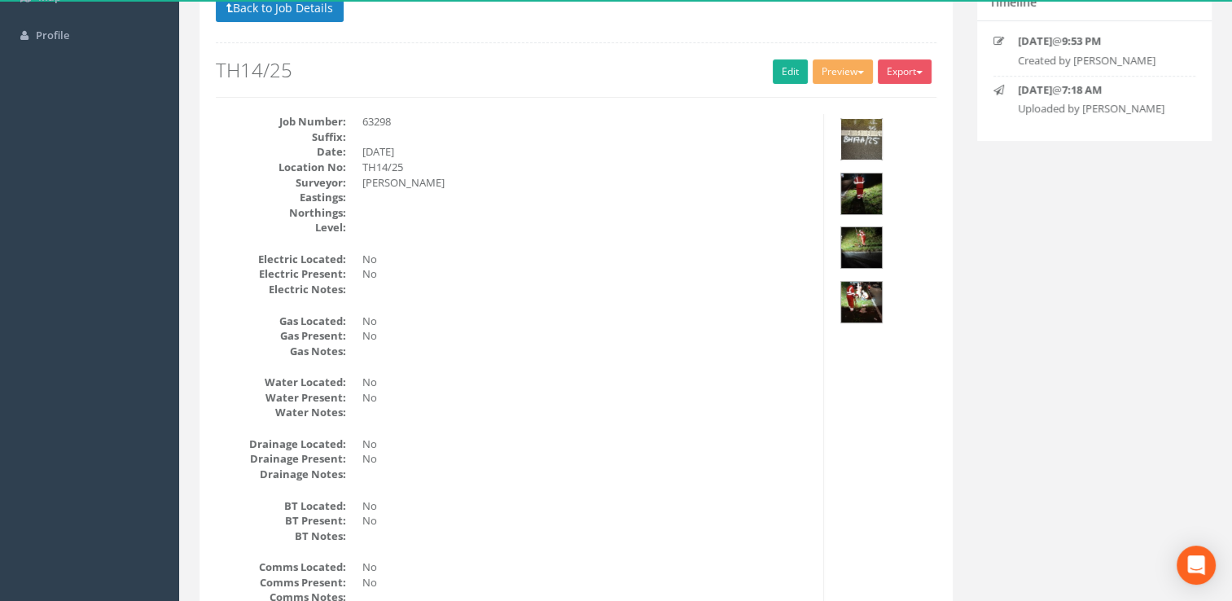
click at [869, 133] on img at bounding box center [861, 139] width 41 height 41
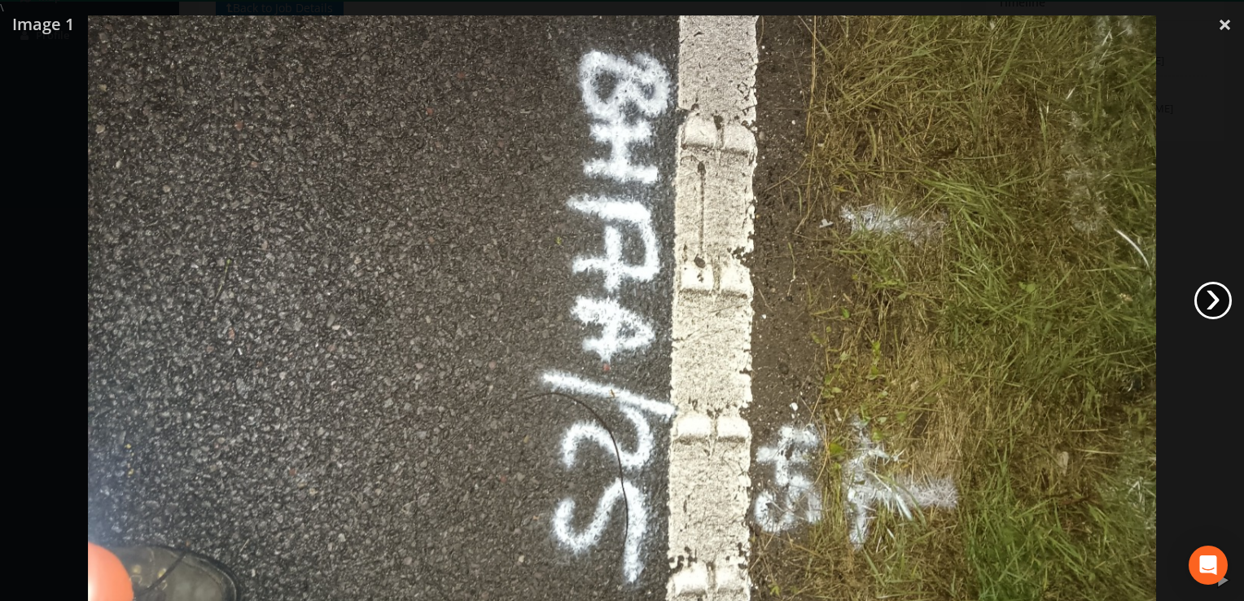
click at [1208, 295] on link "›" at bounding box center [1212, 300] width 37 height 37
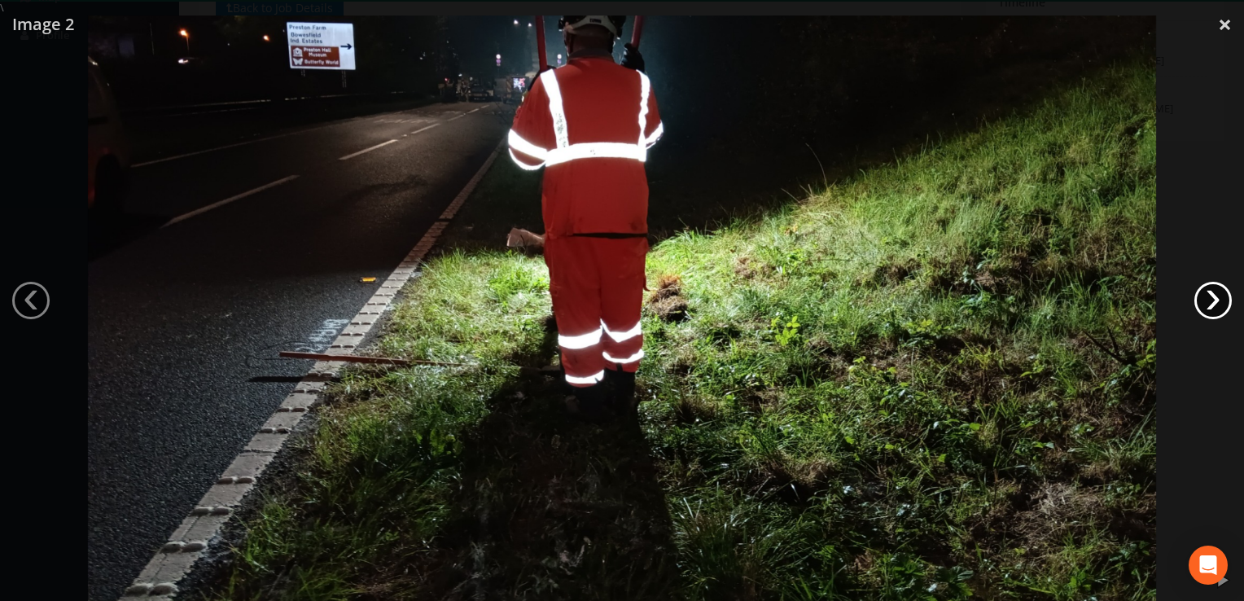
click at [1208, 295] on link "›" at bounding box center [1212, 300] width 37 height 37
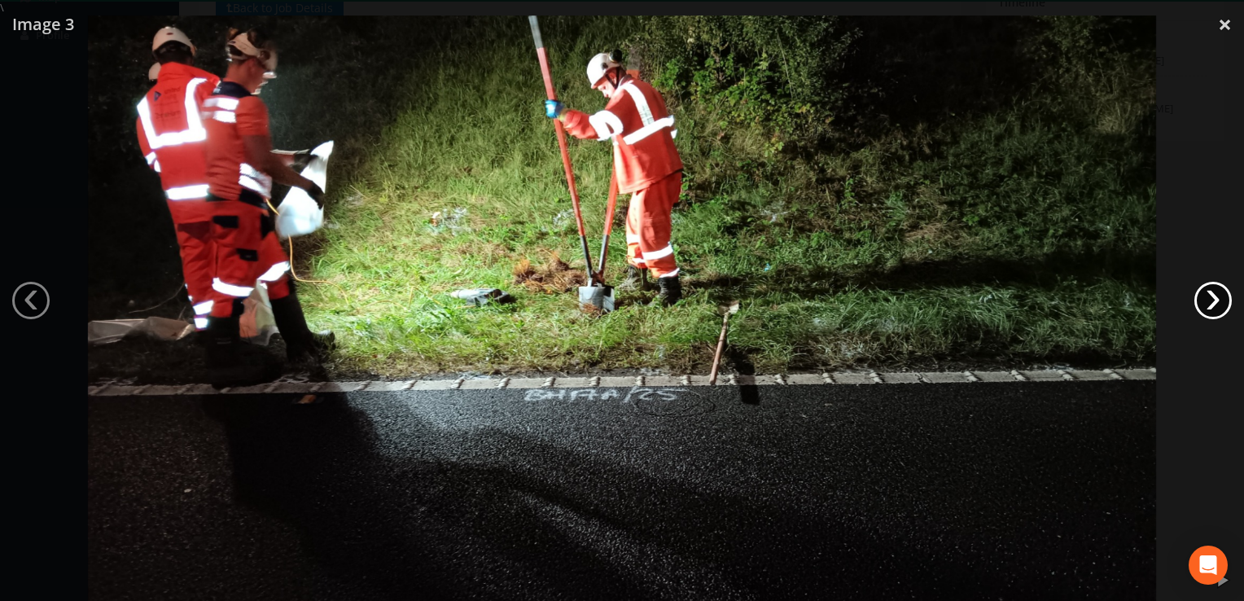
click at [1208, 295] on link "›" at bounding box center [1212, 300] width 37 height 37
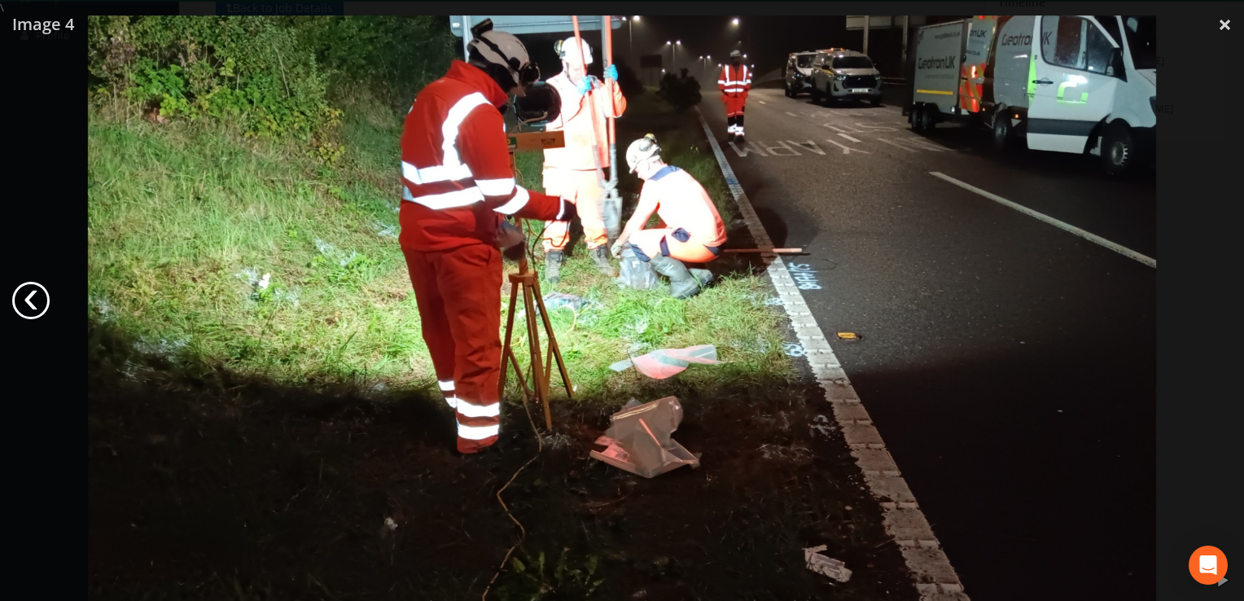
click at [23, 290] on link "‹" at bounding box center [30, 300] width 37 height 37
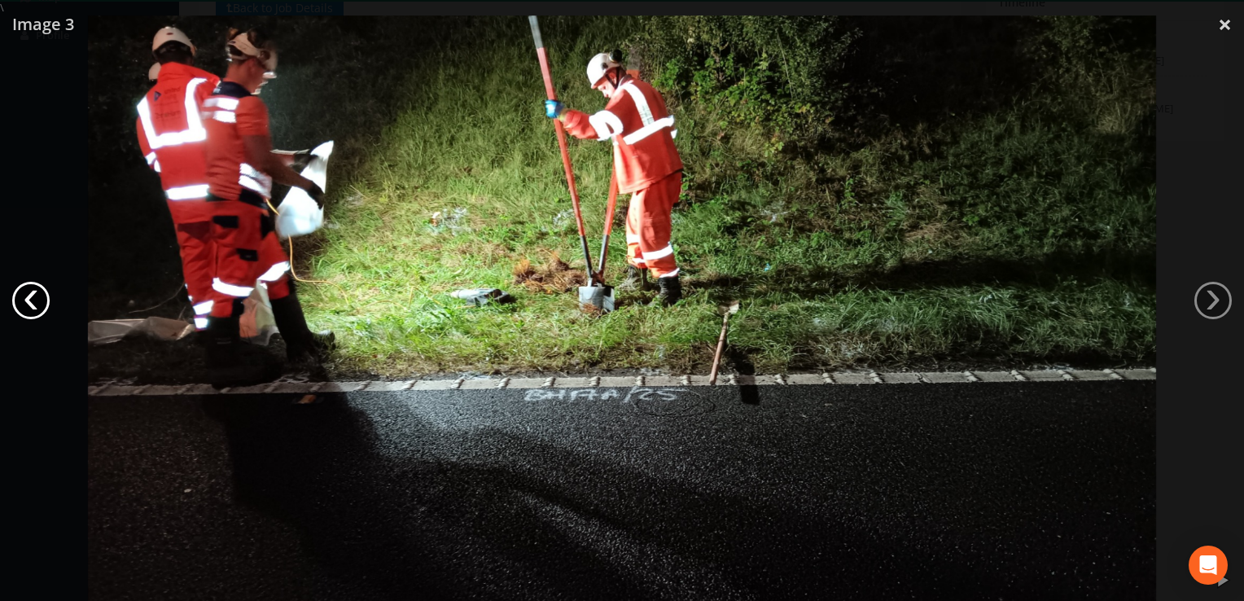
click at [23, 290] on link "‹" at bounding box center [30, 300] width 37 height 37
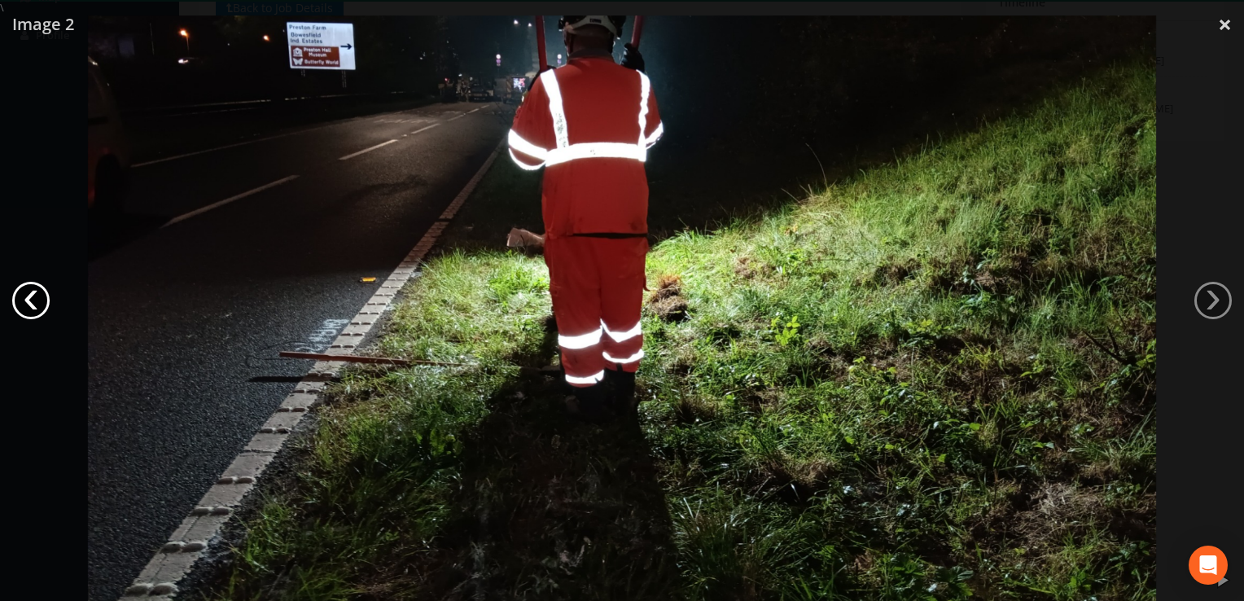
click at [23, 290] on link "‹" at bounding box center [30, 300] width 37 height 37
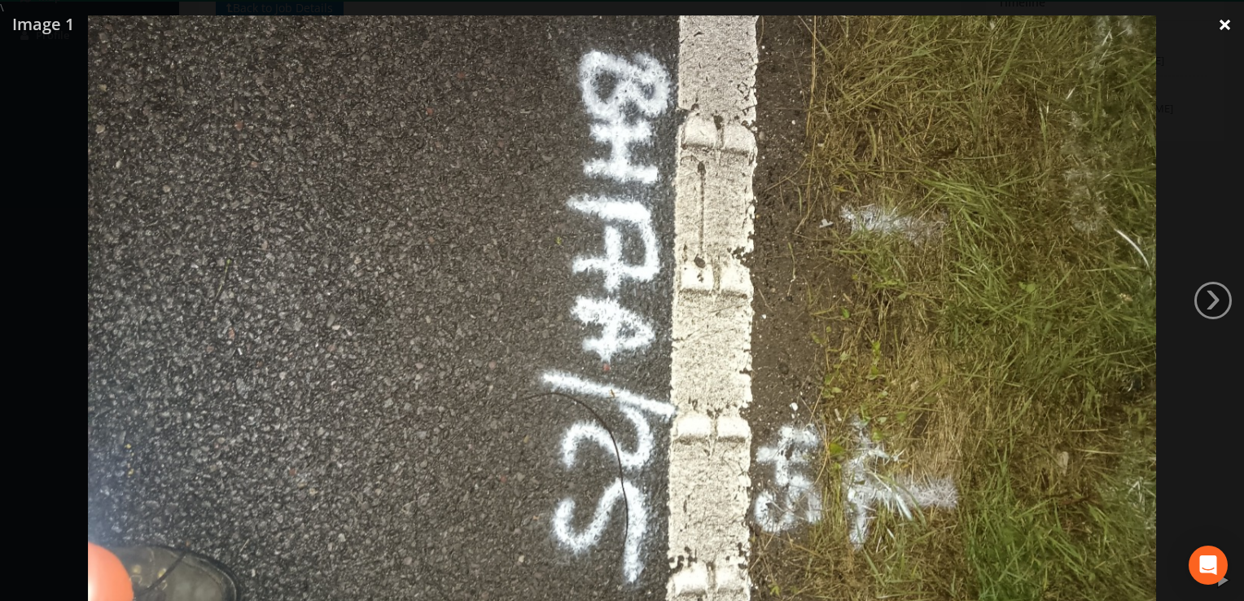
click at [1219, 23] on link "×" at bounding box center [1225, 24] width 38 height 49
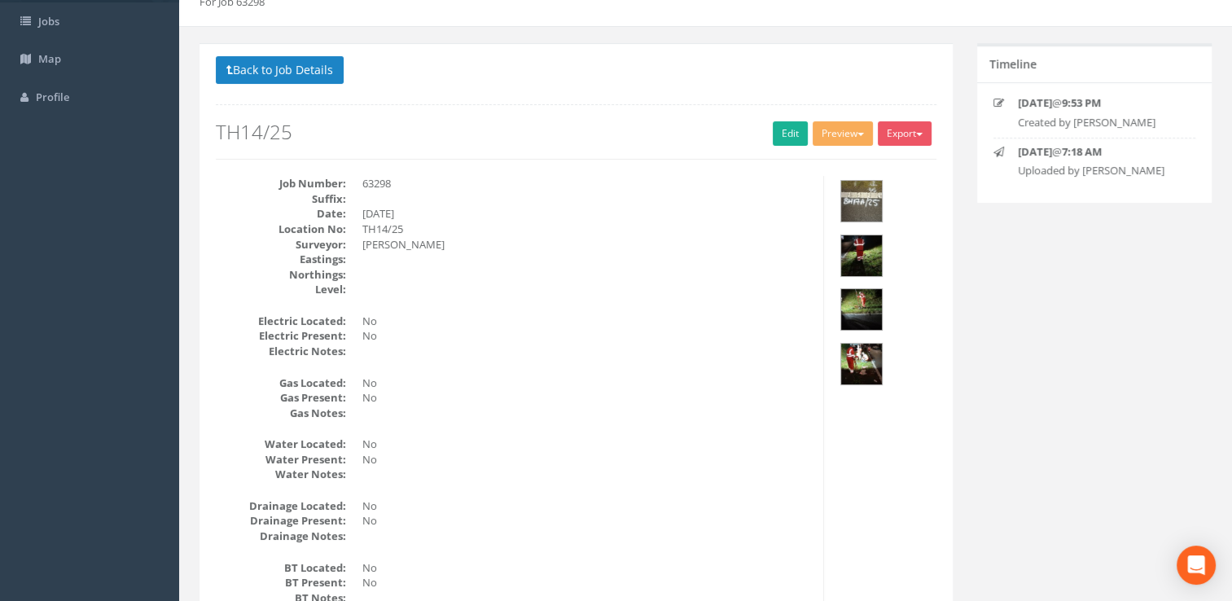
scroll to position [0, 0]
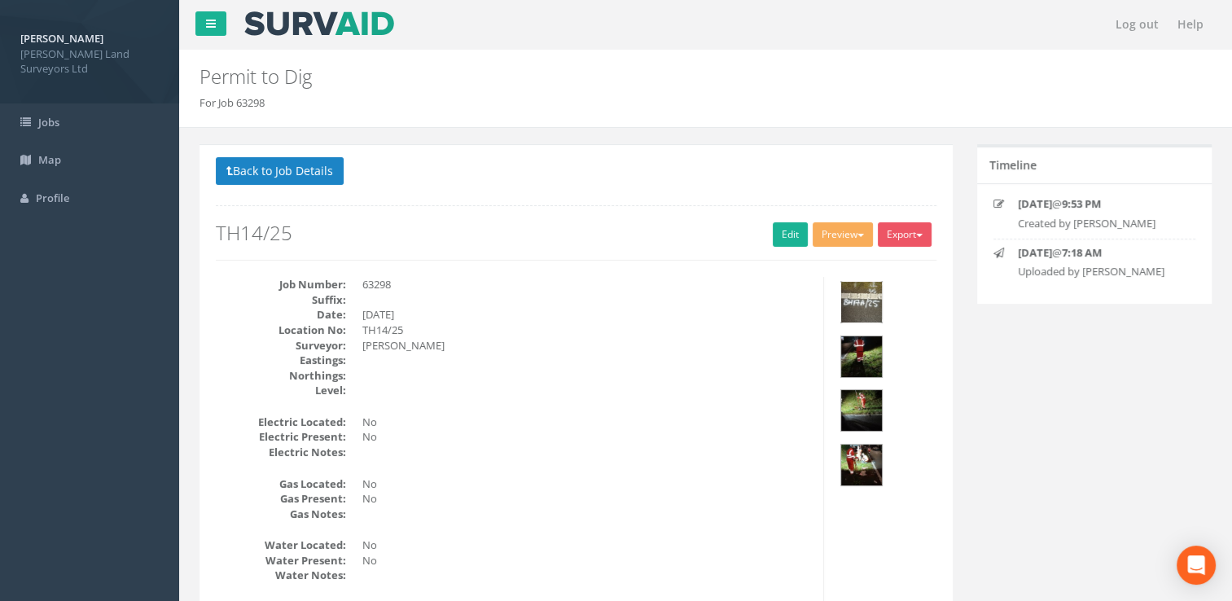
click at [860, 301] on img at bounding box center [861, 302] width 41 height 41
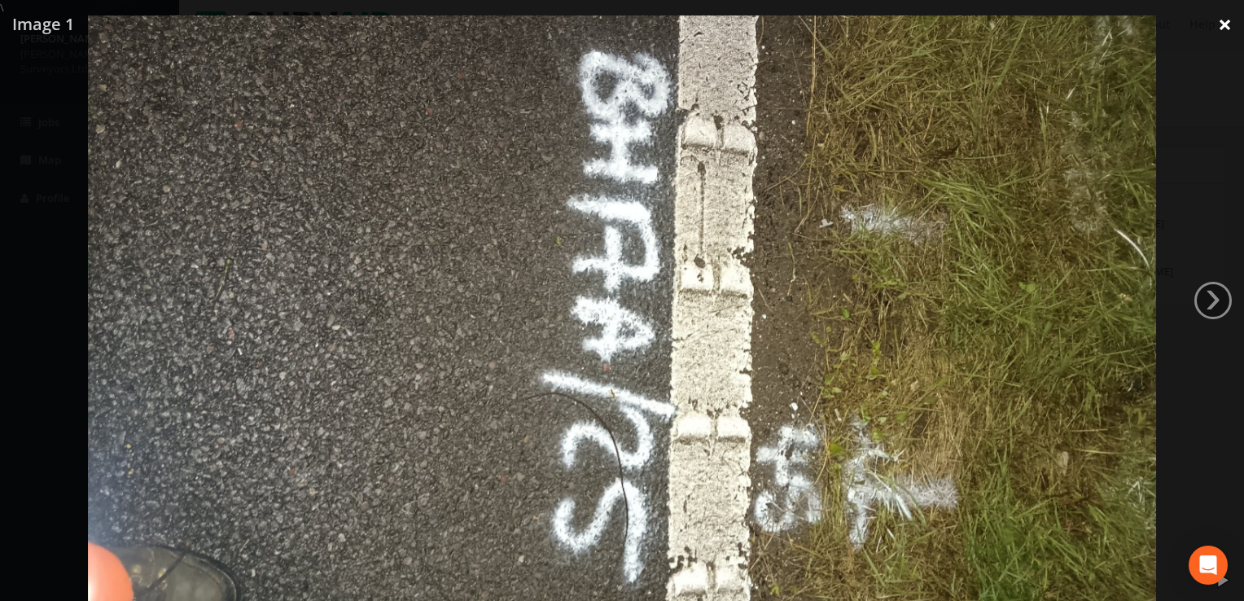
click at [1218, 22] on link "×" at bounding box center [1225, 24] width 38 height 49
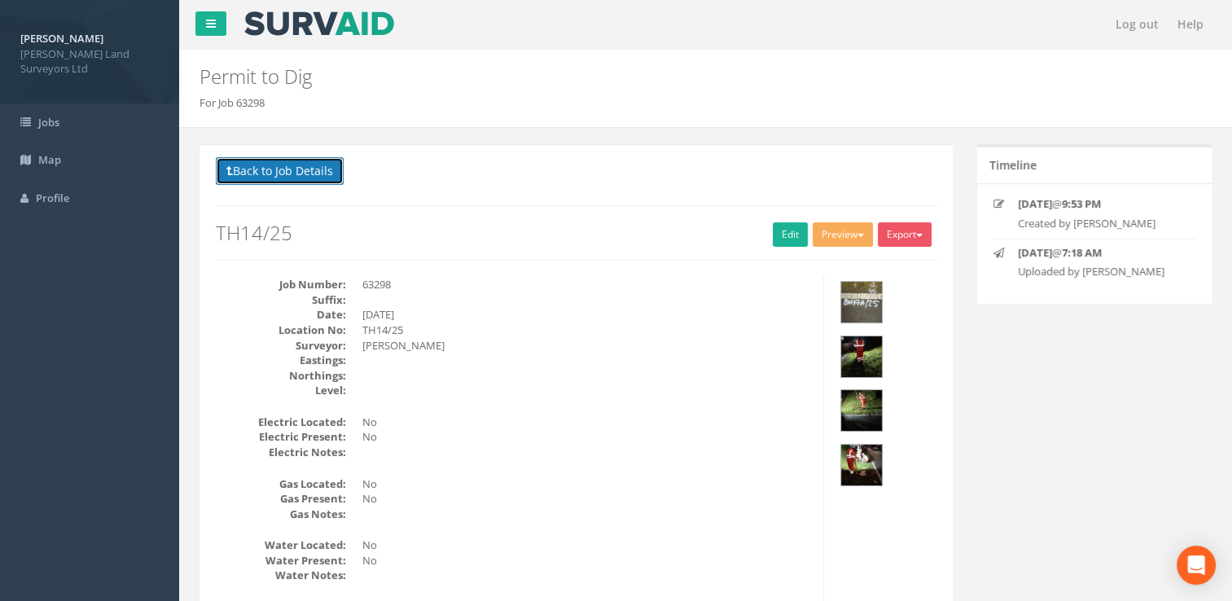
click at [265, 173] on button "Back to Job Details" at bounding box center [280, 171] width 128 height 28
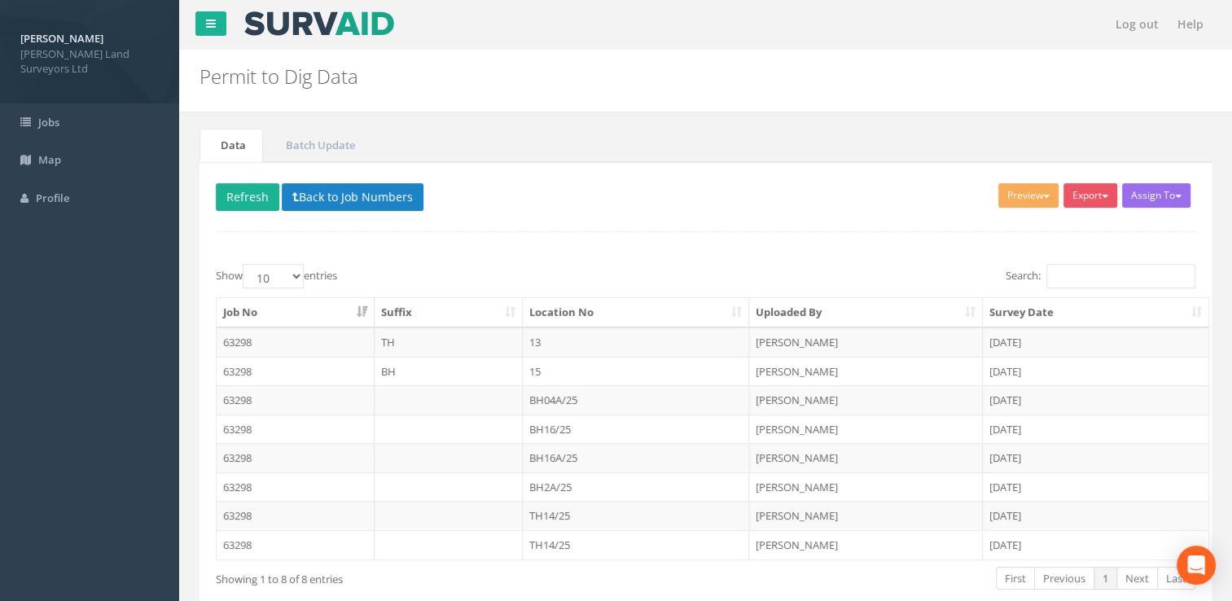
scroll to position [84, 0]
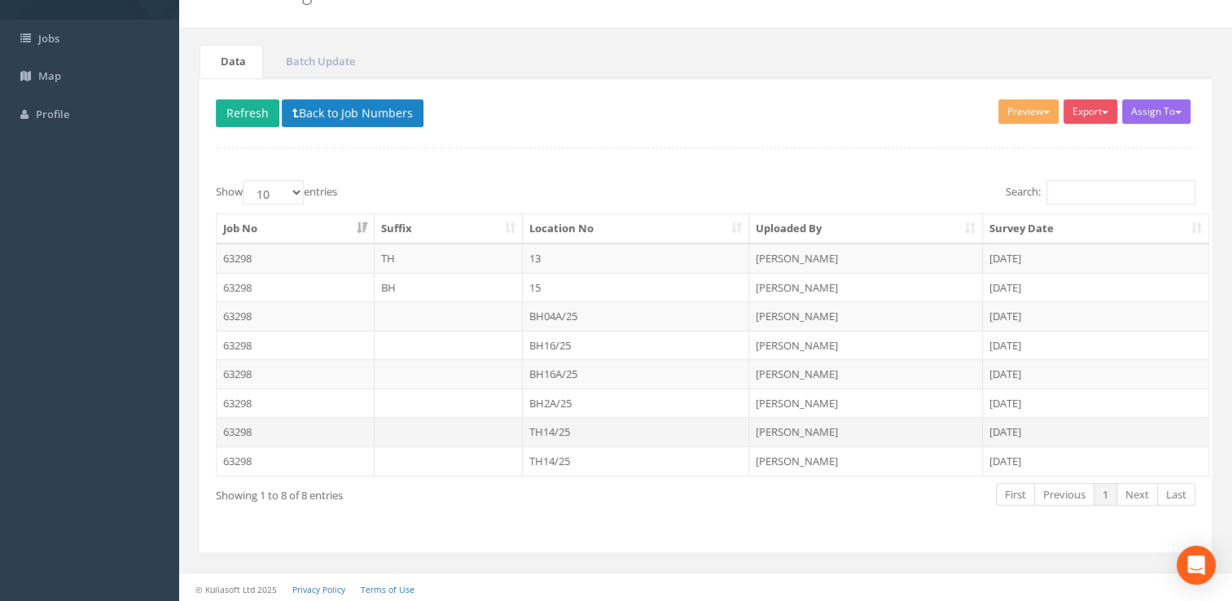
click at [597, 429] on td "TH14/25" at bounding box center [636, 431] width 227 height 29
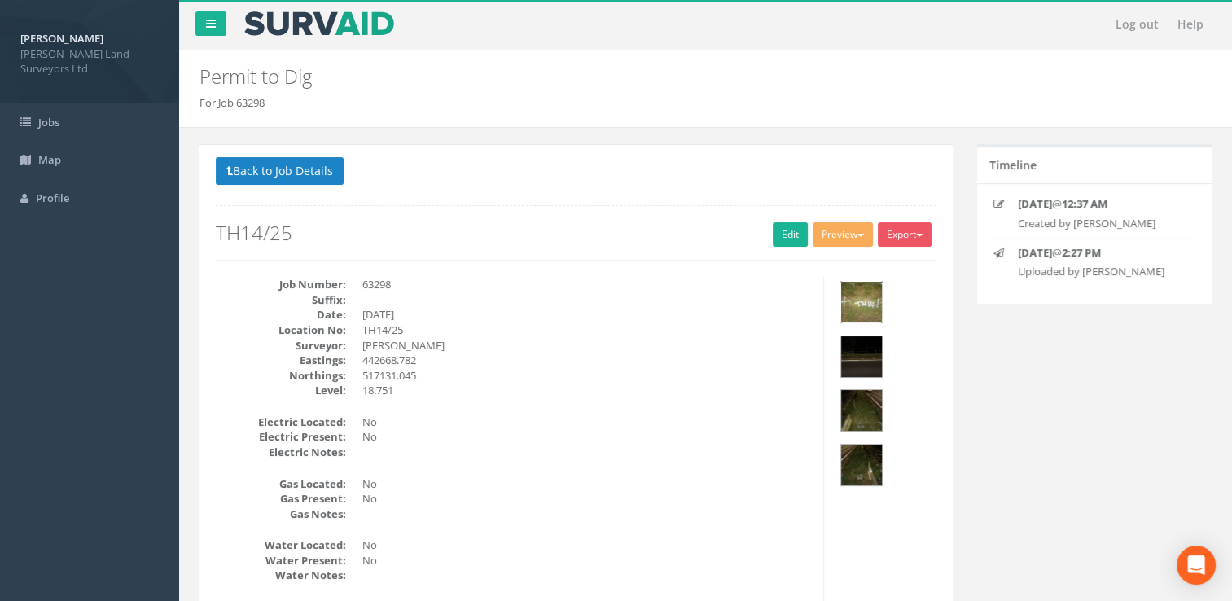
click at [862, 304] on img at bounding box center [861, 302] width 41 height 41
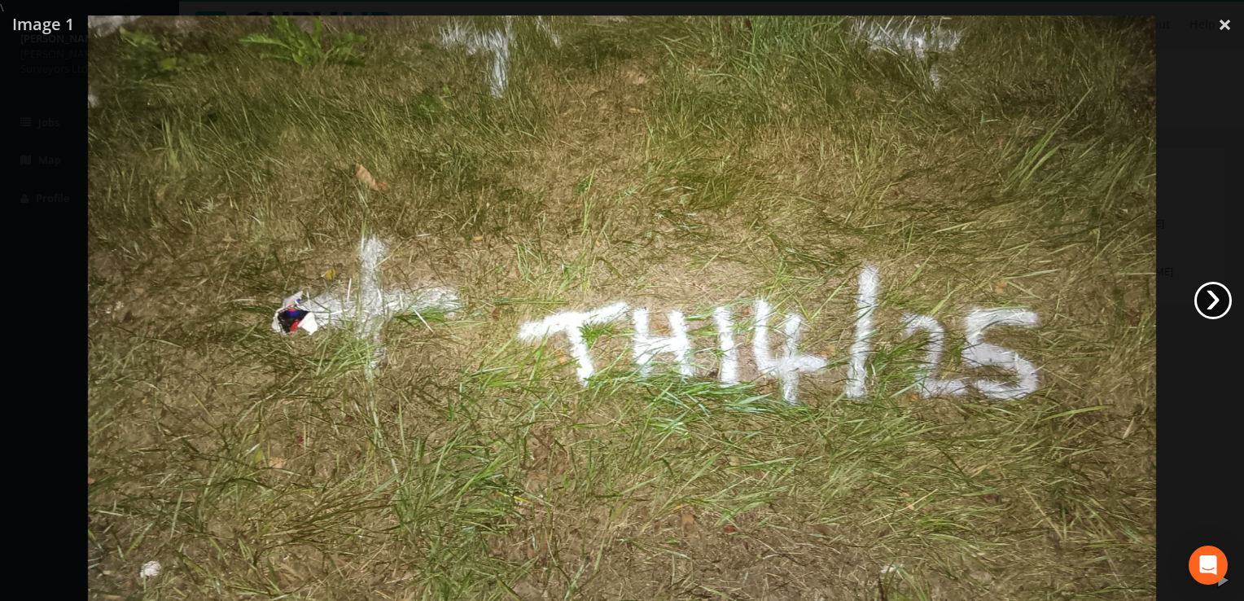
click at [1217, 304] on link "›" at bounding box center [1212, 300] width 37 height 37
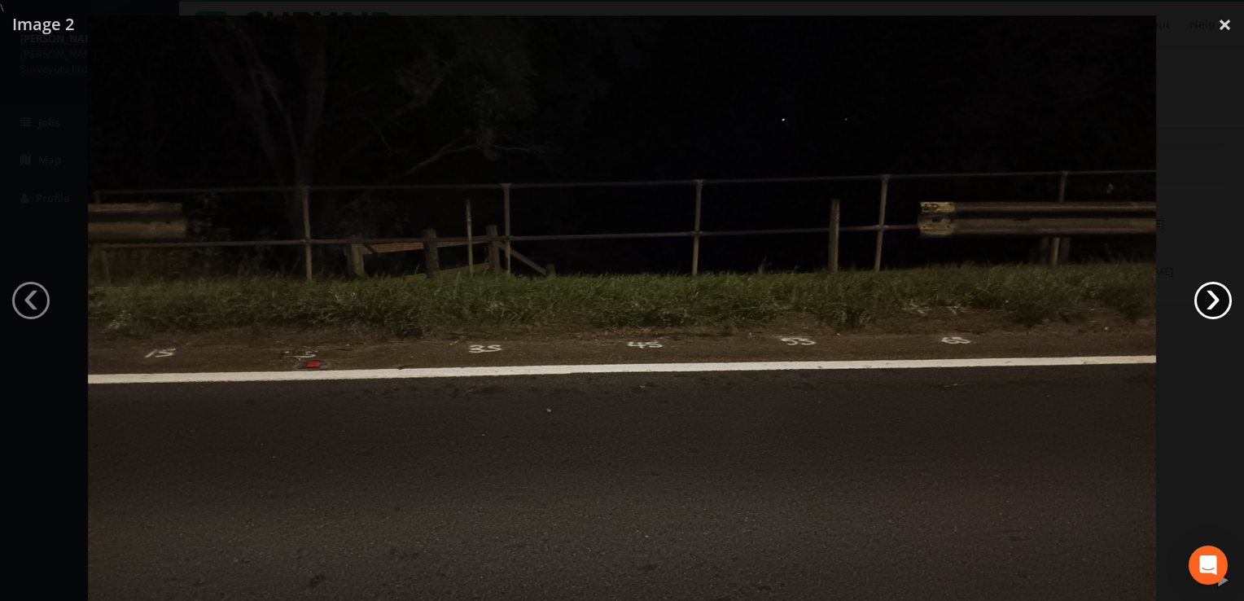
click at [1216, 304] on link "›" at bounding box center [1212, 300] width 37 height 37
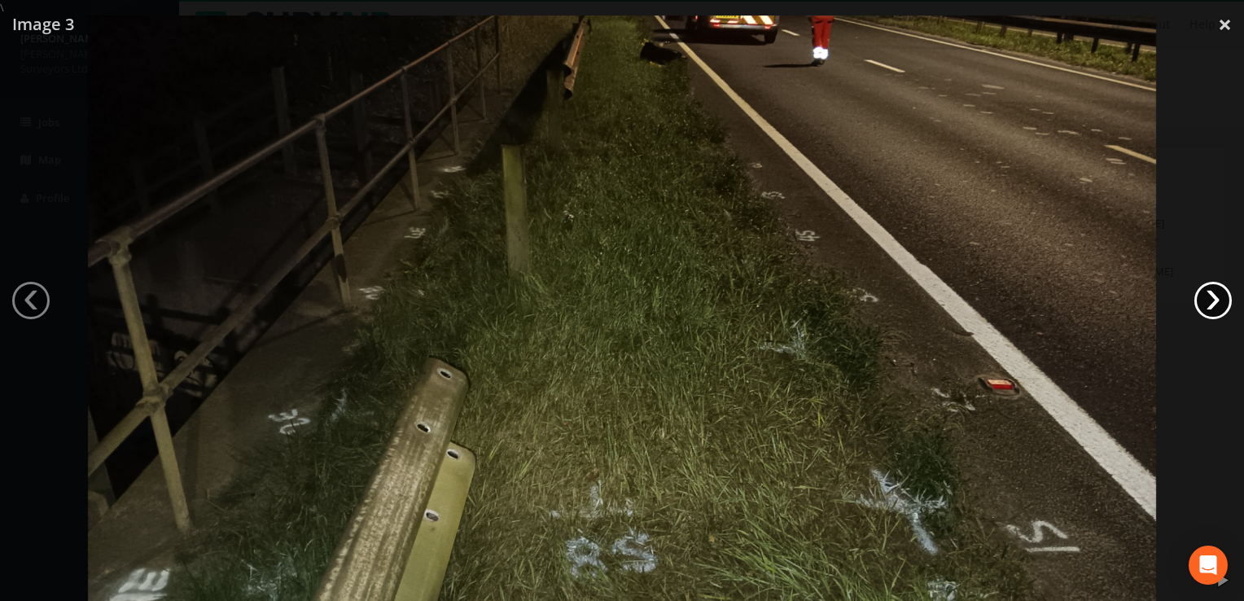
click at [1216, 304] on link "›" at bounding box center [1212, 300] width 37 height 37
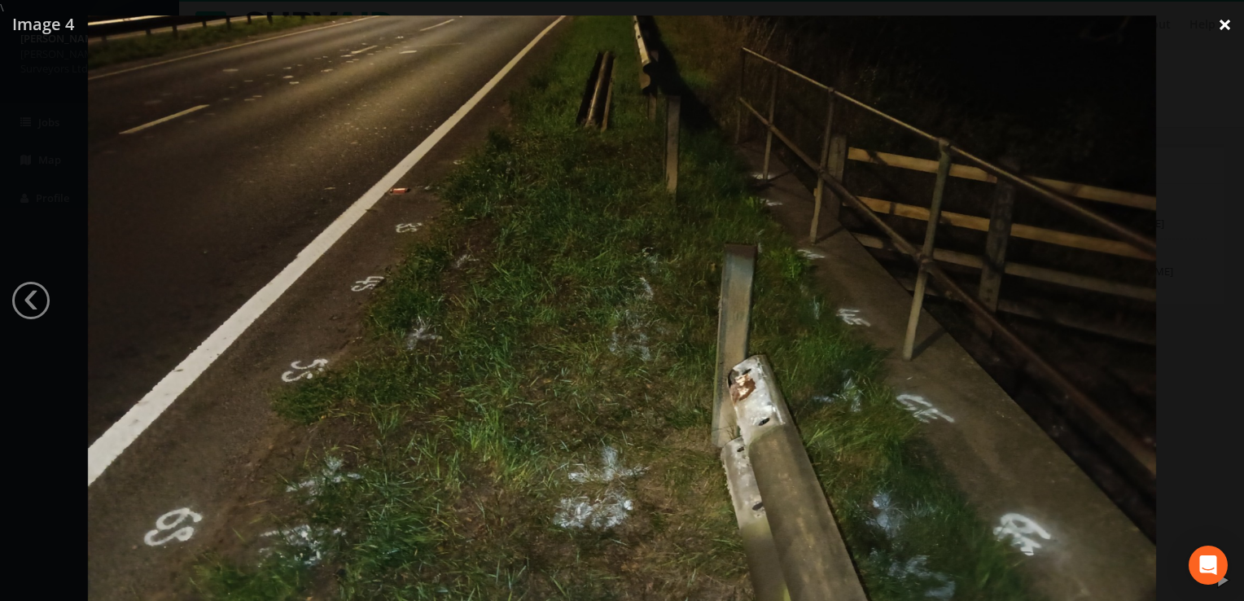
click at [1221, 21] on link "×" at bounding box center [1225, 24] width 38 height 49
